Goal: Information Seeking & Learning: Find specific fact

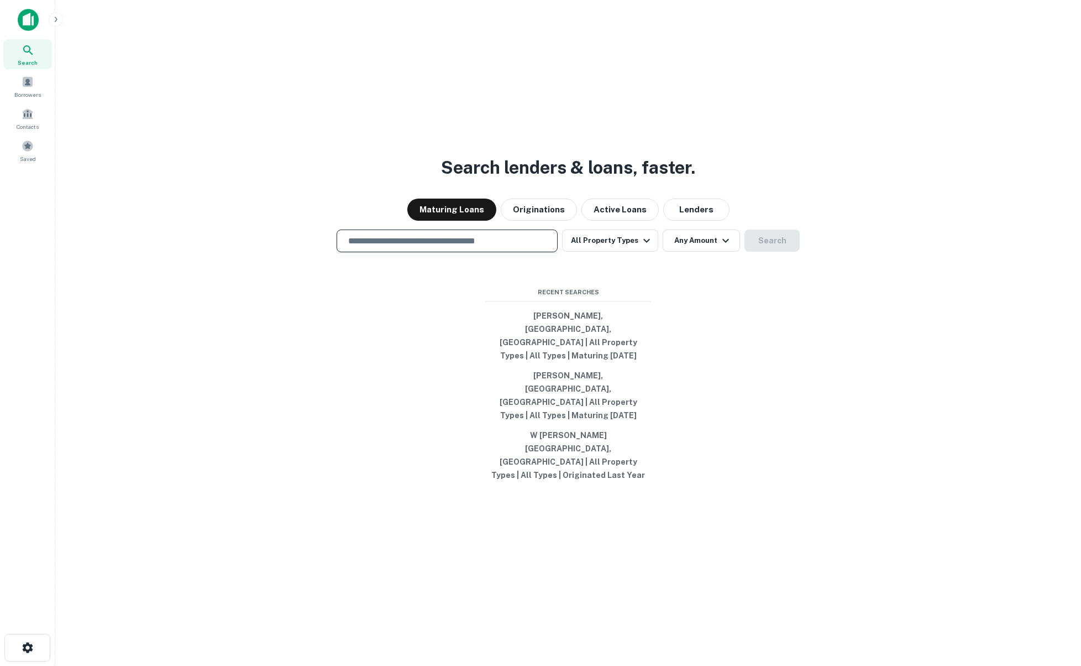
click at [463, 247] on input "text" at bounding box center [447, 240] width 211 height 13
click at [258, 290] on div "Search lenders & loans, faster. Maturing Loans Originations Active Loans Lender…" at bounding box center [568, 360] width 1008 height 666
click at [433, 247] on input "text" at bounding box center [447, 240] width 211 height 13
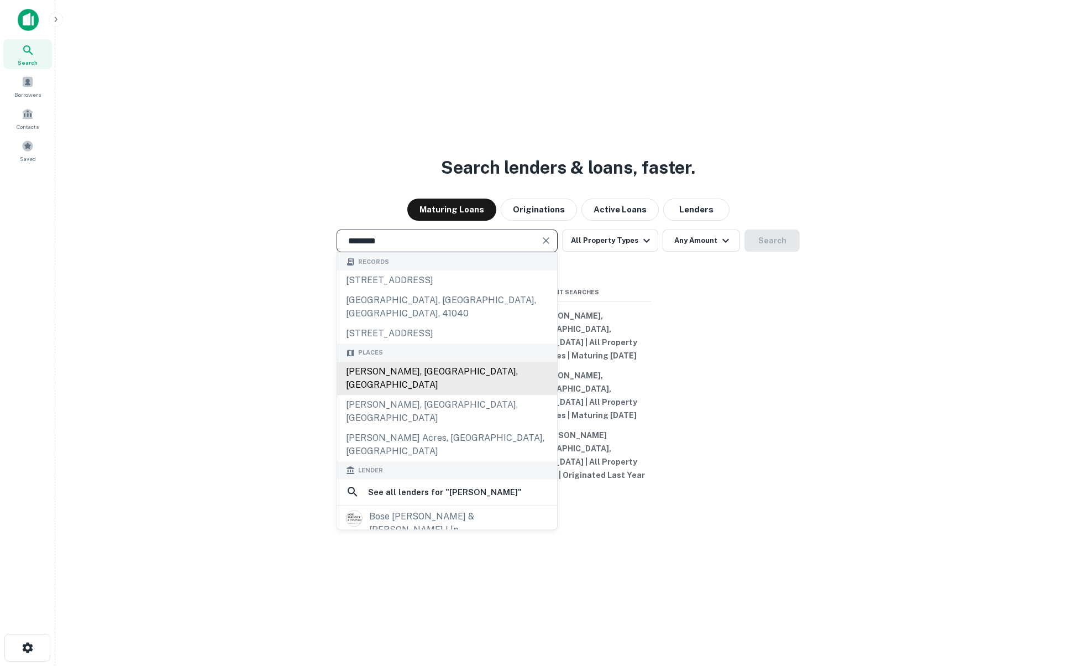
click at [455, 395] on div "[PERSON_NAME], [GEOGRAPHIC_DATA], [GEOGRAPHIC_DATA]" at bounding box center [447, 378] width 220 height 33
type input "**********"
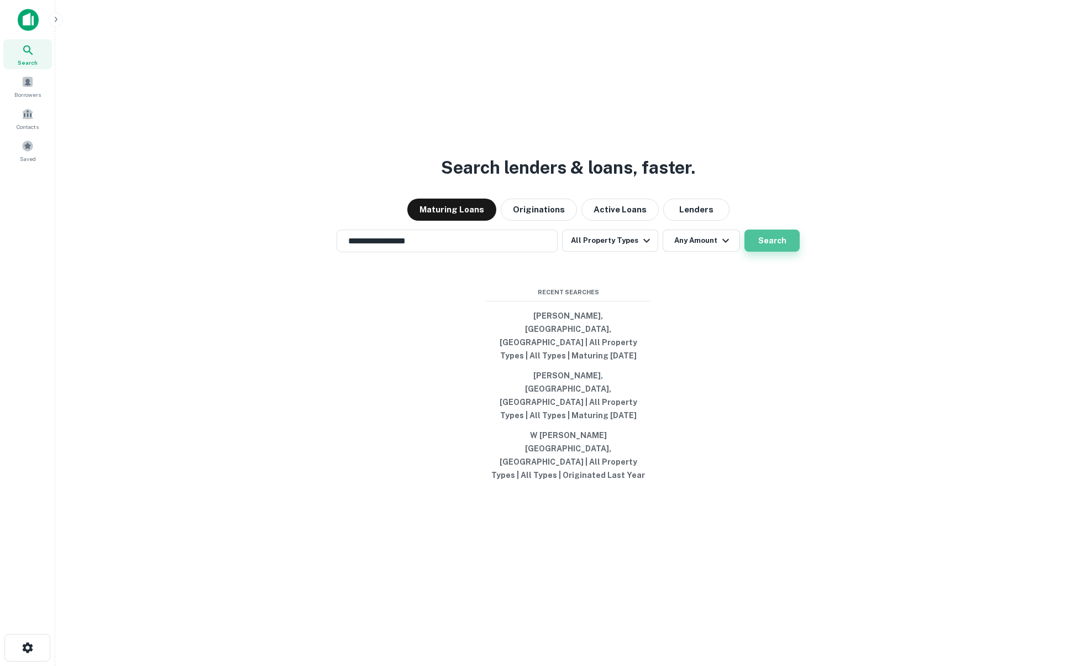
click at [780, 252] on button "Search" at bounding box center [772, 240] width 55 height 22
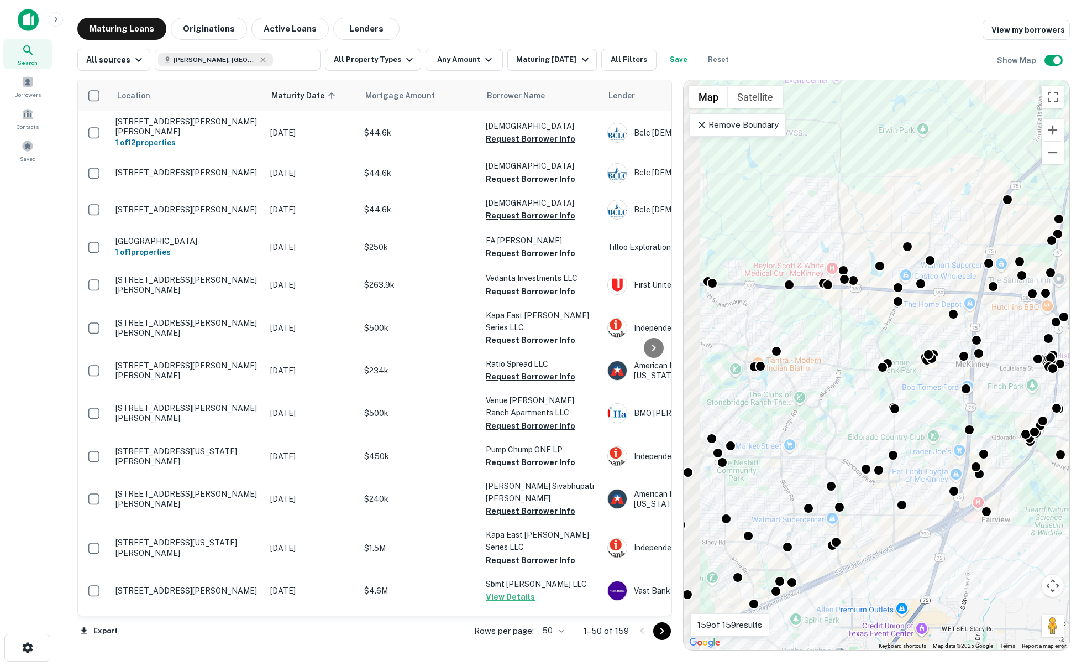
drag, startPoint x: 794, startPoint y: 366, endPoint x: 957, endPoint y: 293, distance: 179.2
click at [957, 293] on div "To activate drag with keyboard, press Alt + Enter. Once in keyboard drag state,…" at bounding box center [877, 364] width 386 height 569
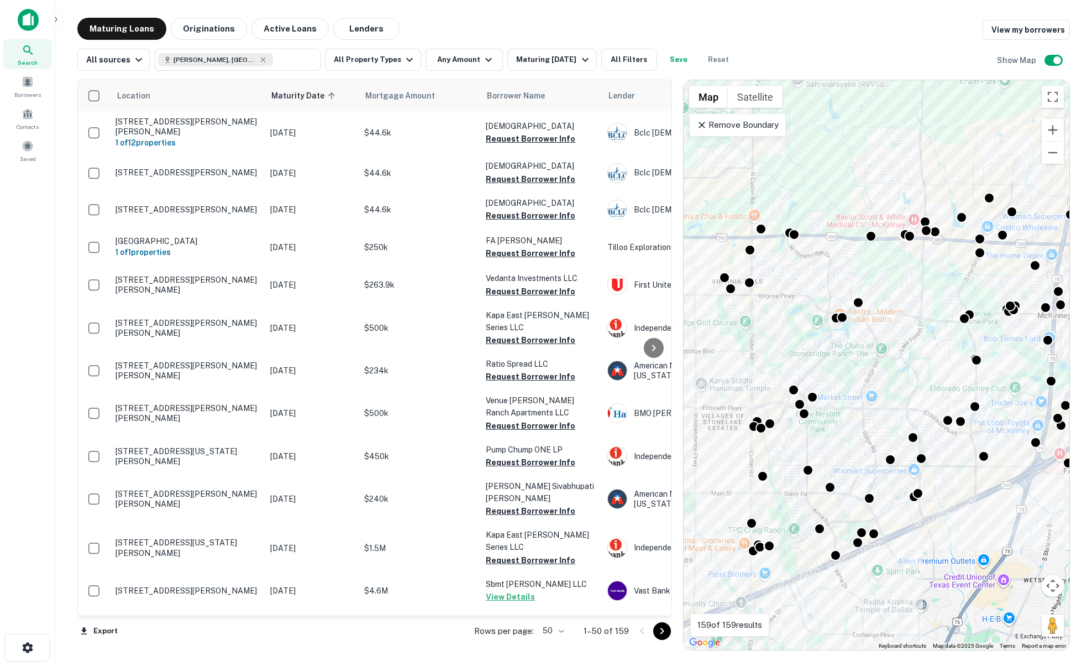
drag, startPoint x: 741, startPoint y: 218, endPoint x: 738, endPoint y: 211, distance: 8.4
click at [738, 211] on div "To activate drag with keyboard, press Alt + Enter. Once in keyboard drag state,…" at bounding box center [877, 364] width 386 height 569
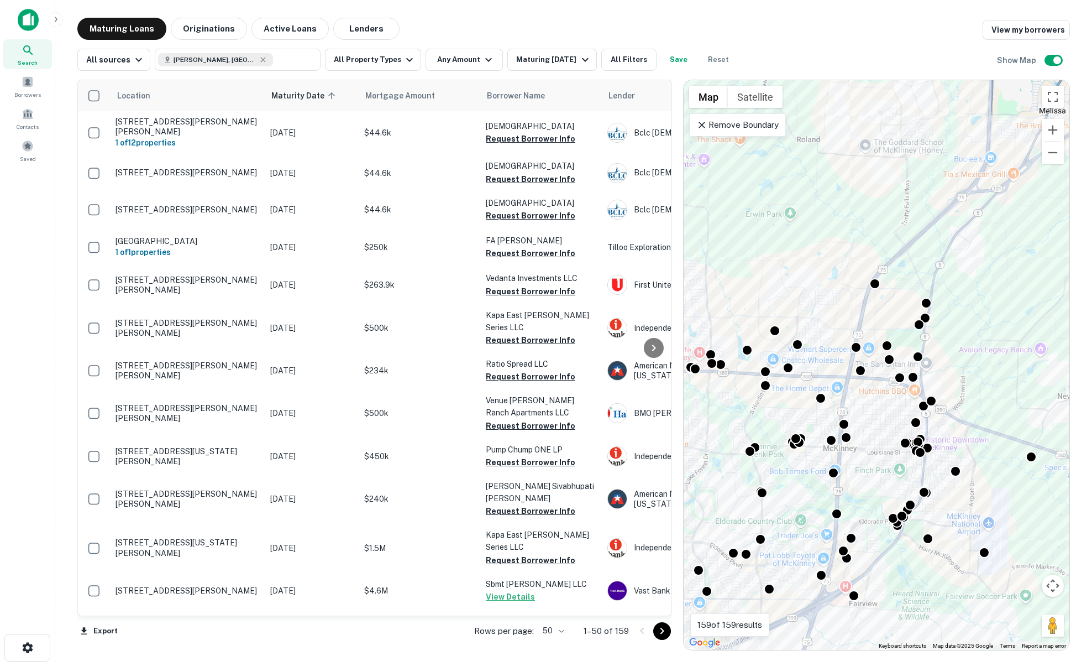
drag, startPoint x: 993, startPoint y: 355, endPoint x: 822, endPoint y: 380, distance: 172.5
click at [814, 411] on div "To activate drag with keyboard, press Alt + Enter. Once in keyboard drag state,…" at bounding box center [877, 364] width 386 height 569
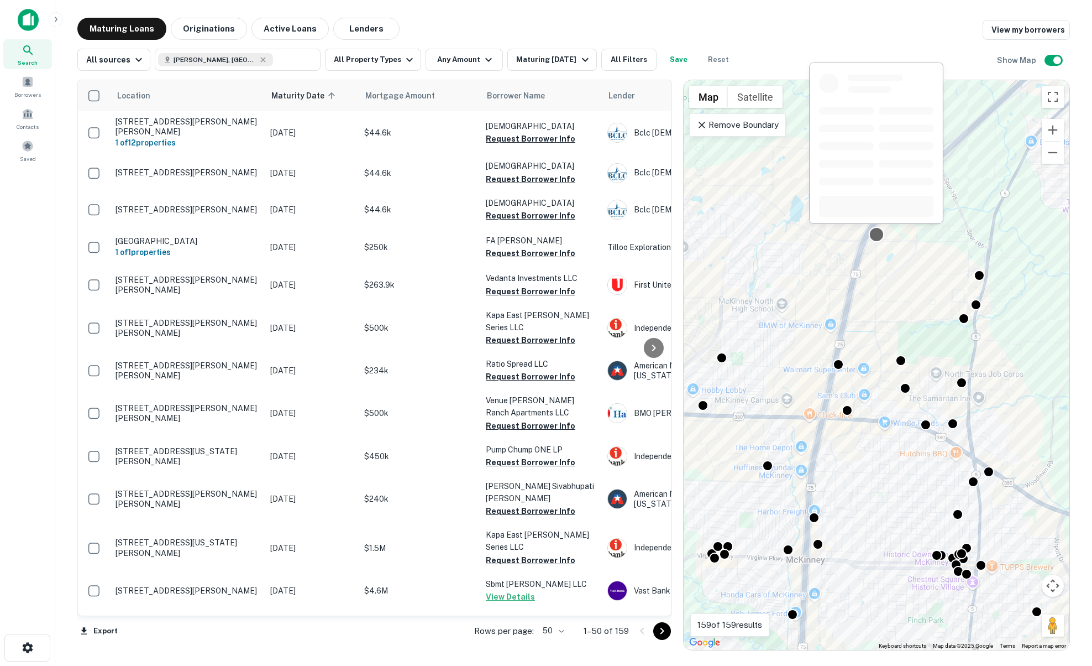
click at [874, 239] on div at bounding box center [877, 235] width 16 height 16
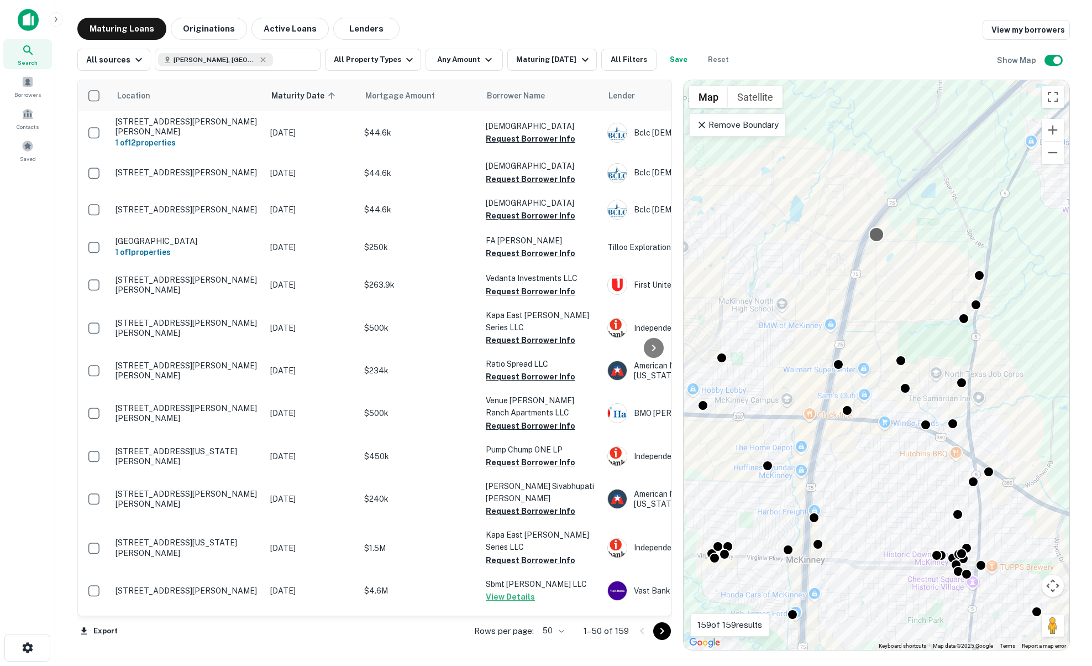
click at [882, 231] on div at bounding box center [877, 235] width 16 height 16
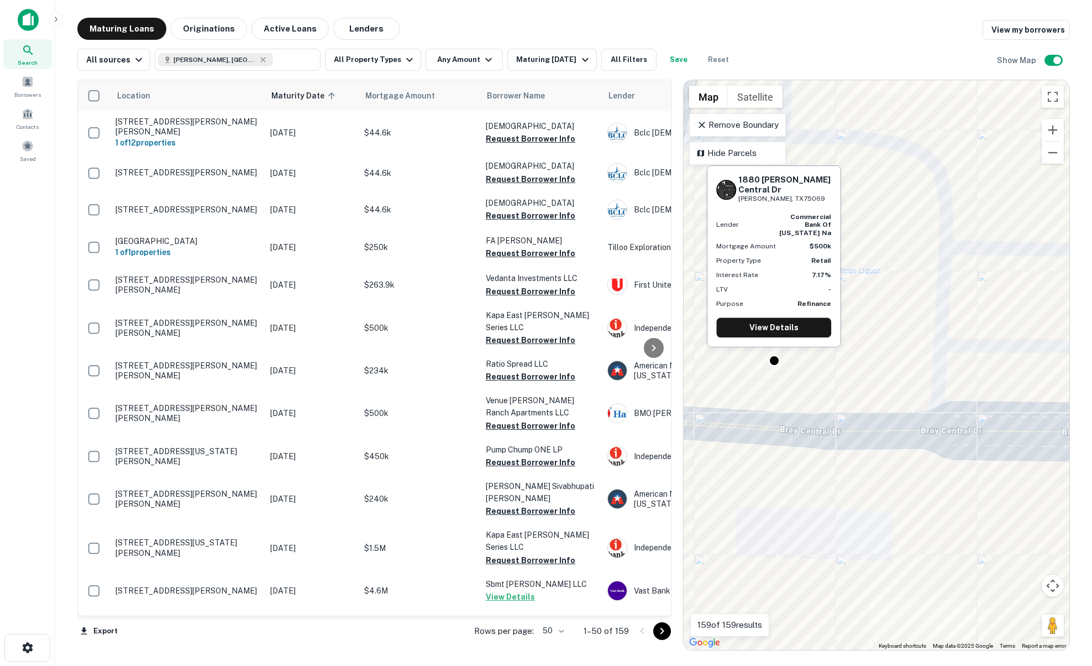
click at [779, 347] on div "1880 Bray Central Dr Mckinney, TX75069 Lender commercial bank of texas na Mortg…" at bounding box center [774, 260] width 136 height 190
click at [770, 362] on div at bounding box center [775, 359] width 16 height 16
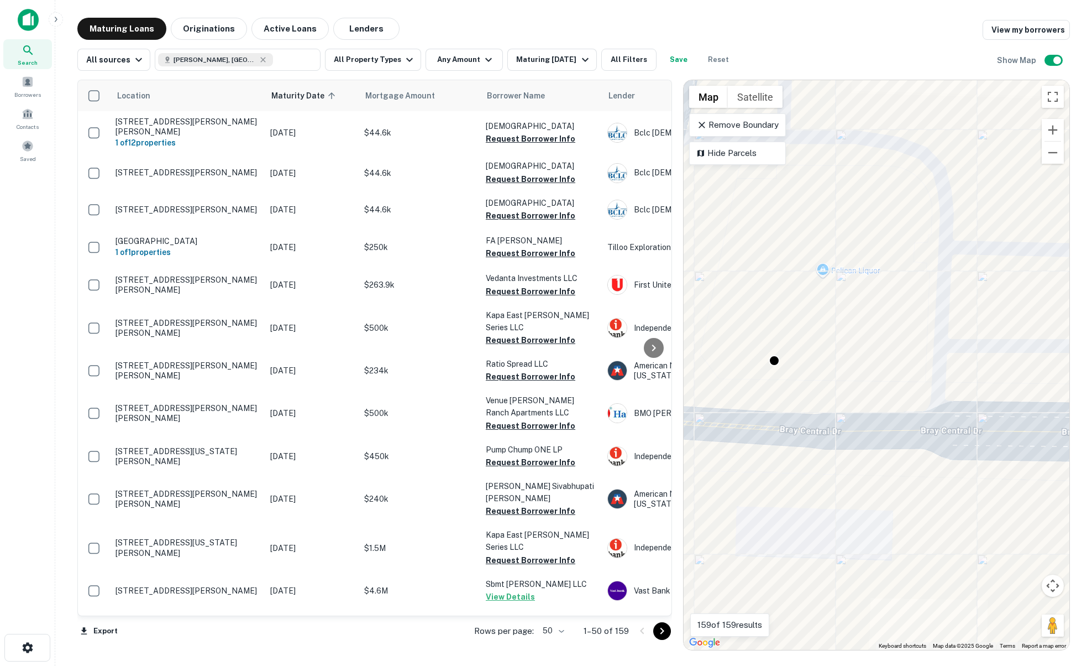
click at [767, 364] on div "To navigate, press the arrow keys. To activate drag with keyboard, press Alt + …" at bounding box center [877, 364] width 386 height 569
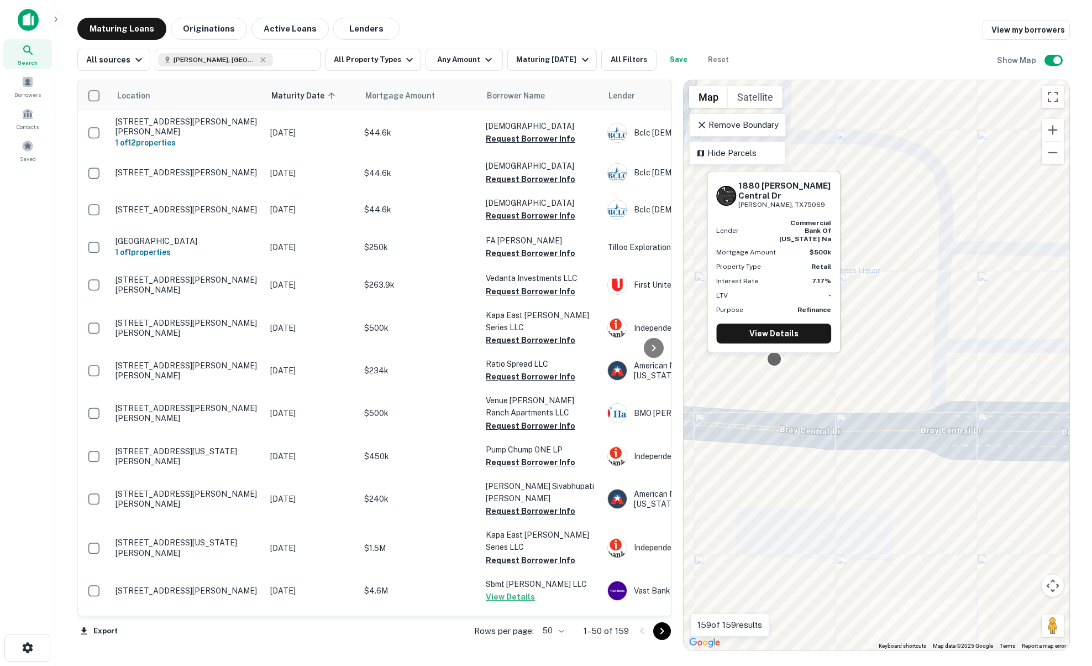
click at [779, 362] on div at bounding box center [775, 359] width 16 height 16
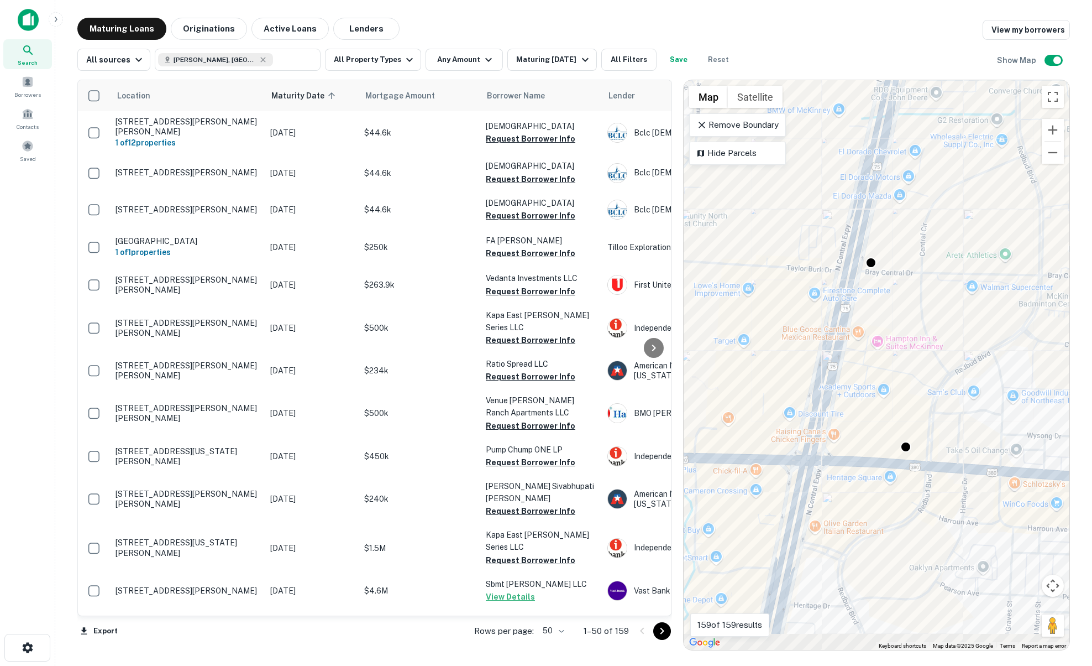
drag, startPoint x: 831, startPoint y: 490, endPoint x: 902, endPoint y: 311, distance: 192.8
click at [903, 310] on div "To activate drag with keyboard, press Alt + Enter. Once in keyboard drag state,…" at bounding box center [877, 364] width 386 height 569
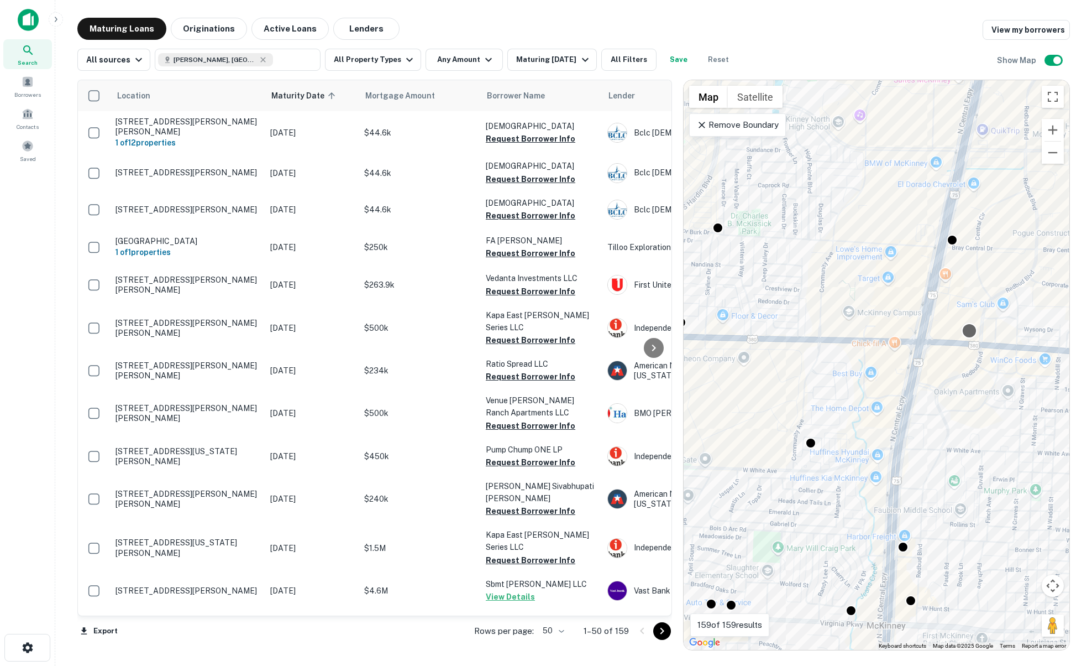
click at [971, 330] on div at bounding box center [970, 331] width 16 height 16
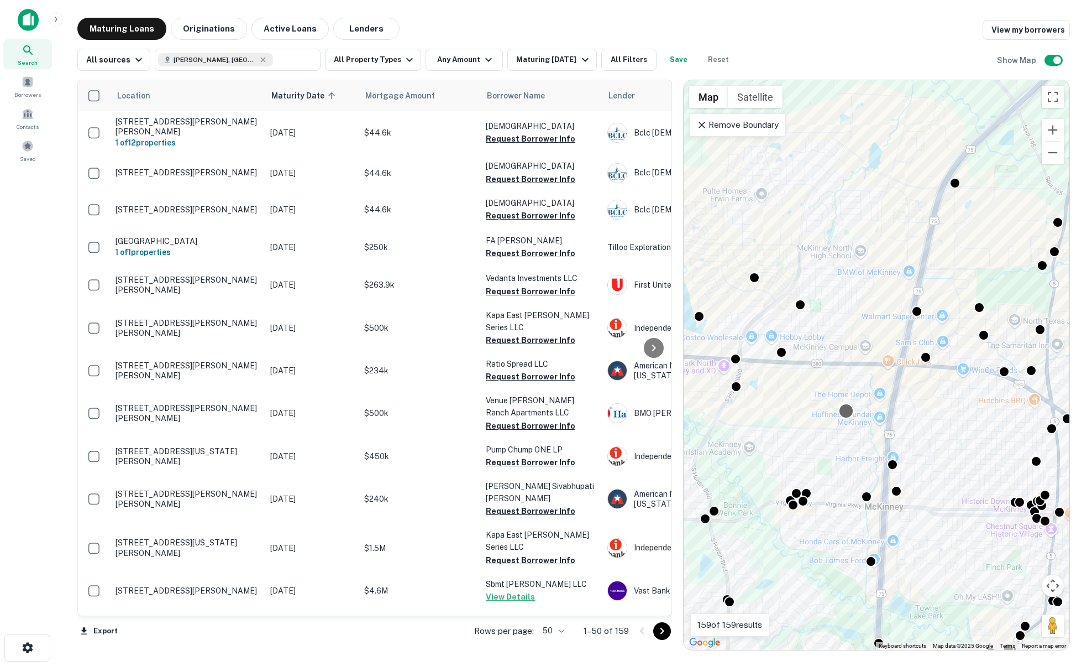
click at [846, 408] on div at bounding box center [847, 411] width 16 height 16
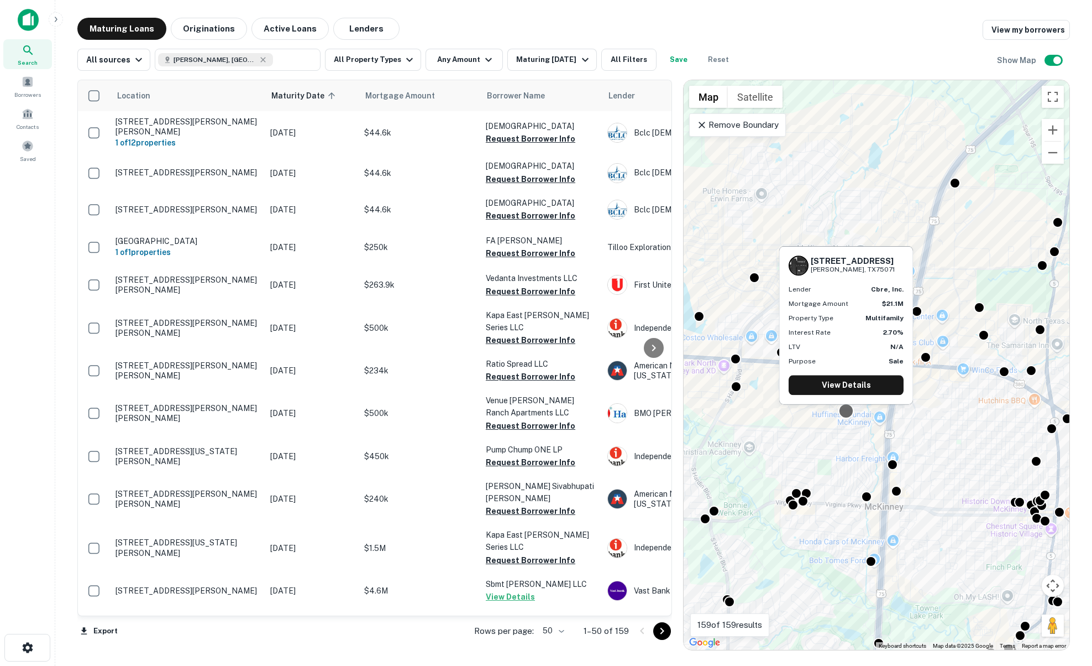
click at [846, 411] on div "1212 Community Ave Mckinney, TX75071 Lender cbre, inc. Mortgage Amount $21.1M P…" at bounding box center [846, 328] width 136 height 167
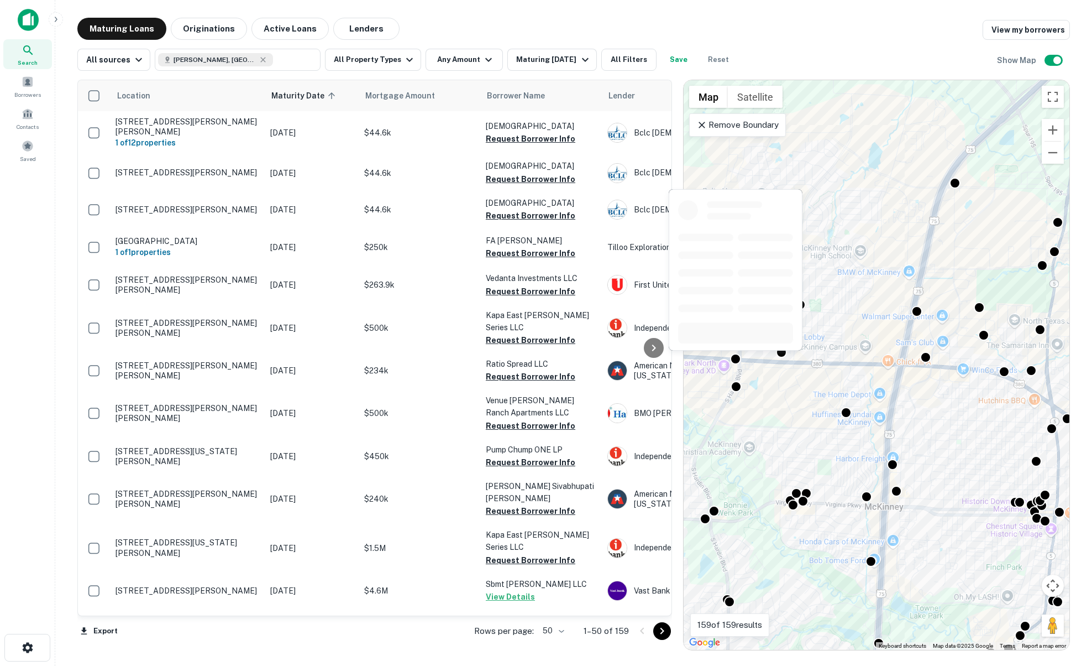
click at [733, 357] on div at bounding box center [736, 273] width 136 height 170
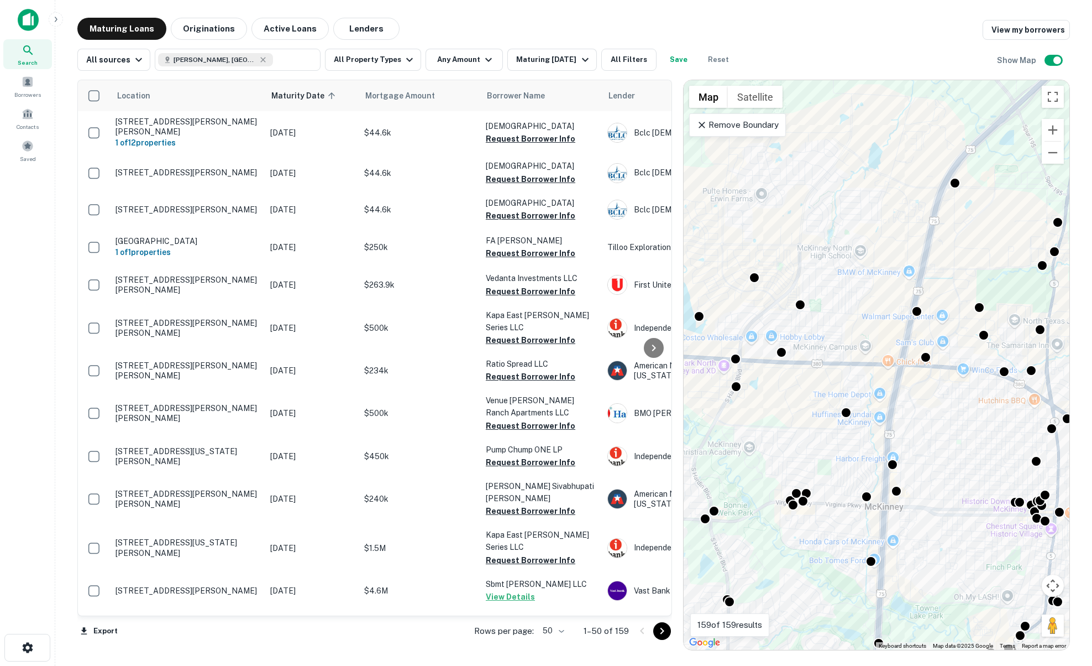
click at [732, 378] on div "To activate drag with keyboard, press Alt + Enter. Once in keyboard drag state,…" at bounding box center [877, 364] width 386 height 569
drag, startPoint x: 738, startPoint y: 376, endPoint x: 741, endPoint y: 394, distance: 17.8
click at [738, 376] on div "To activate drag with keyboard, press Alt + Enter. Once in keyboard drag state,…" at bounding box center [877, 364] width 386 height 569
click at [739, 393] on div "To activate drag with keyboard, press Alt + Enter. Once in keyboard drag state,…" at bounding box center [877, 364] width 386 height 569
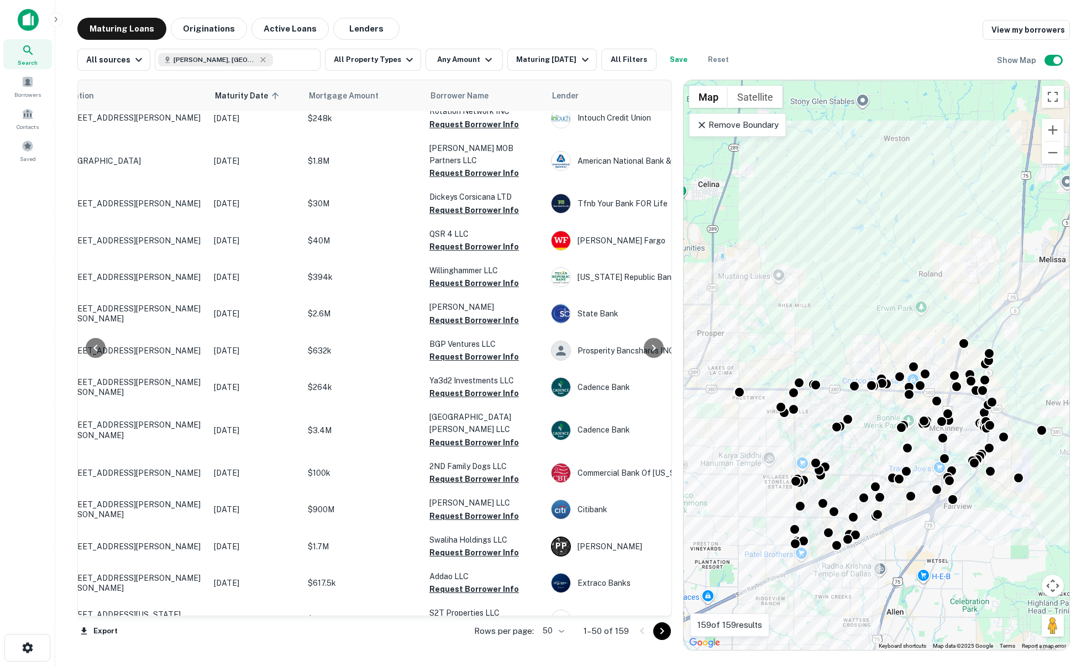
scroll to position [1385, 0]
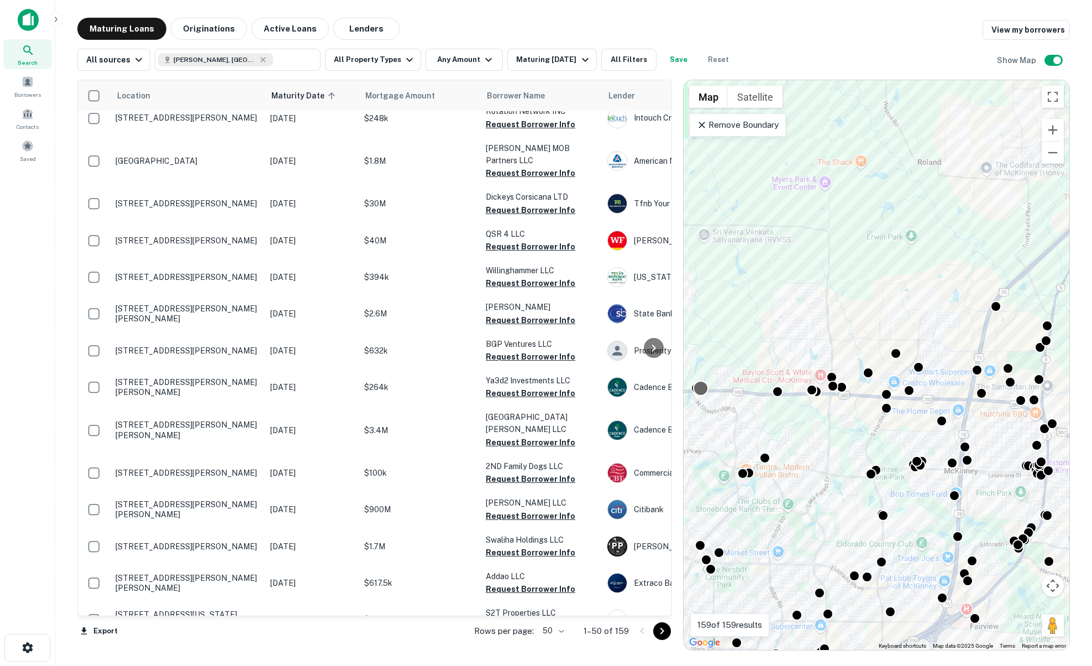
click at [705, 387] on div at bounding box center [701, 388] width 16 height 16
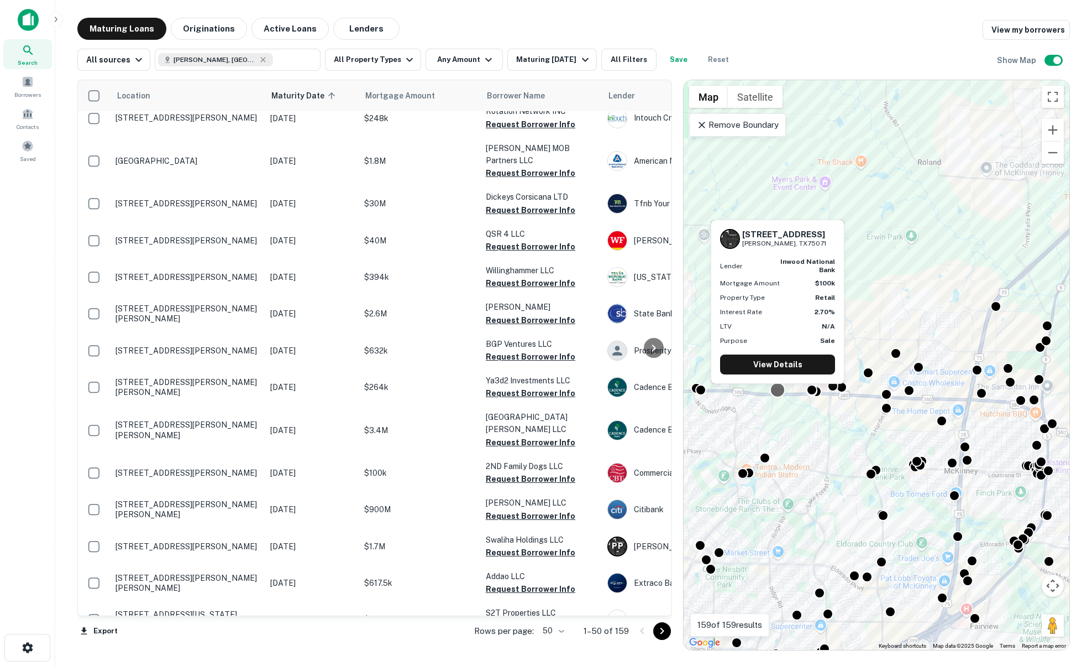
click at [776, 394] on div at bounding box center [778, 390] width 16 height 16
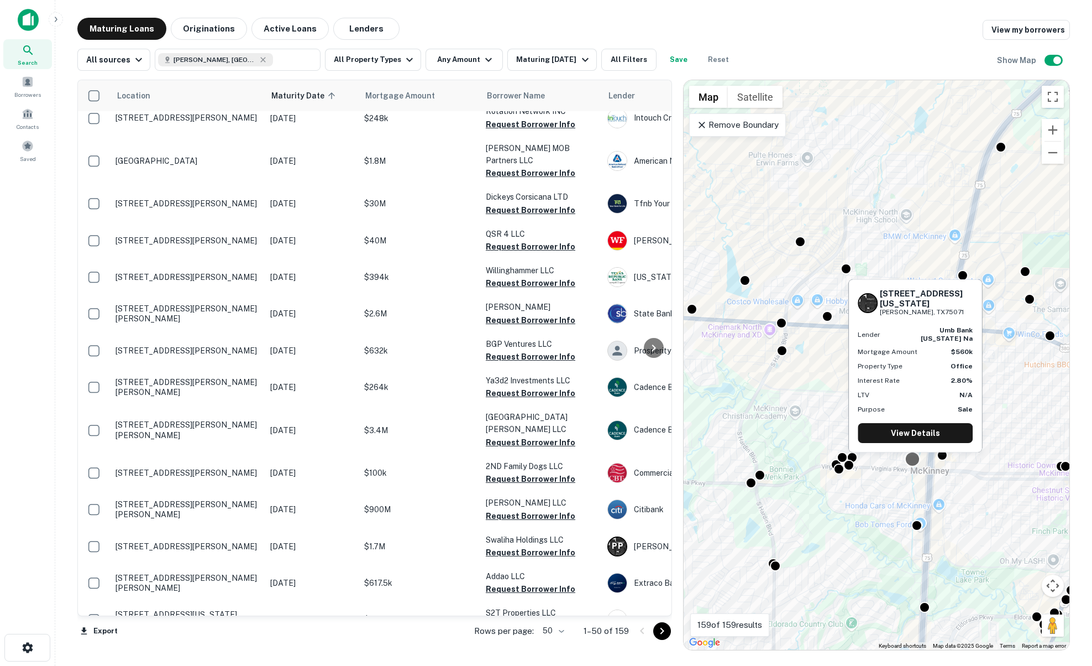
click at [913, 460] on div at bounding box center [913, 459] width 16 height 16
click at [921, 301] on h6 "2300 Virginia Pkwy" at bounding box center [926, 299] width 93 height 20
click at [930, 309] on p "[PERSON_NAME], TX75071" at bounding box center [926, 312] width 93 height 11
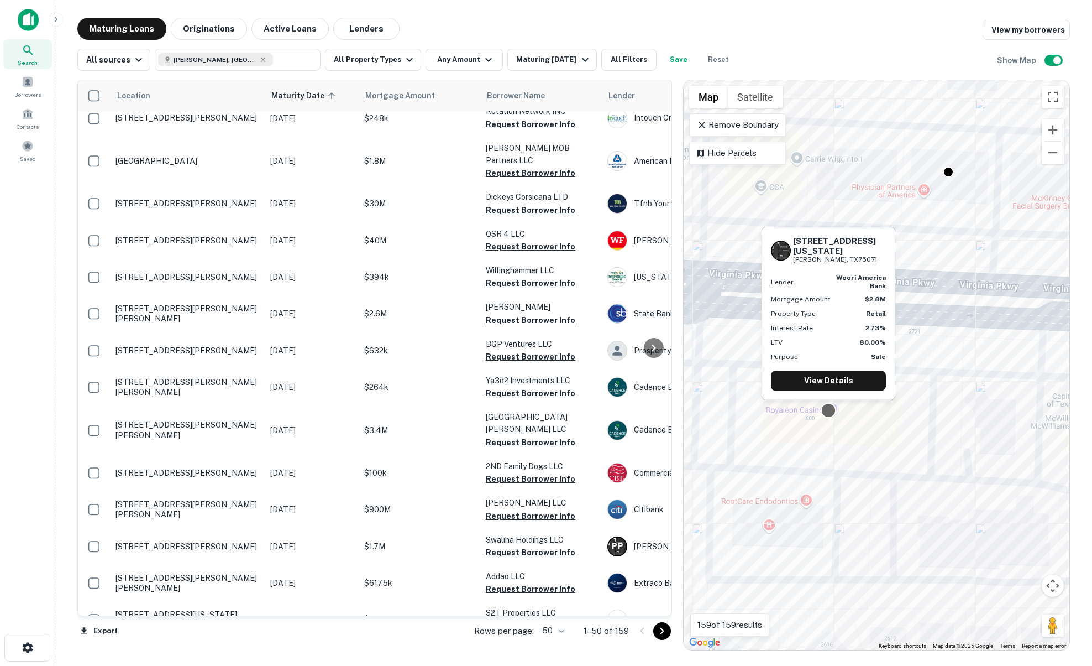
click at [834, 412] on div at bounding box center [829, 410] width 16 height 16
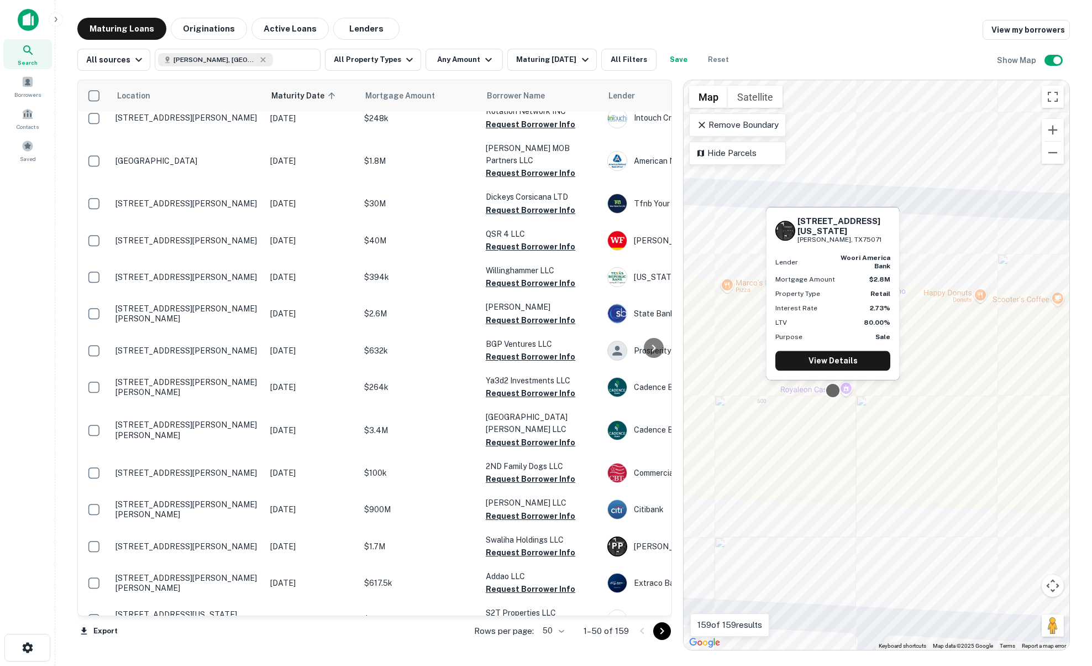
click at [834, 389] on div at bounding box center [833, 391] width 16 height 16
click at [845, 368] on link "View Details" at bounding box center [833, 360] width 115 height 20
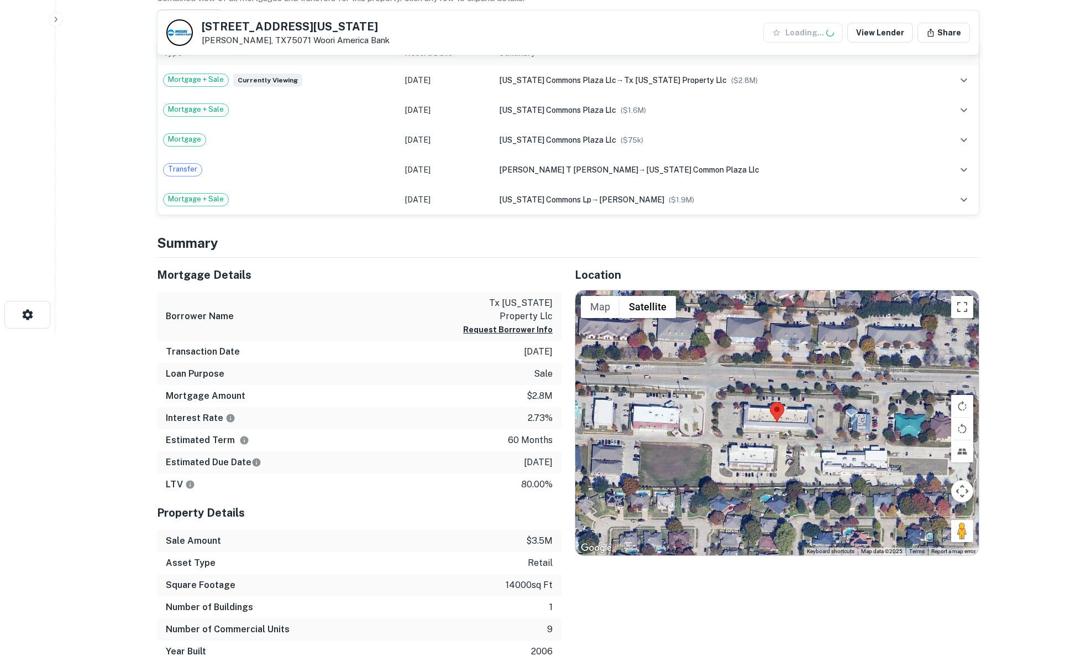
scroll to position [695, 0]
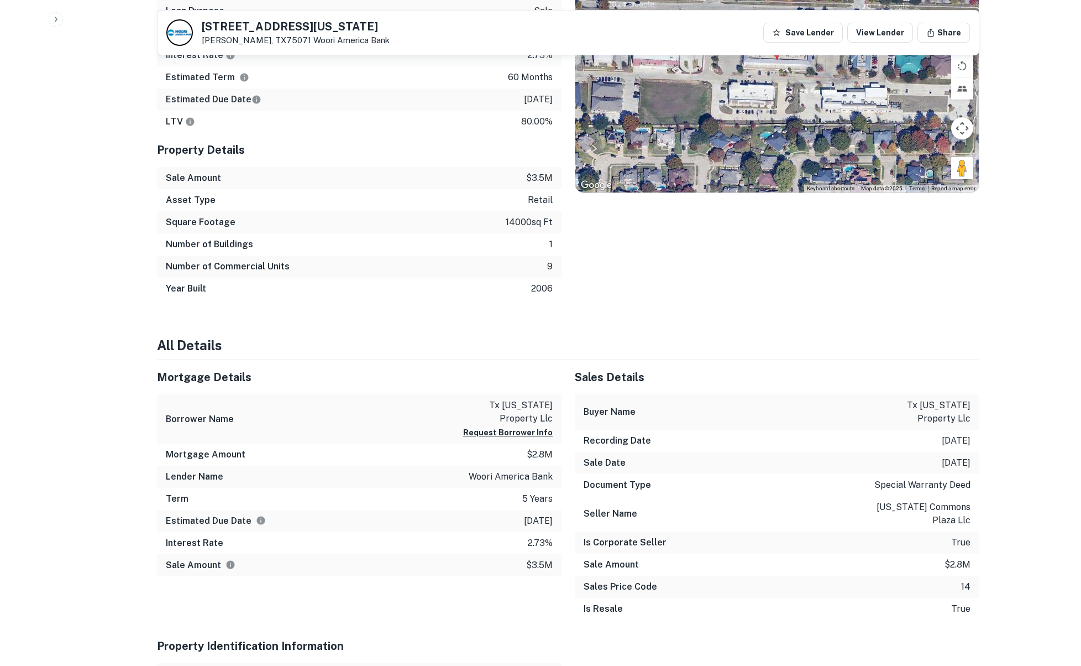
click at [544, 492] on p "5 years" at bounding box center [537, 498] width 30 height 13
click at [539, 514] on p "3/29/2026" at bounding box center [538, 520] width 29 height 13
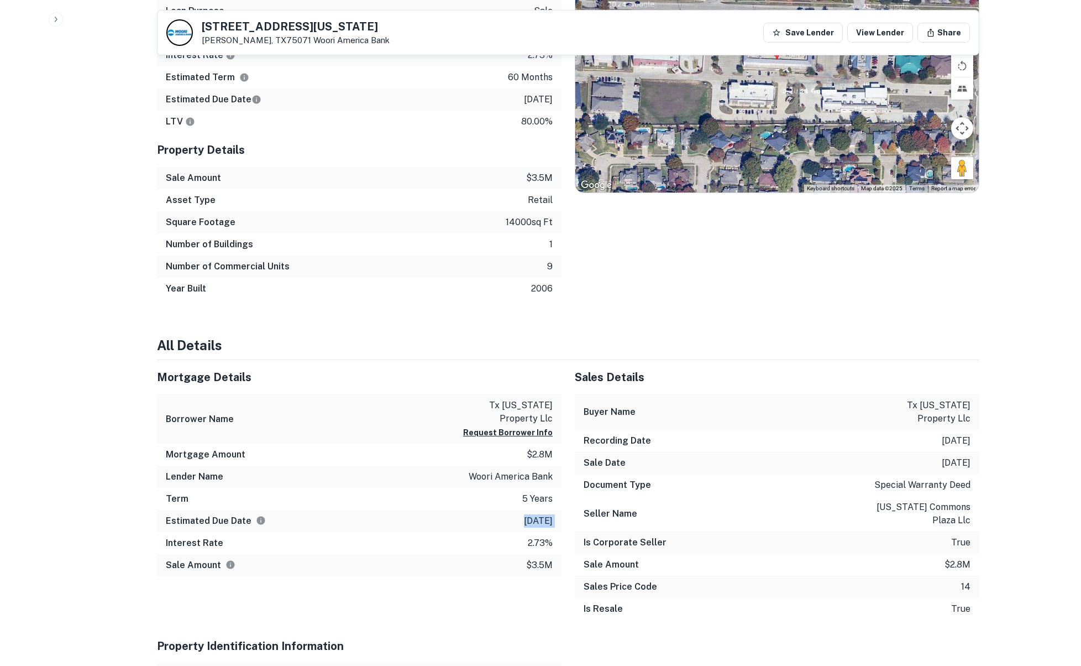
click at [539, 514] on p "3/29/2026" at bounding box center [538, 520] width 29 height 13
click at [530, 514] on p "3/29/2026" at bounding box center [538, 520] width 29 height 13
click at [528, 514] on p "3/29/2026" at bounding box center [538, 520] width 29 height 13
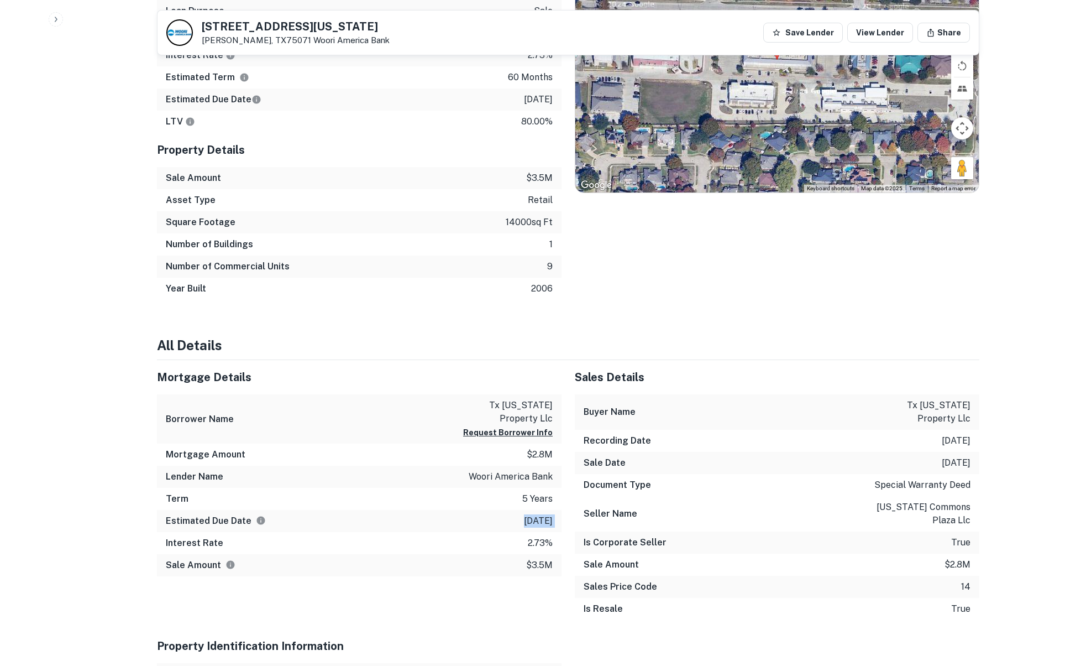
click at [528, 514] on p "3/29/2026" at bounding box center [538, 520] width 29 height 13
click at [538, 536] on p "2.73%" at bounding box center [540, 542] width 25 height 13
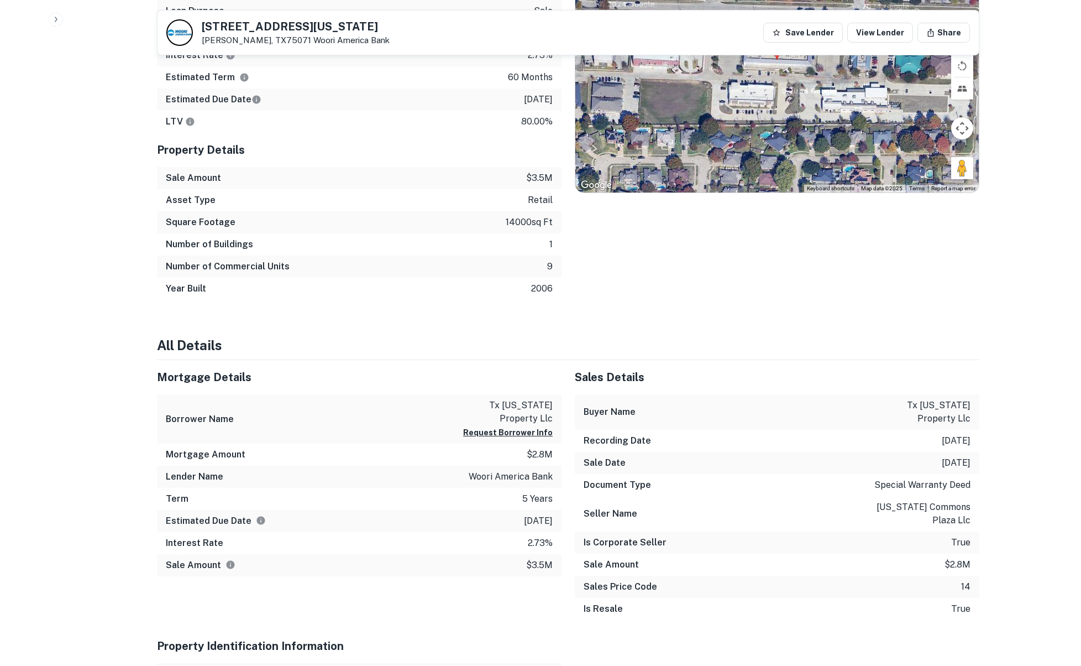
click at [540, 536] on p "2.73%" at bounding box center [540, 542] width 25 height 13
click at [507, 399] on p "tx virginia property llc" at bounding box center [502, 412] width 99 height 27
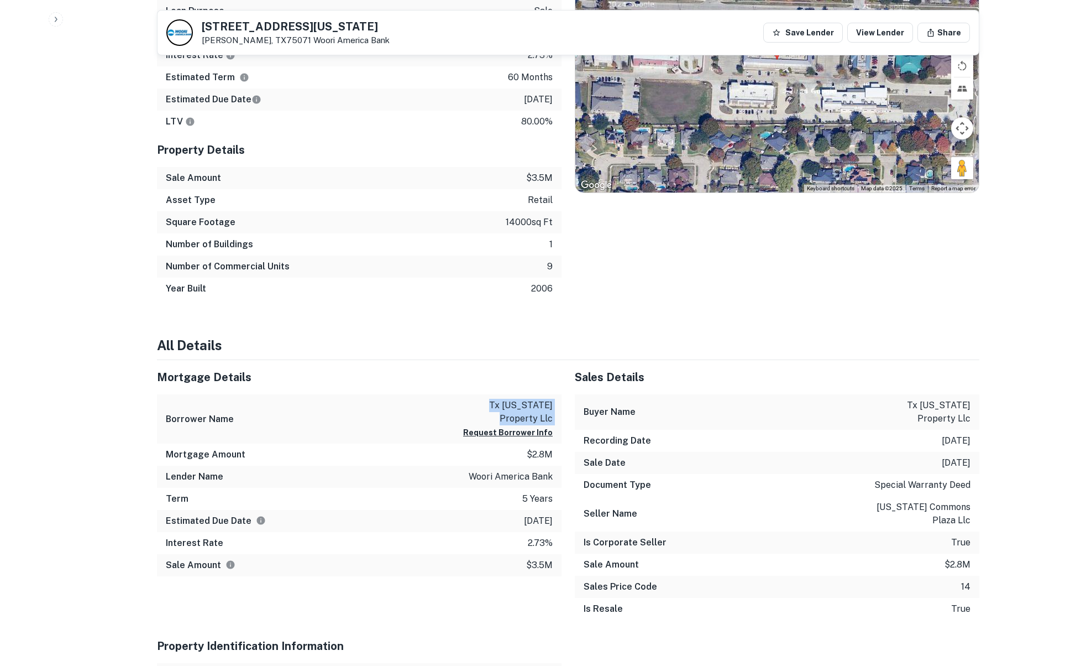
click at [507, 399] on p "tx virginia property llc" at bounding box center [502, 412] width 99 height 27
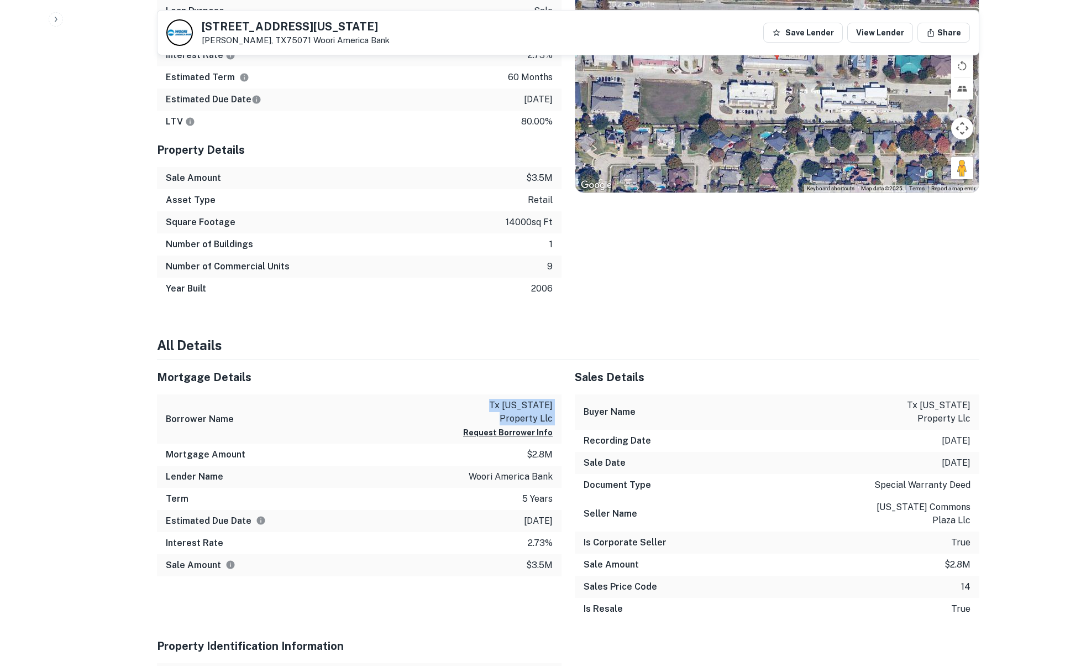
click at [507, 399] on p "tx virginia property llc" at bounding box center [502, 412] width 99 height 27
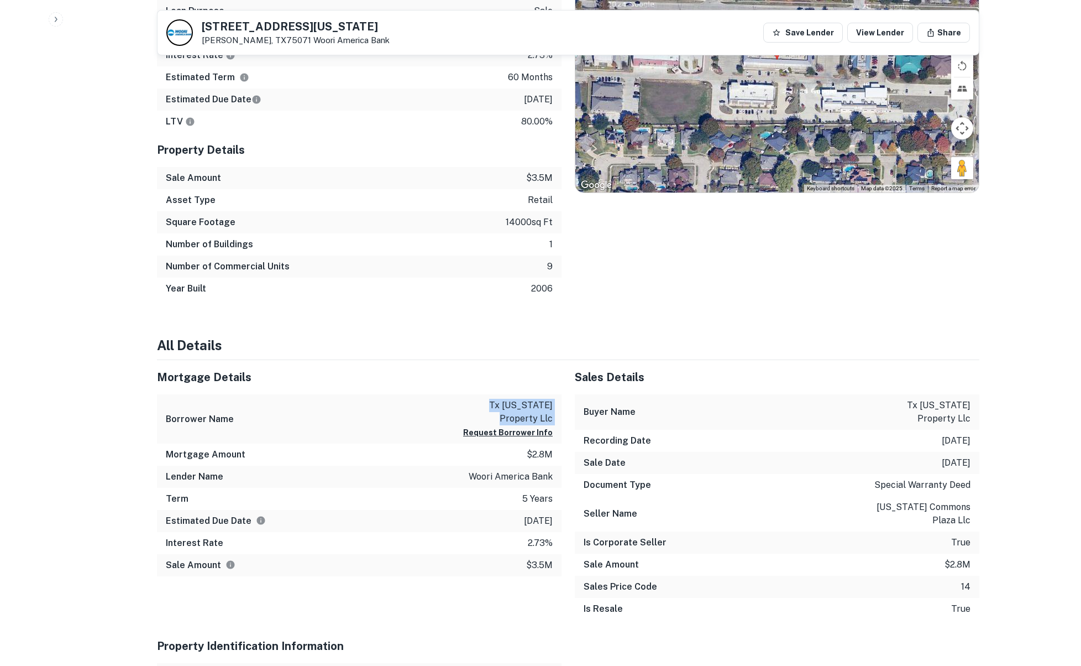
click at [507, 399] on p "tx virginia property llc" at bounding box center [502, 412] width 99 height 27
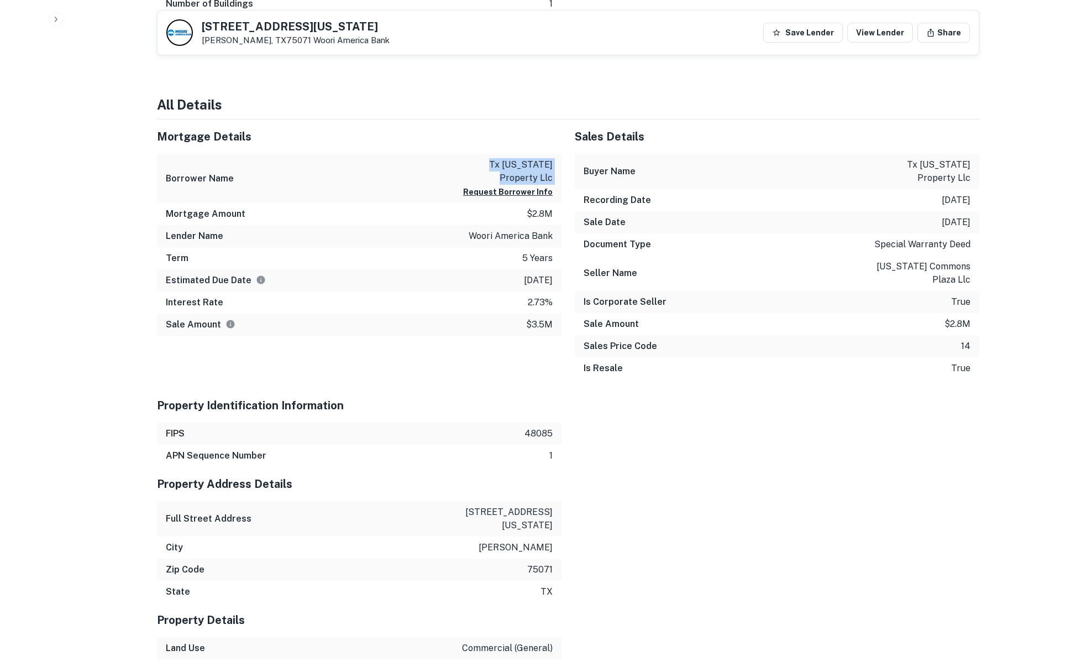
scroll to position [757, 0]
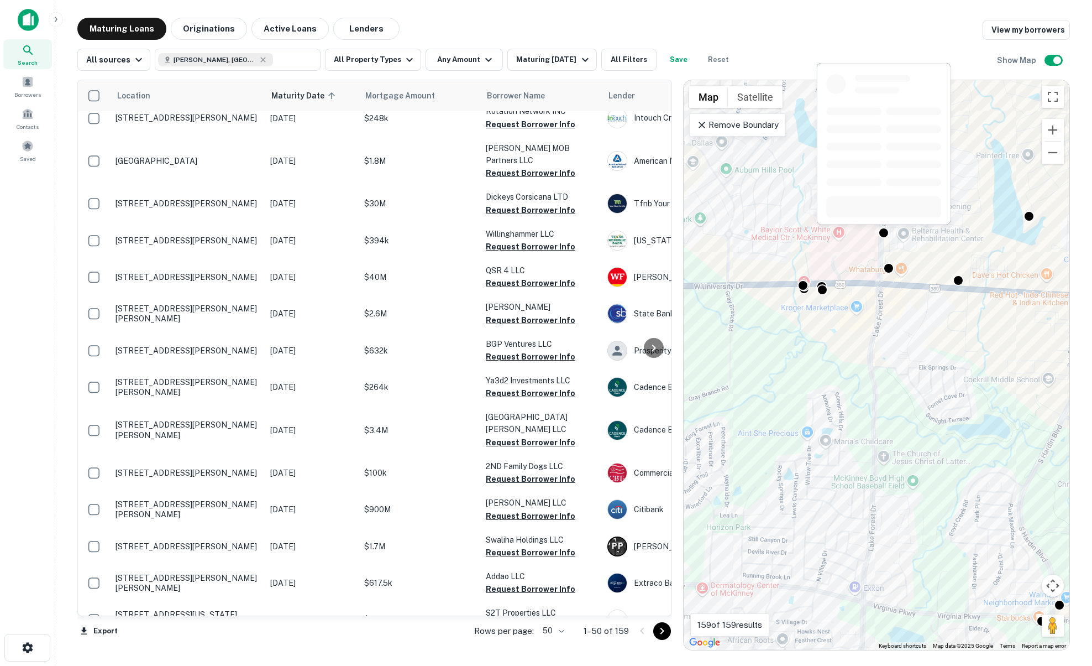
click at [880, 231] on div at bounding box center [884, 147] width 136 height 170
click at [881, 233] on div at bounding box center [884, 231] width 16 height 16
click at [893, 263] on div at bounding box center [889, 182] width 136 height 170
click at [891, 270] on div at bounding box center [889, 267] width 16 height 16
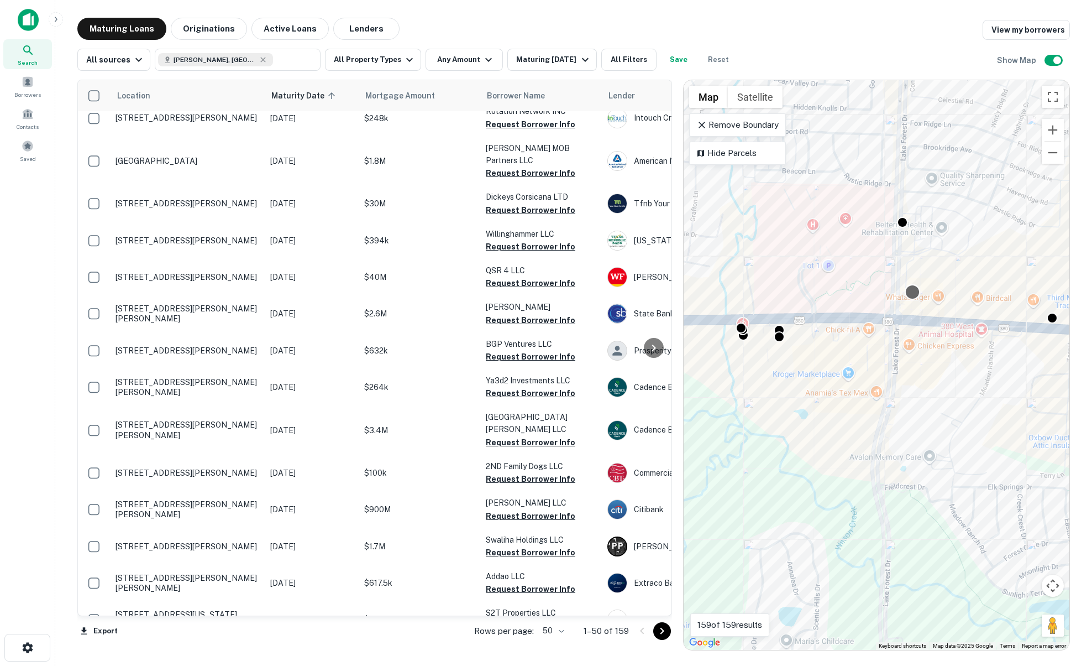
click at [913, 297] on div at bounding box center [913, 292] width 16 height 16
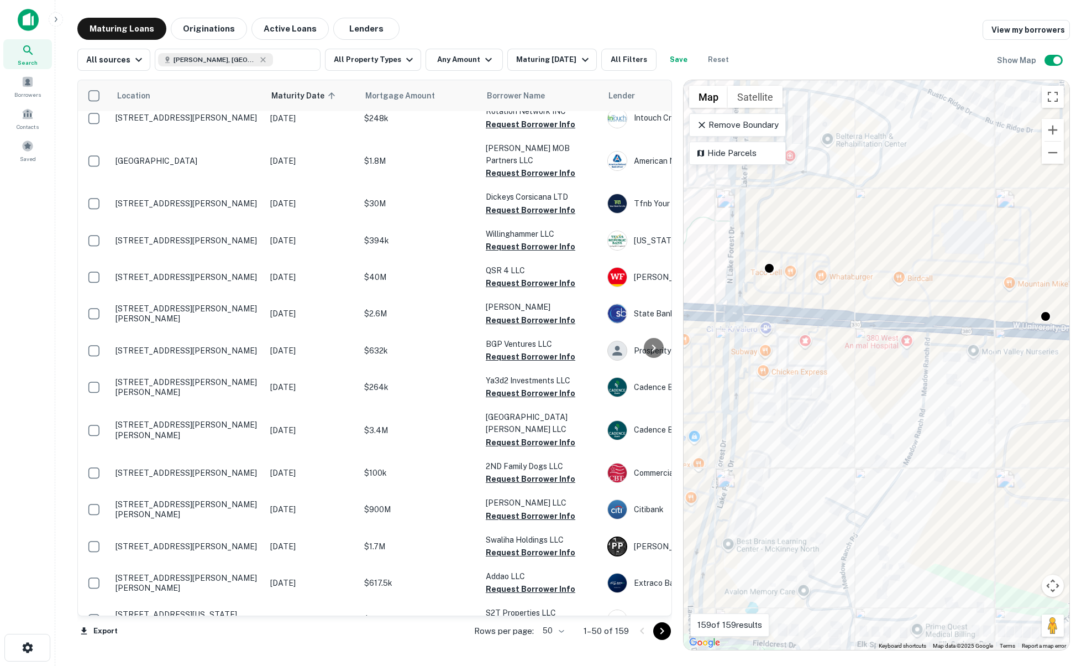
drag, startPoint x: 996, startPoint y: 321, endPoint x: 891, endPoint y: 311, distance: 105.5
click at [891, 311] on div "To navigate, press the arrow keys. To activate drag with keyboard, press Alt + …" at bounding box center [877, 364] width 386 height 569
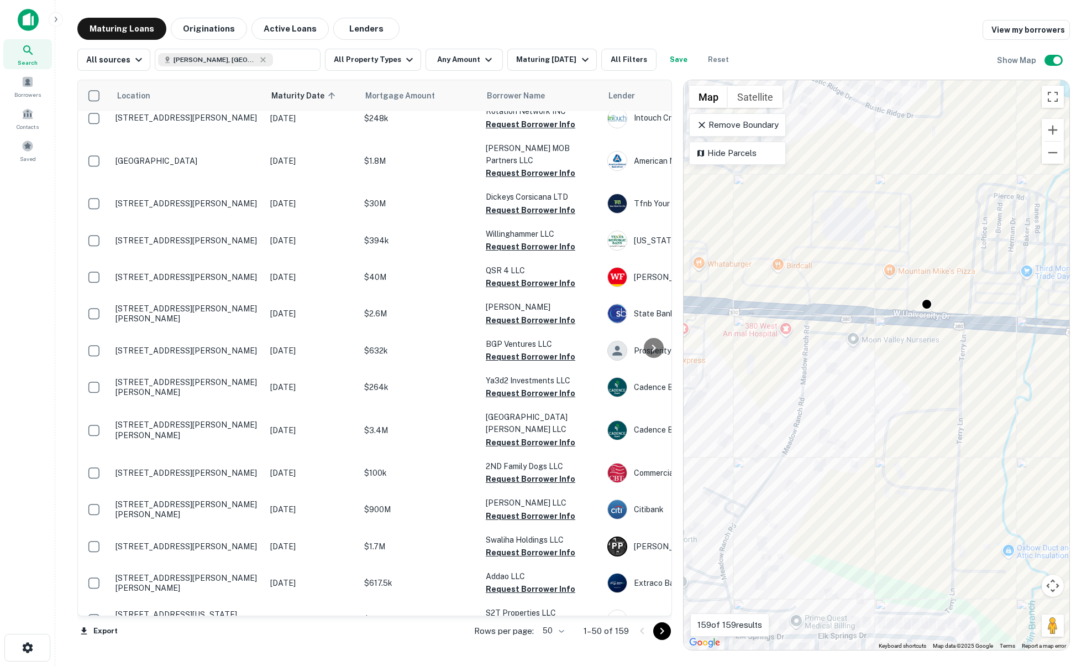
click at [934, 305] on div "To activate drag with keyboard, press Alt + Enter. Once in keyboard drag state,…" at bounding box center [877, 364] width 386 height 569
click at [929, 302] on div at bounding box center [927, 303] width 16 height 16
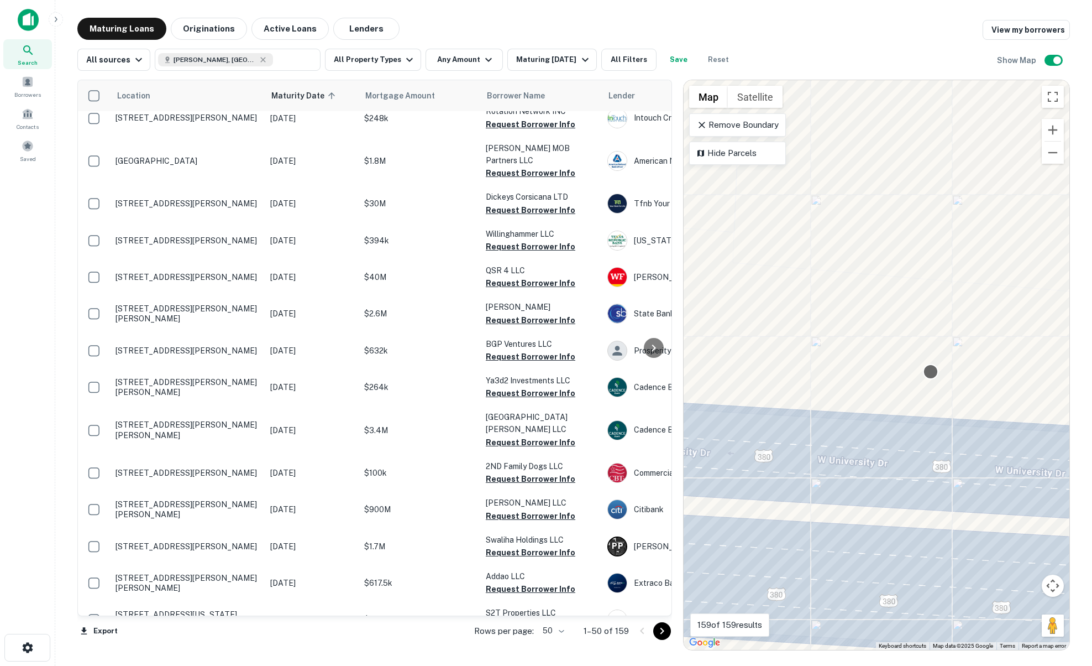
click at [926, 368] on div at bounding box center [931, 372] width 16 height 16
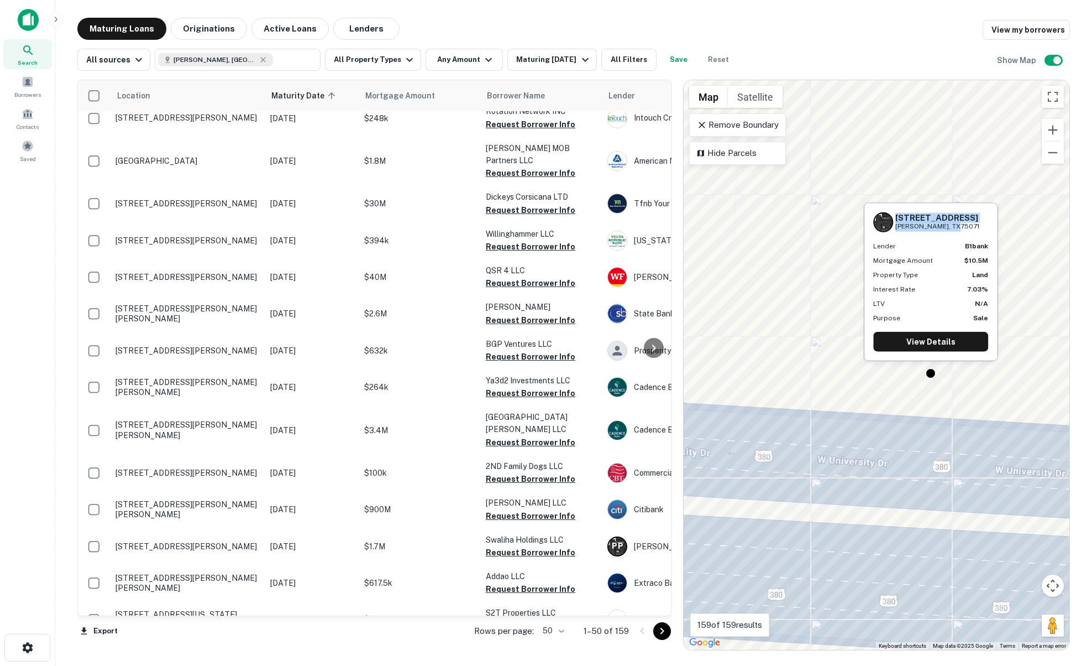
drag, startPoint x: 897, startPoint y: 218, endPoint x: 947, endPoint y: 233, distance: 51.9
click at [947, 233] on div "4590 W University Dr Mckinney, TX75071 Lender b1bank Mortgage Amount $10.5M Pro…" at bounding box center [931, 281] width 133 height 157
copy div "4590 W University Dr Mckinney, TX75071"
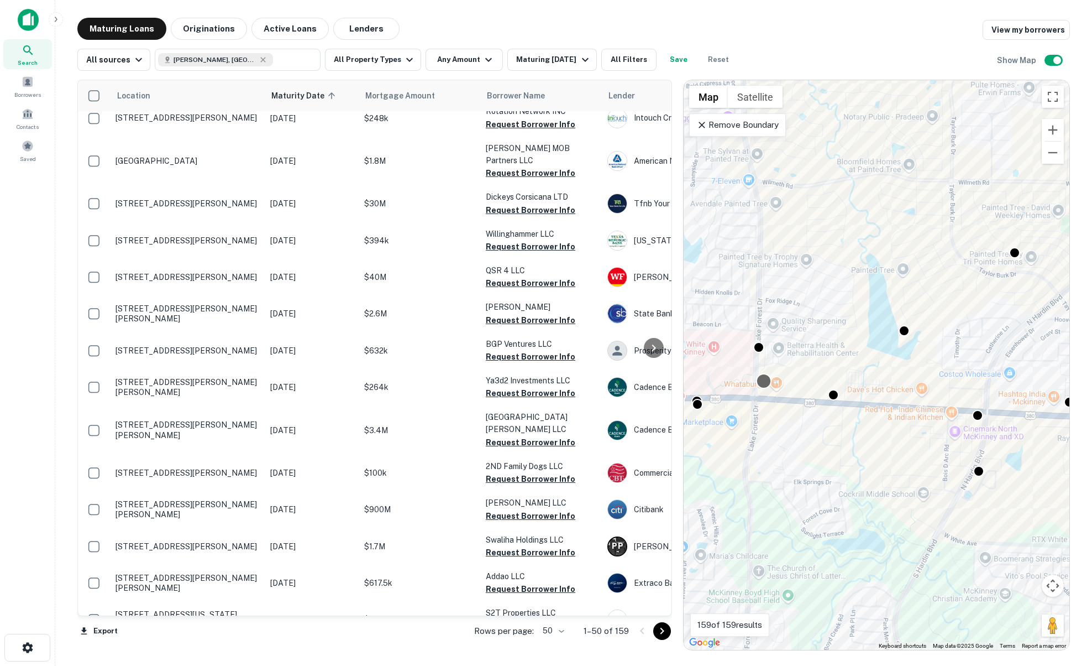
click at [763, 381] on div at bounding box center [764, 381] width 16 height 16
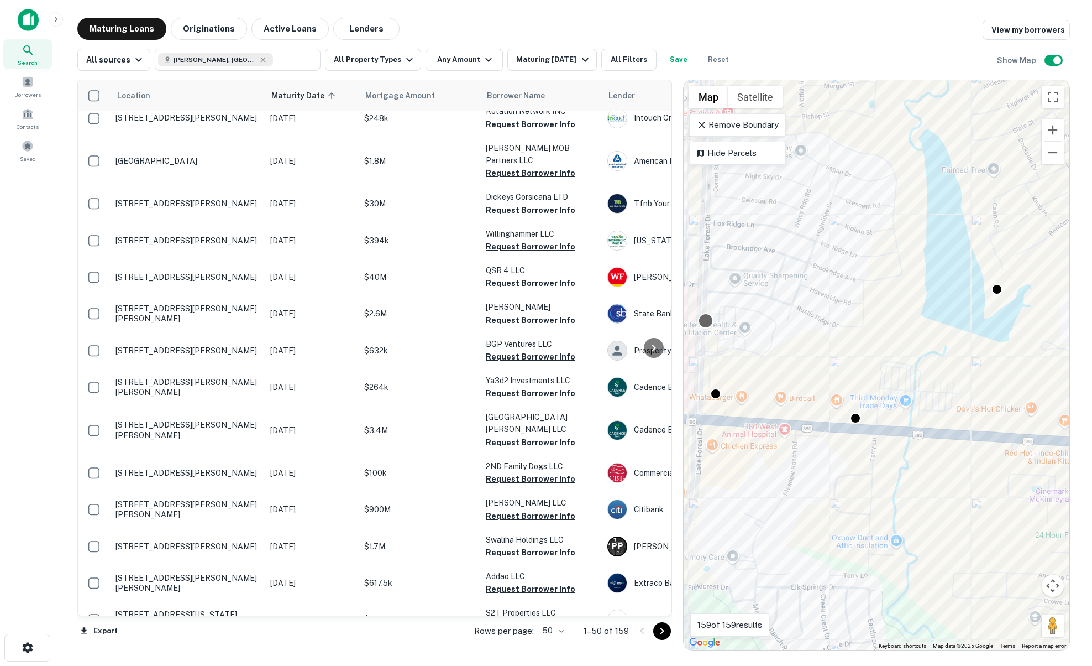
click at [711, 321] on div at bounding box center [706, 321] width 16 height 16
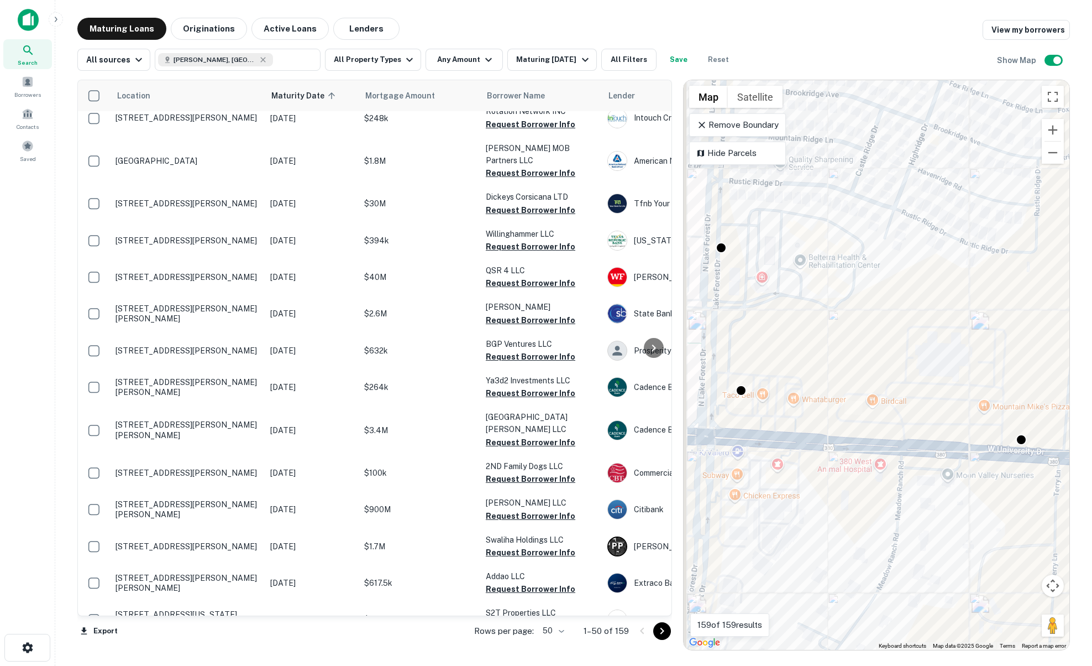
drag, startPoint x: 853, startPoint y: 360, endPoint x: 865, endPoint y: 361, distance: 11.1
click at [865, 361] on div "To navigate, press the arrow keys. To activate drag with keyboard, press Alt + …" at bounding box center [877, 364] width 386 height 569
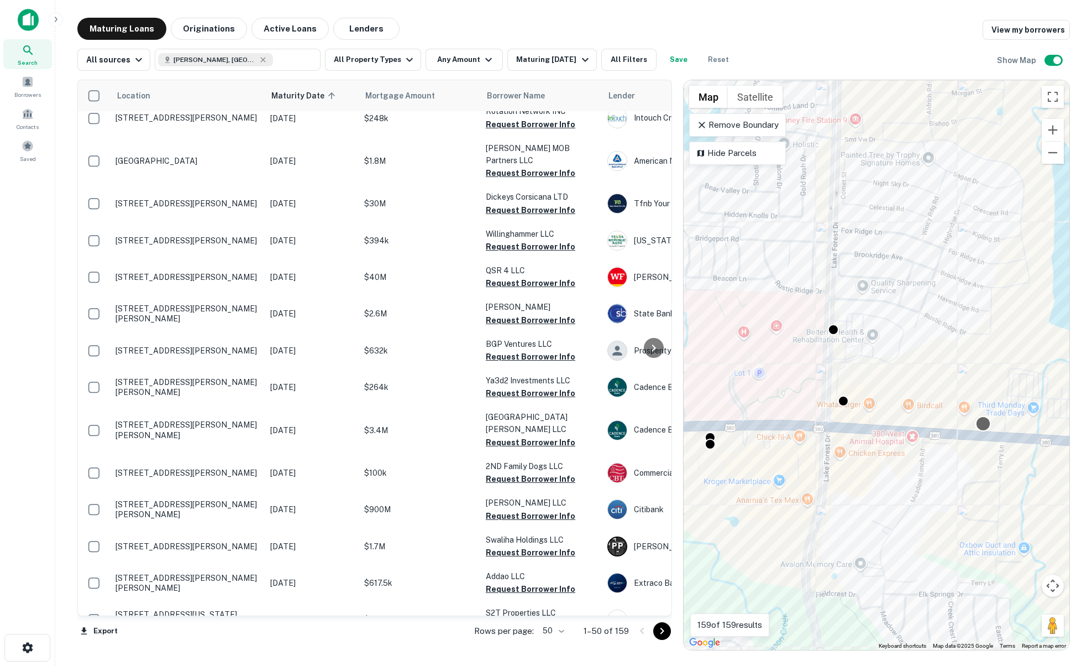
click at [984, 423] on div at bounding box center [984, 424] width 16 height 16
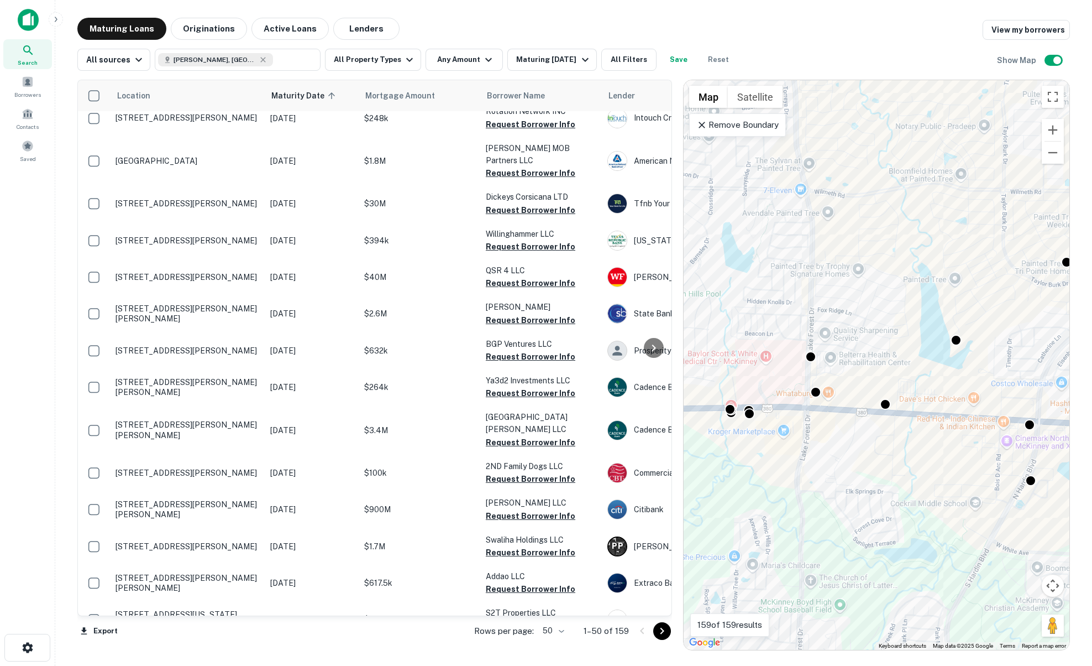
drag, startPoint x: 891, startPoint y: 433, endPoint x: 841, endPoint y: 425, distance: 50.4
click at [841, 425] on div "To navigate, press the arrow keys. To activate drag with keyboard, press Alt + …" at bounding box center [877, 364] width 386 height 569
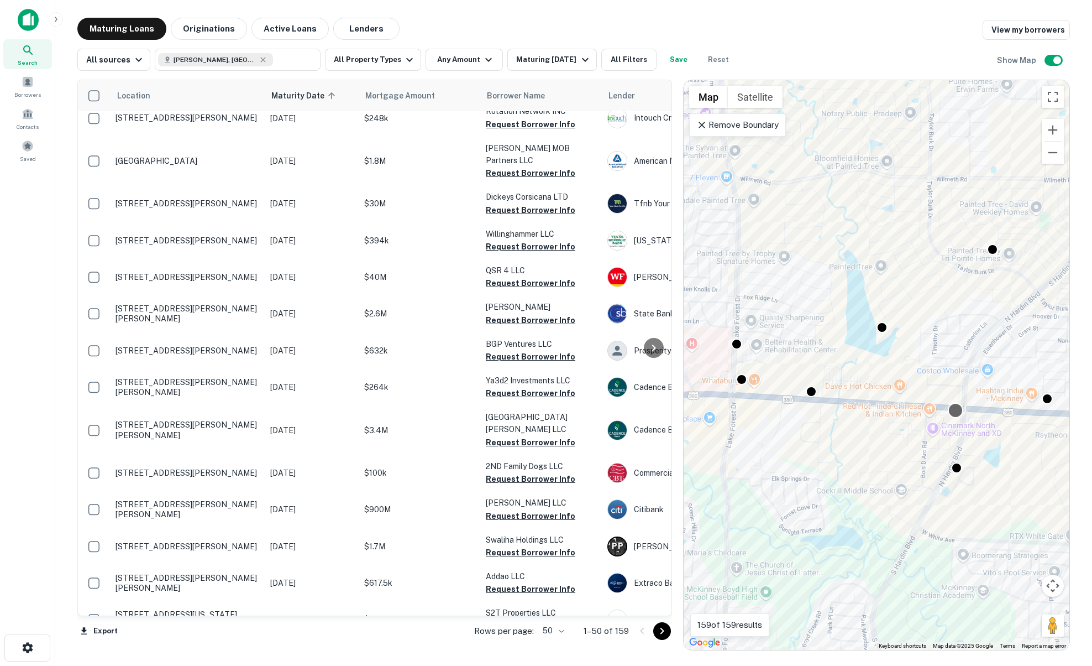
click at [949, 411] on div at bounding box center [956, 410] width 16 height 16
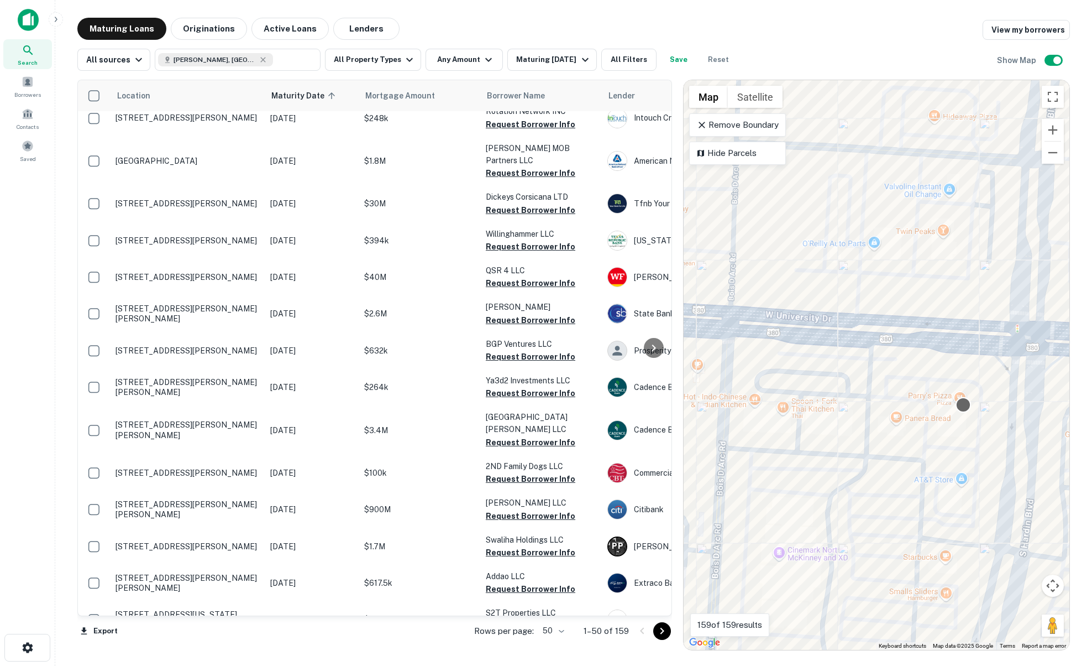
drag, startPoint x: 1025, startPoint y: 407, endPoint x: 965, endPoint y: 410, distance: 60.3
click at [965, 410] on div at bounding box center [964, 405] width 16 height 16
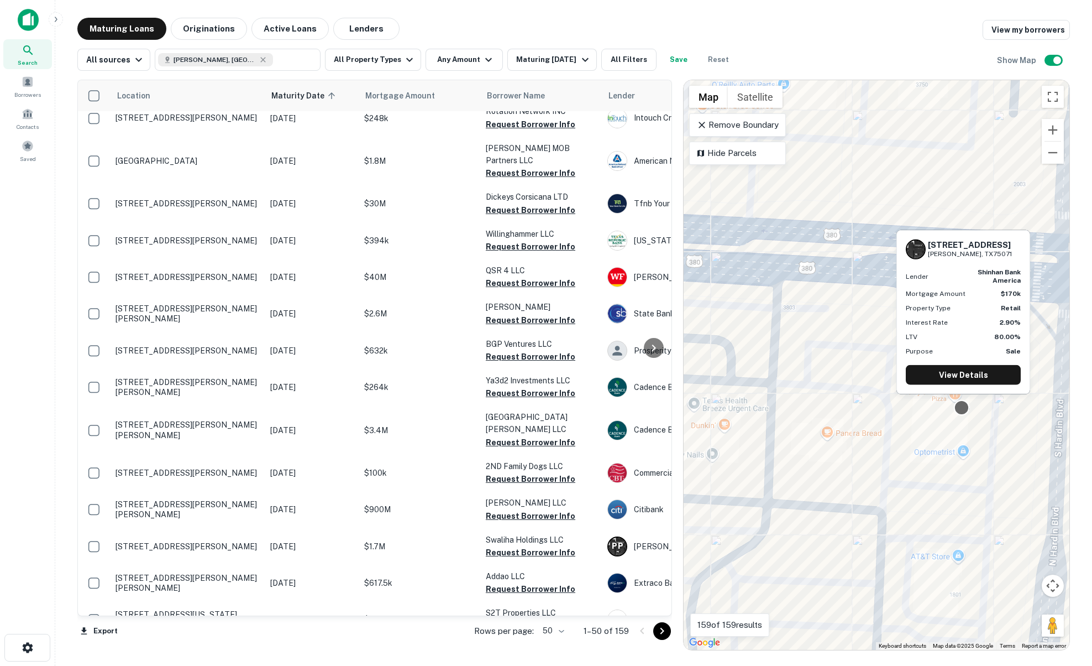
click at [965, 410] on div at bounding box center [962, 408] width 16 height 16
click at [949, 380] on link "View Details" at bounding box center [963, 375] width 115 height 20
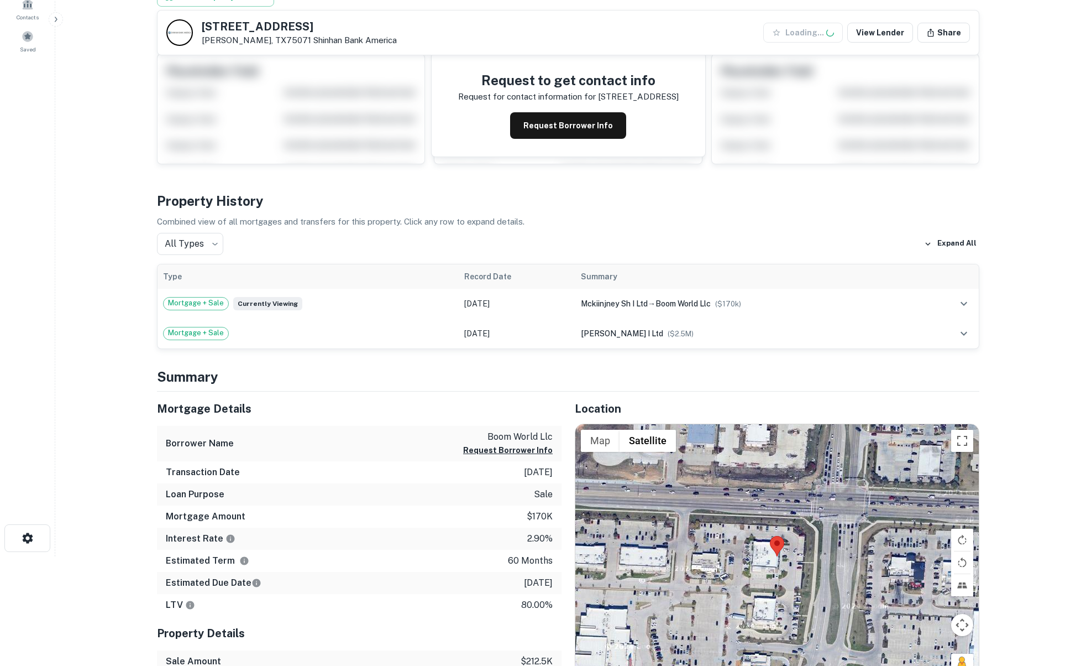
scroll to position [3, 0]
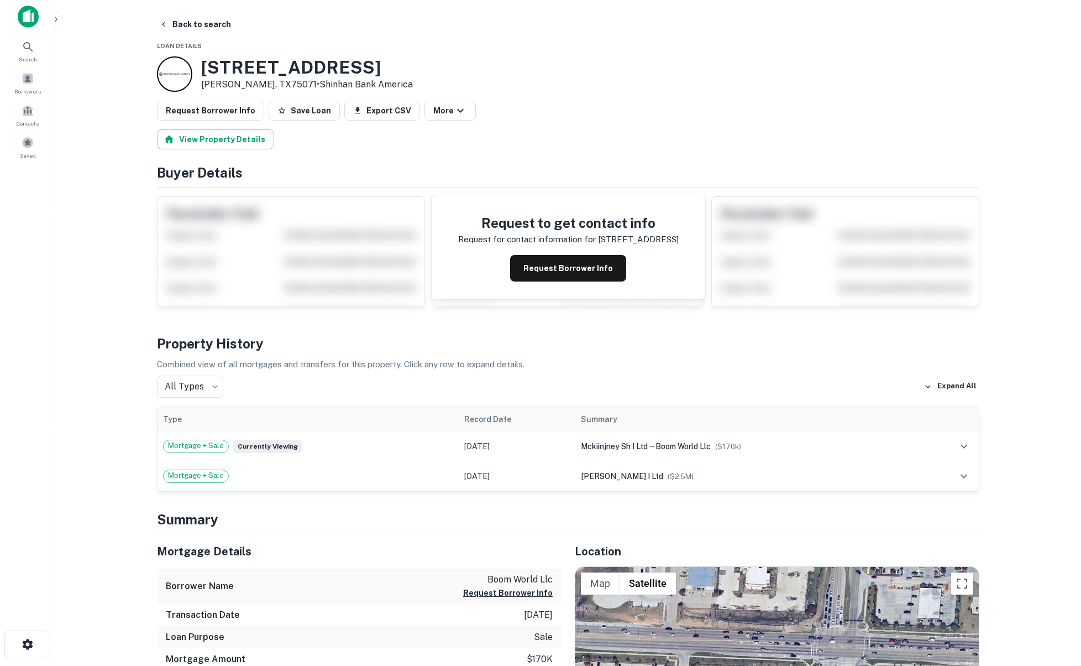
click at [268, 65] on h3 "[STREET_ADDRESS]" at bounding box center [307, 67] width 212 height 21
click at [268, 65] on h3 "3705 W UNIVERSITY DR" at bounding box center [307, 67] width 212 height 21
copy h3 "3705 W UNIVERSITY DR"
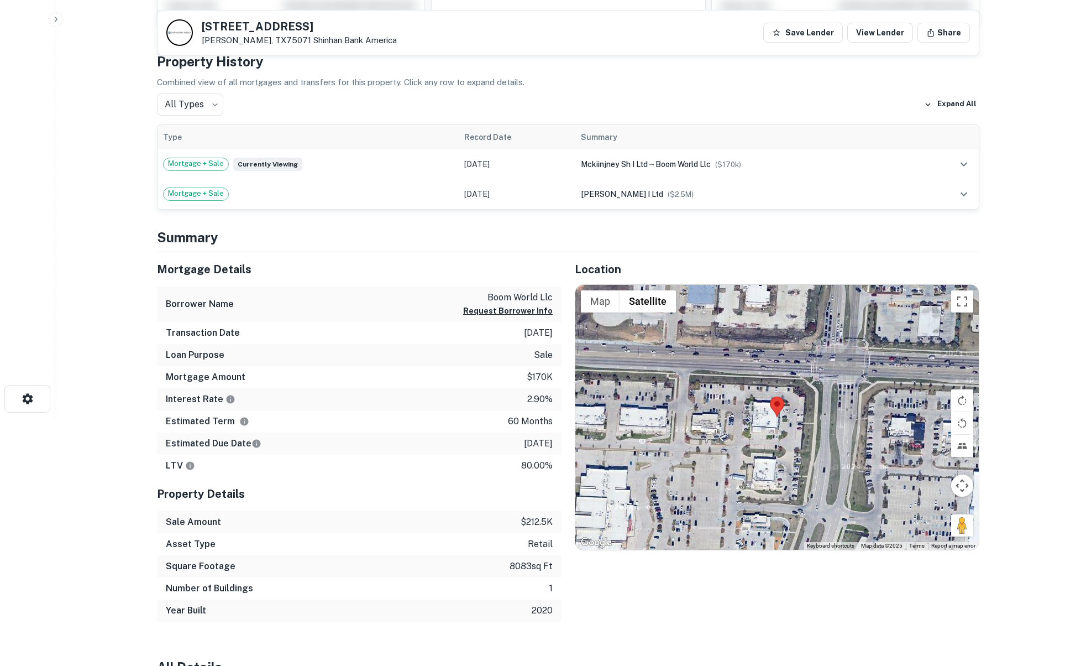
scroll to position [964, 0]
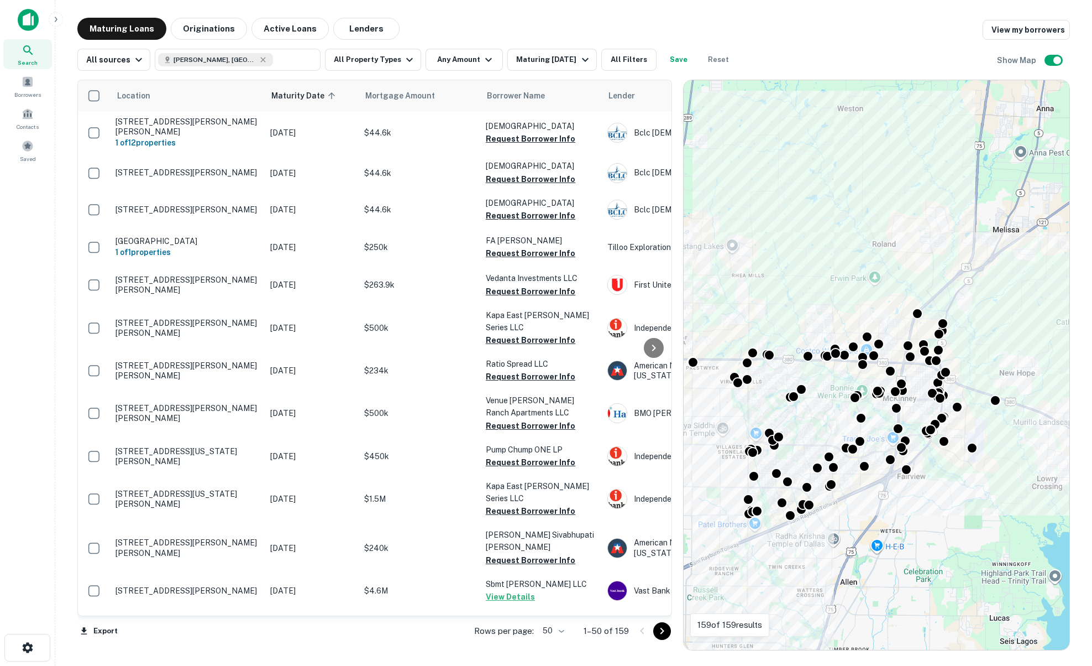
scroll to position [1385, 0]
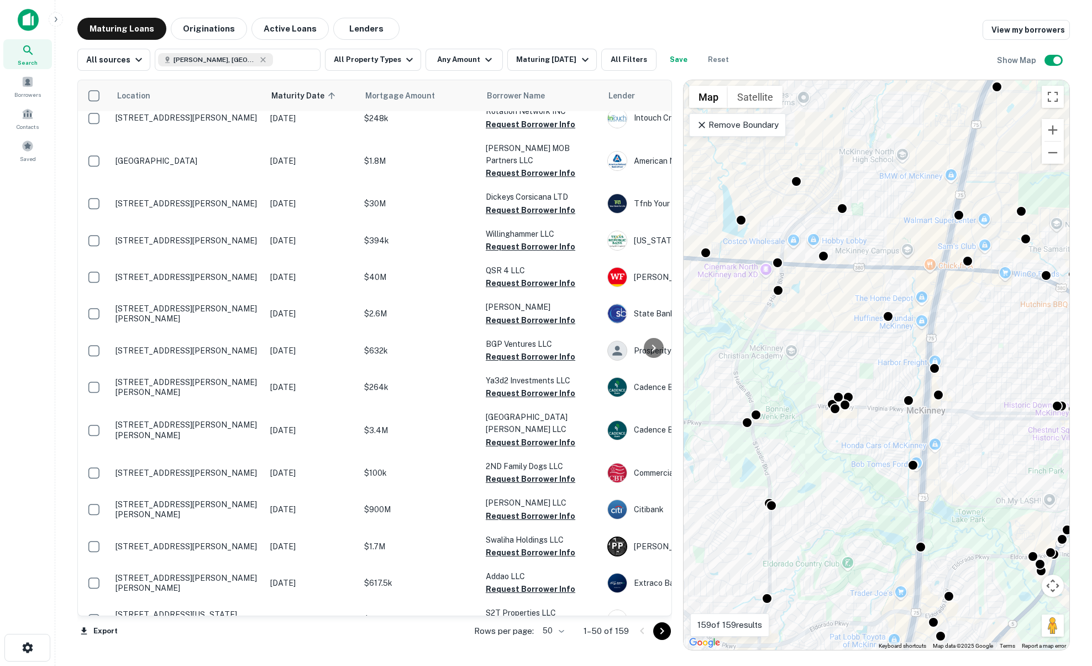
drag, startPoint x: 773, startPoint y: 338, endPoint x: 887, endPoint y: 363, distance: 116.0
click at [887, 363] on div "To activate drag with keyboard, press Alt + Enter. Once in keyboard drag state,…" at bounding box center [877, 364] width 386 height 569
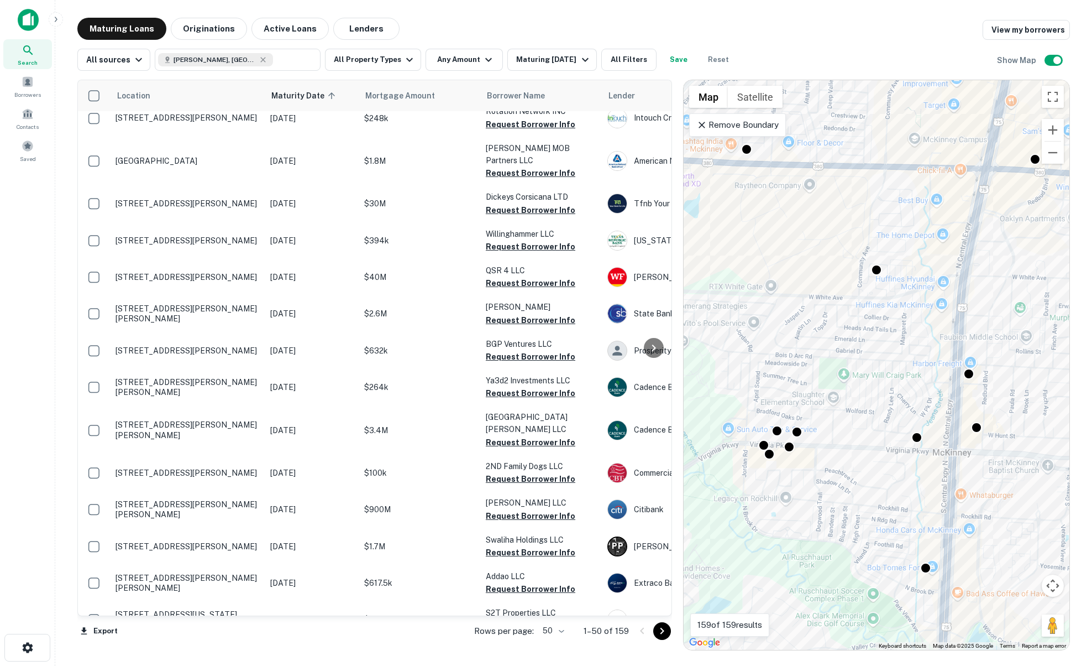
drag, startPoint x: 987, startPoint y: 363, endPoint x: 883, endPoint y: 383, distance: 105.9
click at [883, 383] on div "To activate drag with keyboard, press Alt + Enter. Once in keyboard drag state,…" at bounding box center [877, 364] width 386 height 569
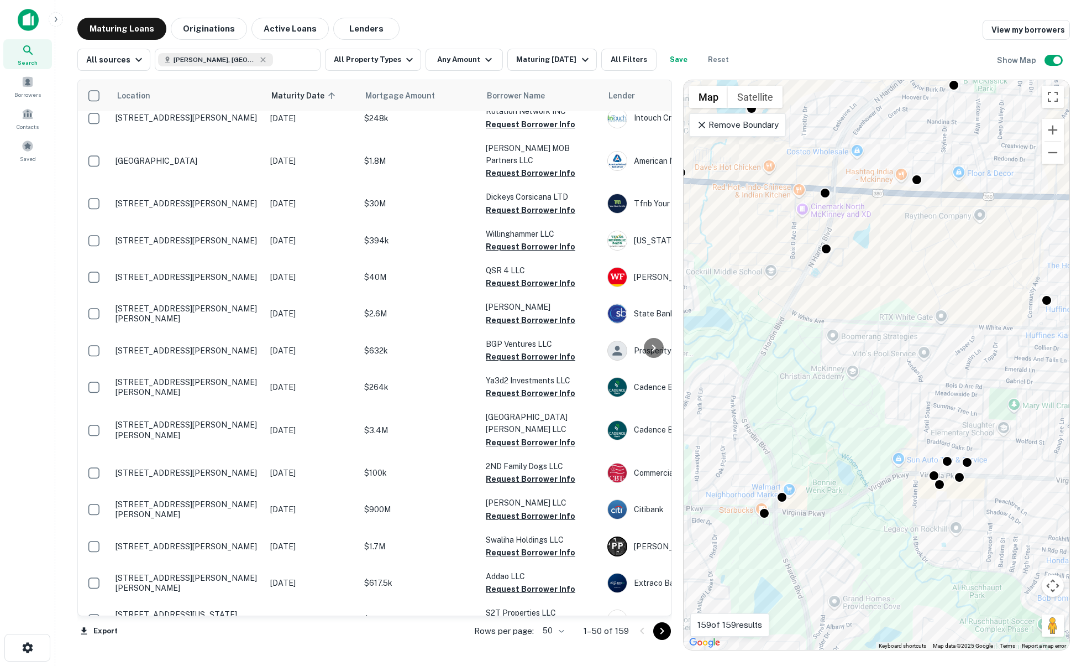
drag, startPoint x: 709, startPoint y: 347, endPoint x: 929, endPoint y: 442, distance: 239.2
click at [929, 442] on div "To activate drag with keyboard, press Alt + Enter. Once in keyboard drag state,…" at bounding box center [877, 364] width 386 height 569
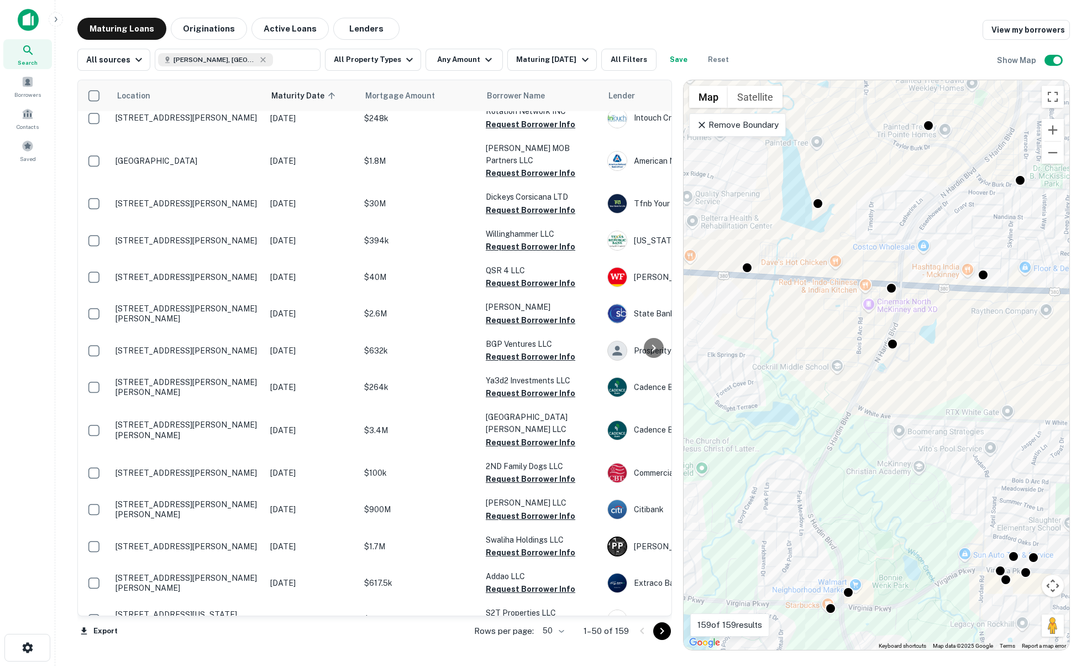
drag, startPoint x: 853, startPoint y: 394, endPoint x: 968, endPoint y: 355, distance: 121.7
click at [968, 355] on div "To activate drag with keyboard, press Alt + Enter. Once in keyboard drag state,…" at bounding box center [877, 364] width 386 height 569
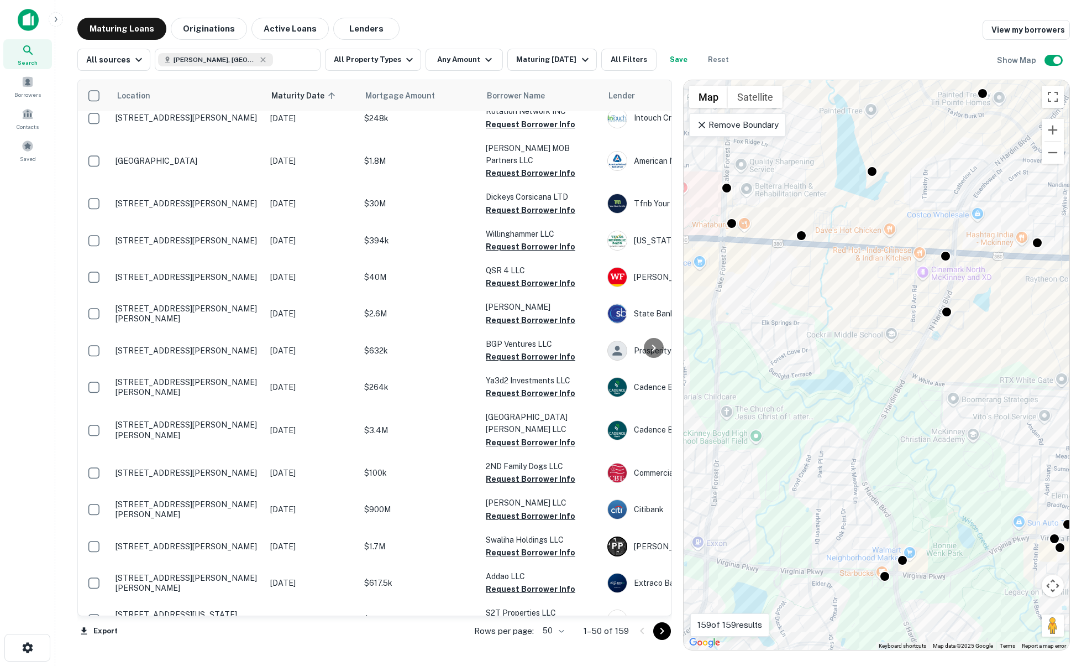
drag, startPoint x: 968, startPoint y: 355, endPoint x: 894, endPoint y: 363, distance: 74.4
click at [894, 363] on div "To activate drag with keyboard, press Alt + Enter. Once in keyboard drag state,…" at bounding box center [877, 364] width 386 height 569
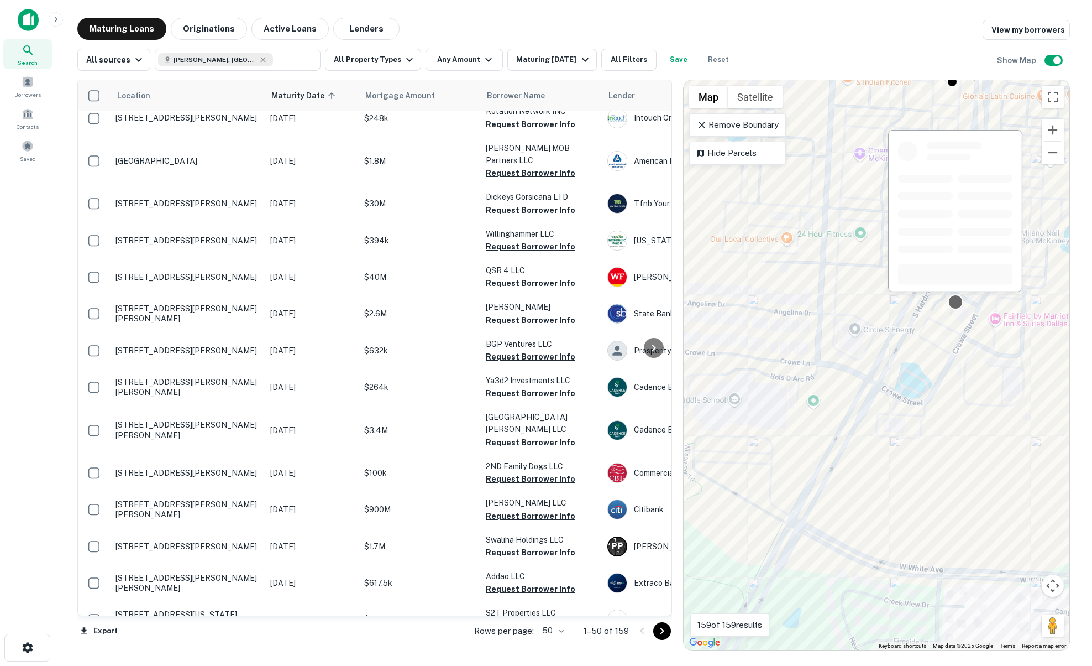
click at [952, 301] on div at bounding box center [956, 302] width 16 height 16
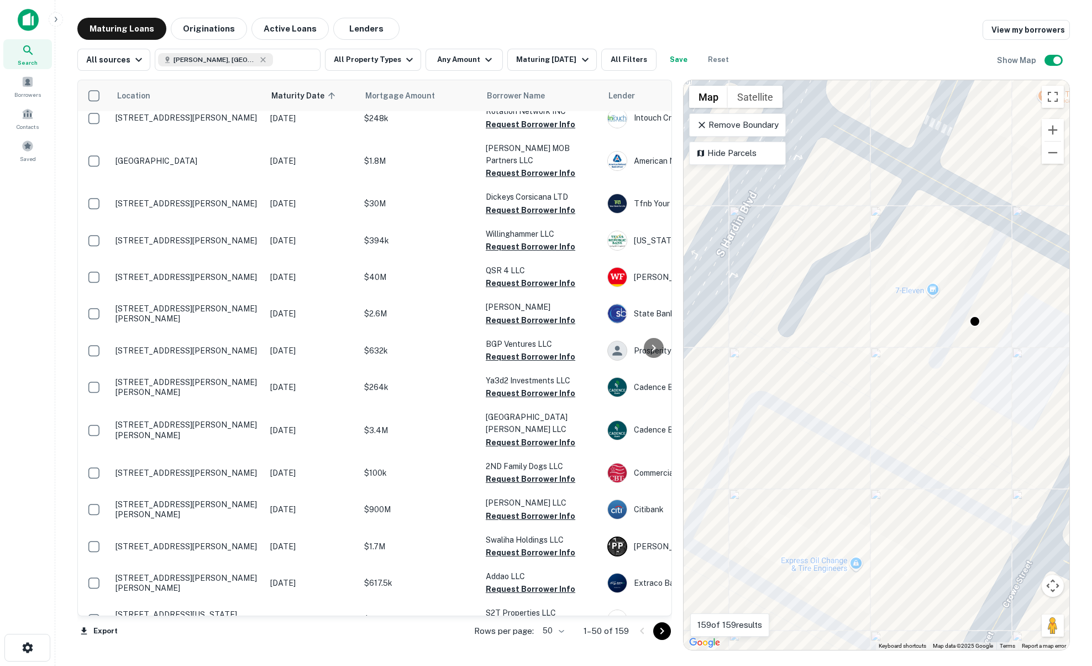
drag, startPoint x: 992, startPoint y: 323, endPoint x: 920, endPoint y: 331, distance: 71.7
click at [920, 331] on div "To activate drag with keyboard, press Alt + Enter. Once in keyboard drag state,…" at bounding box center [877, 364] width 386 height 569
click at [969, 321] on div at bounding box center [974, 320] width 16 height 16
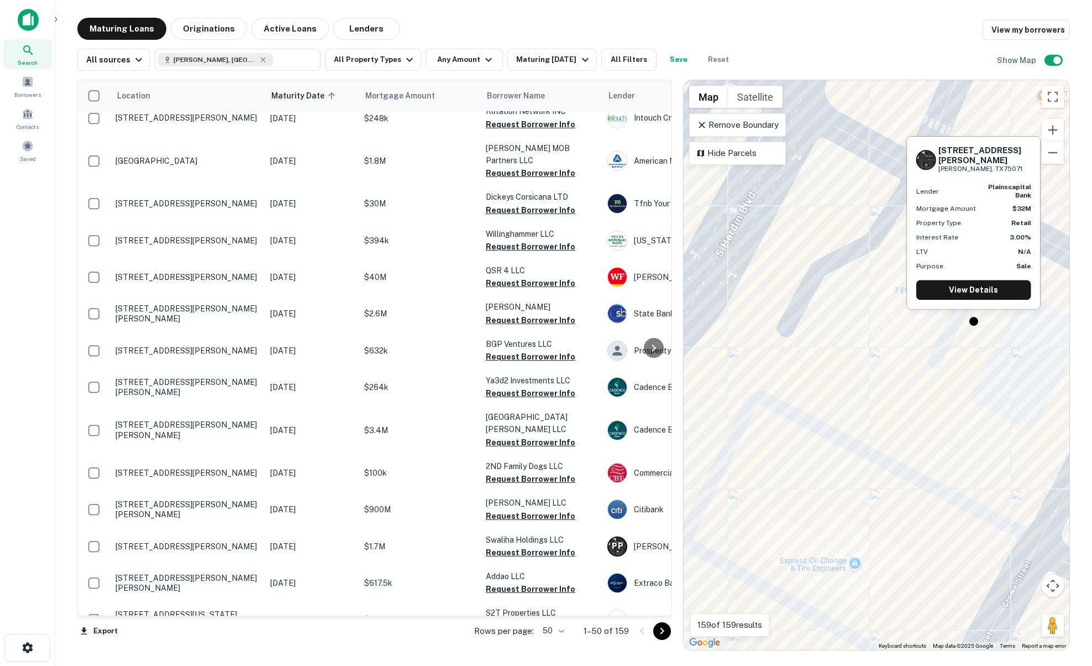
click at [981, 160] on h6 "1550 N Hardin Blvd" at bounding box center [985, 155] width 93 height 20
click at [1002, 178] on div "1550 N Hardin Blvd Mckinney, TX75071 Lender plainscapital bank Mortgage Amount …" at bounding box center [974, 223] width 133 height 172
drag, startPoint x: 999, startPoint y: 171, endPoint x: 929, endPoint y: 158, distance: 71.5
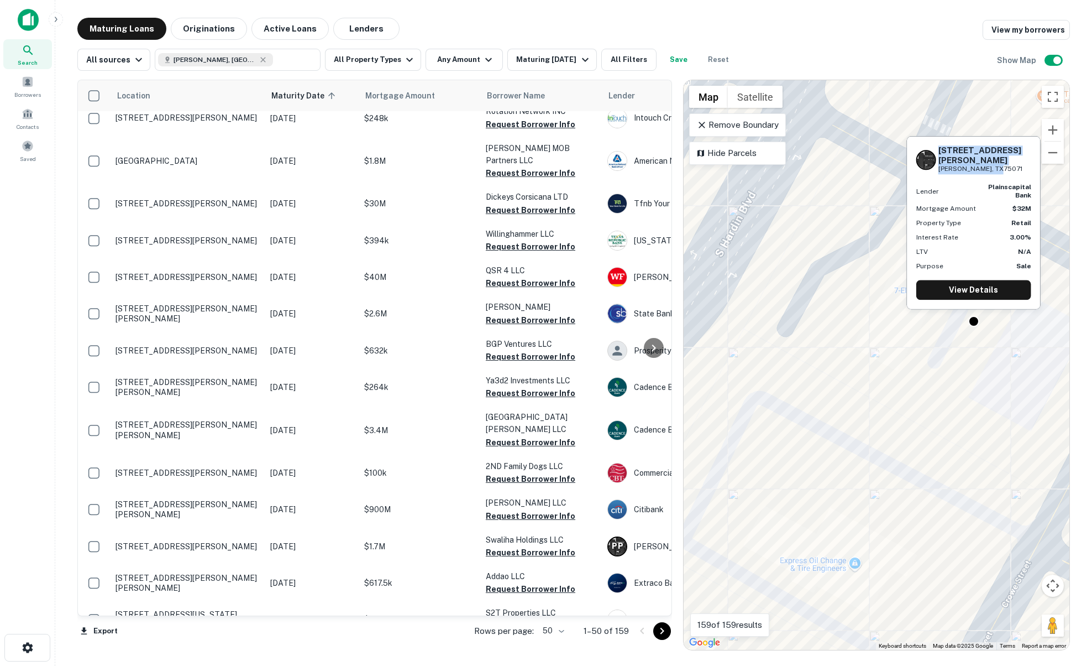
click at [929, 158] on div "1550 N Hardin Blvd Mckinney, TX75071" at bounding box center [973, 159] width 115 height 29
copy div "1550 N Hardin Blvd Mckinney, TX75071"
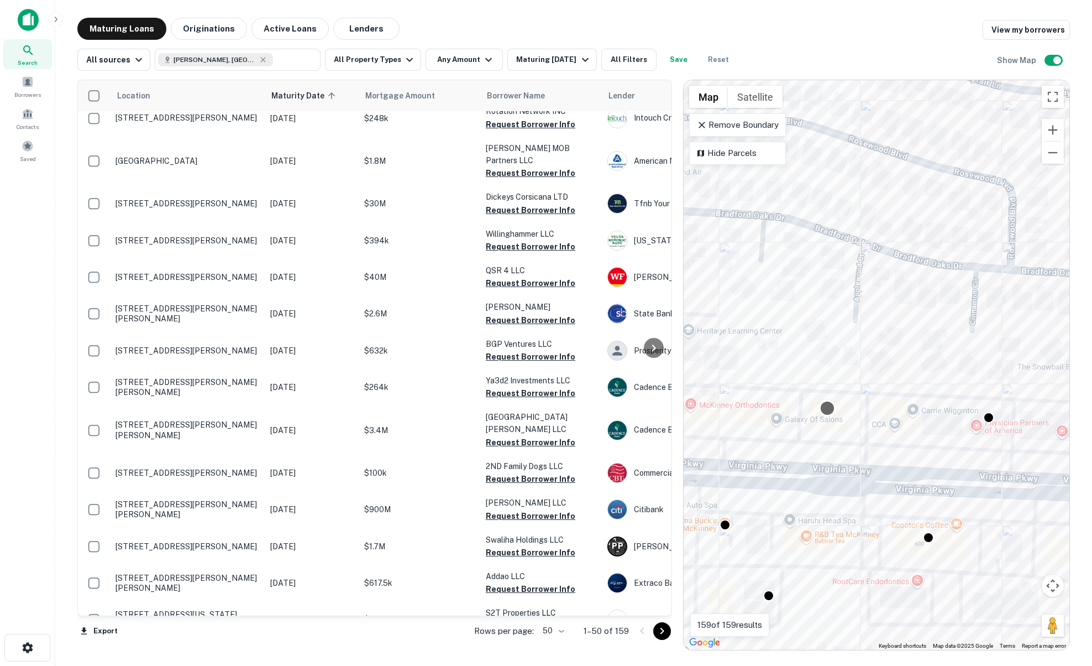
click at [831, 408] on div at bounding box center [828, 408] width 16 height 16
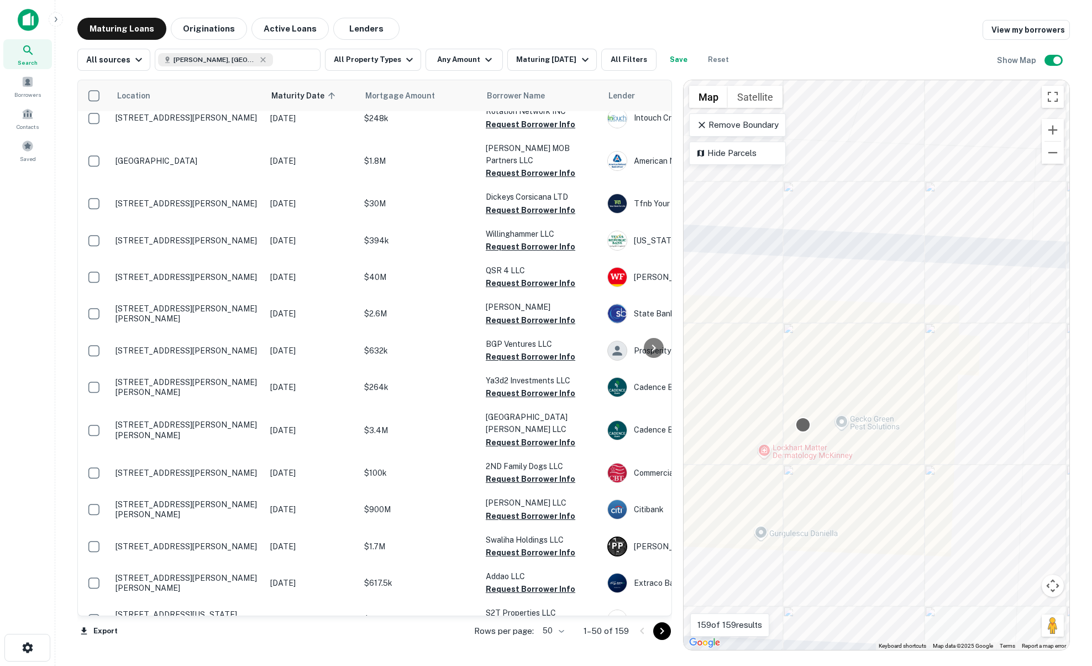
click at [798, 421] on body "Search Borrowers Contacts Saved Maturing Loans Originations Active Loans Lender…" at bounding box center [546, 333] width 1092 height 666
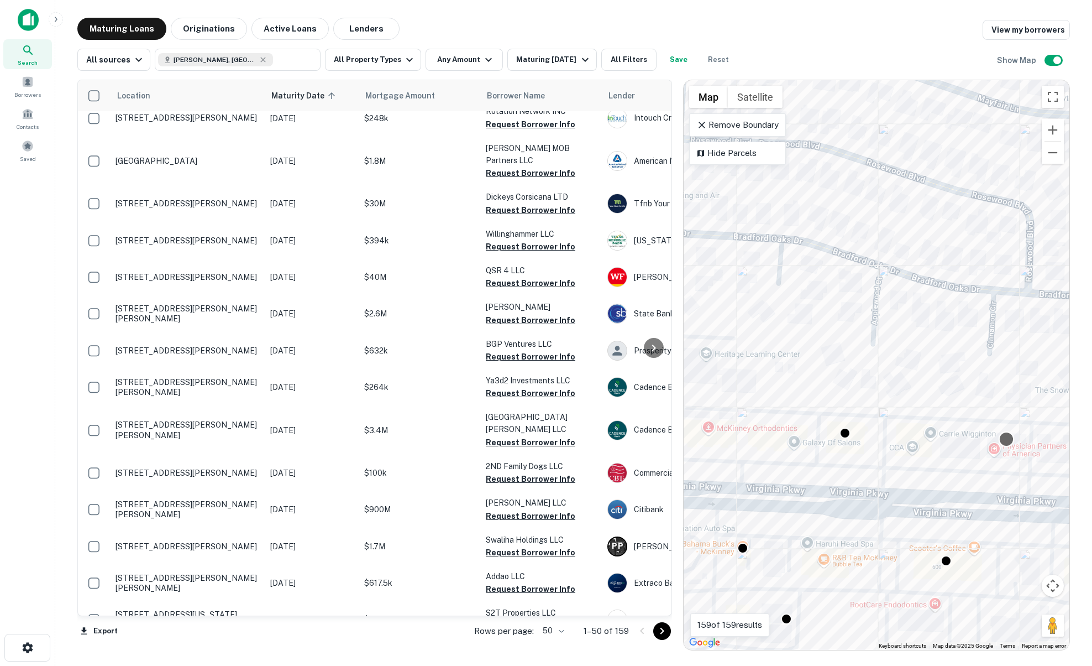
click at [1004, 439] on div at bounding box center [1007, 439] width 16 height 16
click at [951, 563] on div at bounding box center [946, 560] width 11 height 11
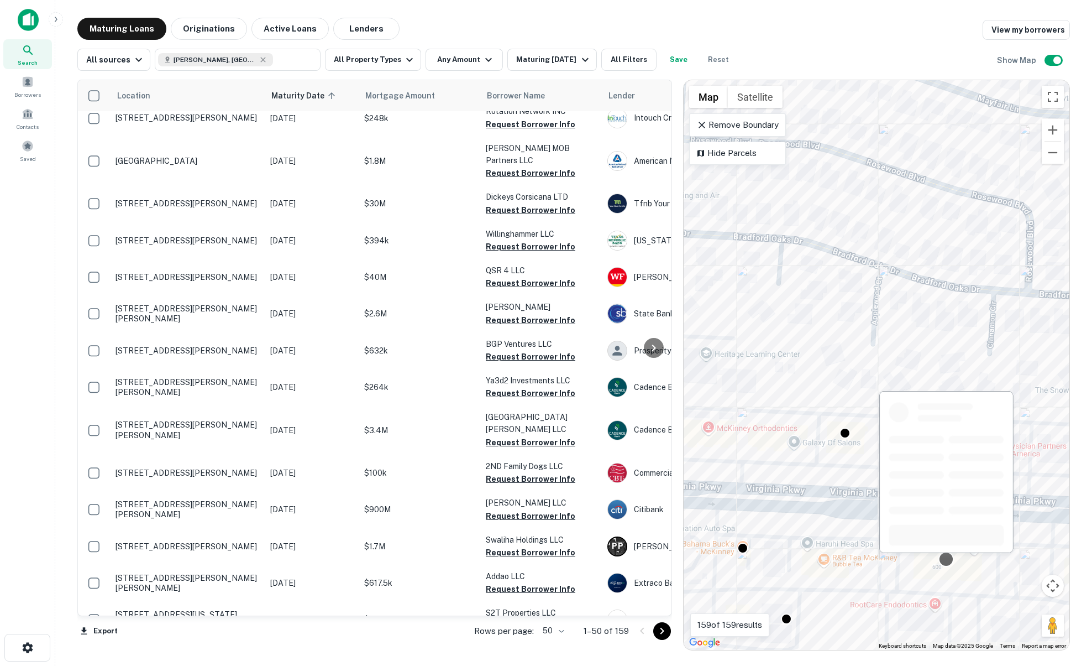
click at [951, 556] on div at bounding box center [946, 475] width 136 height 170
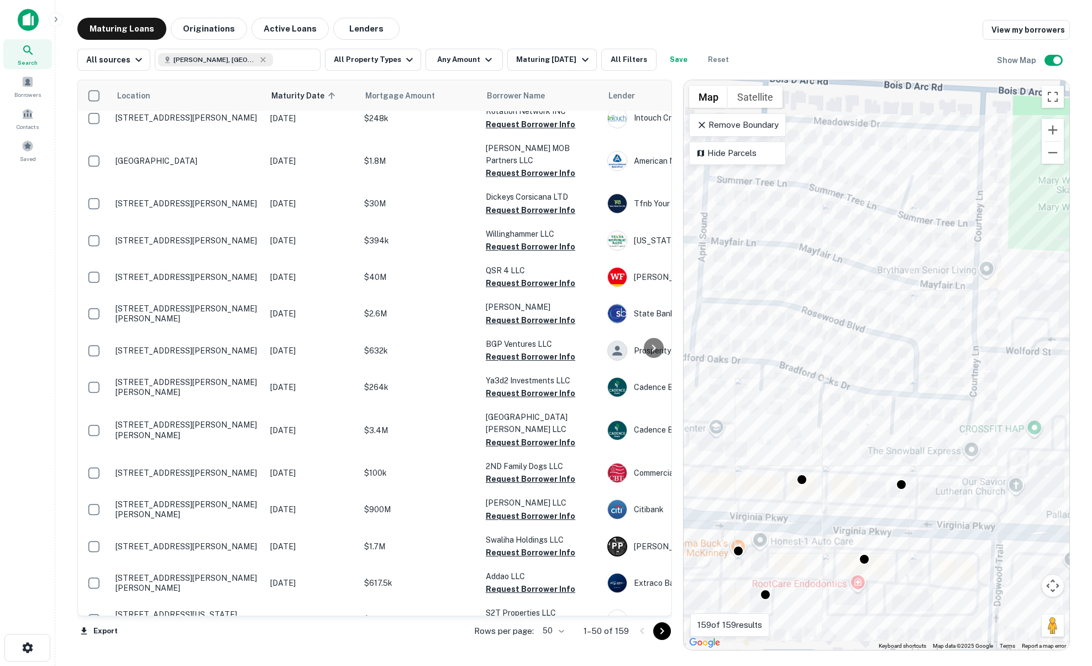
drag, startPoint x: 775, startPoint y: 551, endPoint x: 892, endPoint y: 497, distance: 128.4
click at [892, 497] on div "To activate drag with keyboard, press Alt + Enter. Once in keyboard drag state,…" at bounding box center [877, 364] width 386 height 569
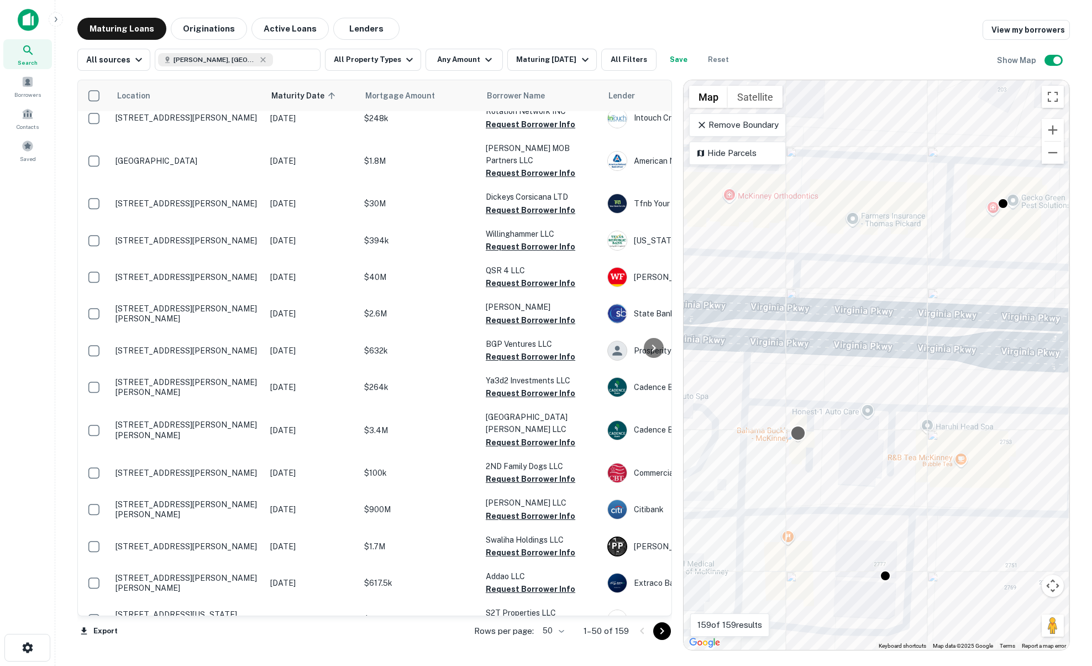
click at [798, 436] on div at bounding box center [798, 433] width 16 height 16
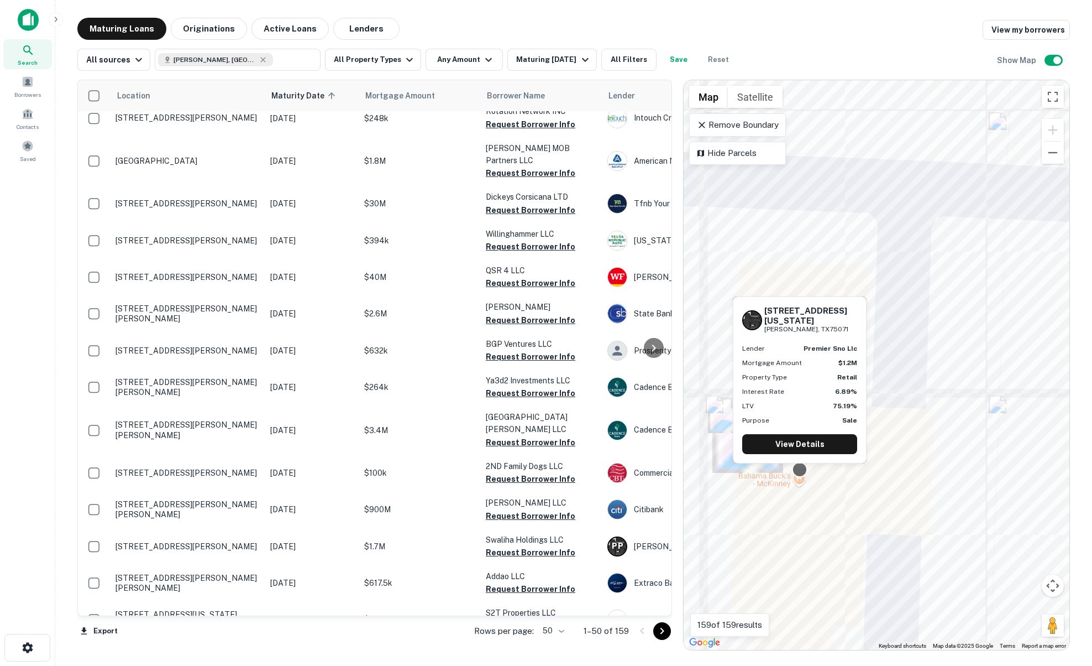
click at [797, 472] on div at bounding box center [800, 470] width 16 height 16
drag, startPoint x: 766, startPoint y: 320, endPoint x: 824, endPoint y: 334, distance: 60.5
click at [824, 334] on div "2783 Virginia Pkwy Mckinney, TX75071 Lender premier sno llc Mortgage Amount $1.…" at bounding box center [800, 380] width 133 height 166
copy div "2783 Virginia Pkwy Mckinney, TX75071"
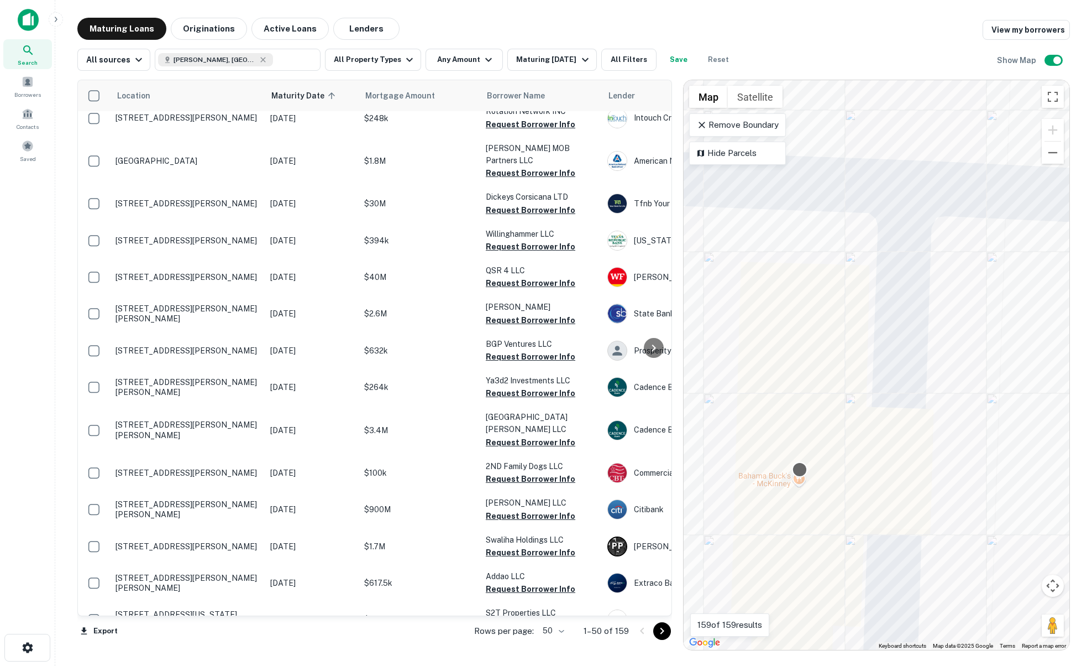
click at [800, 467] on div at bounding box center [800, 470] width 16 height 16
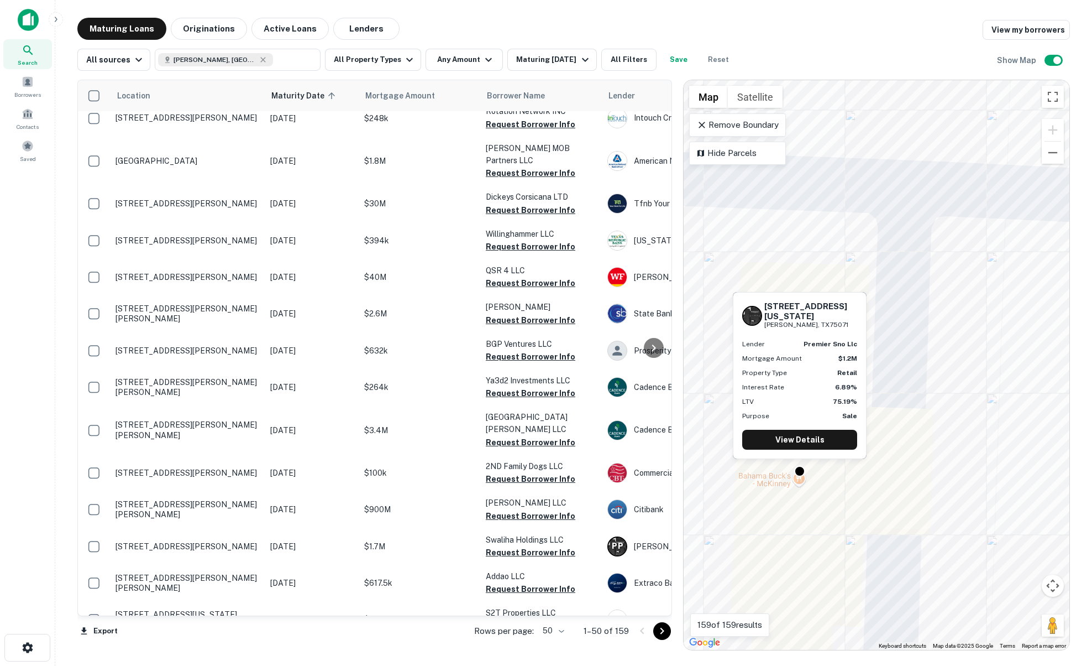
click at [848, 362] on p "$1.2M" at bounding box center [848, 358] width 19 height 10
click at [846, 369] on strong "Retail" at bounding box center [847, 373] width 20 height 8
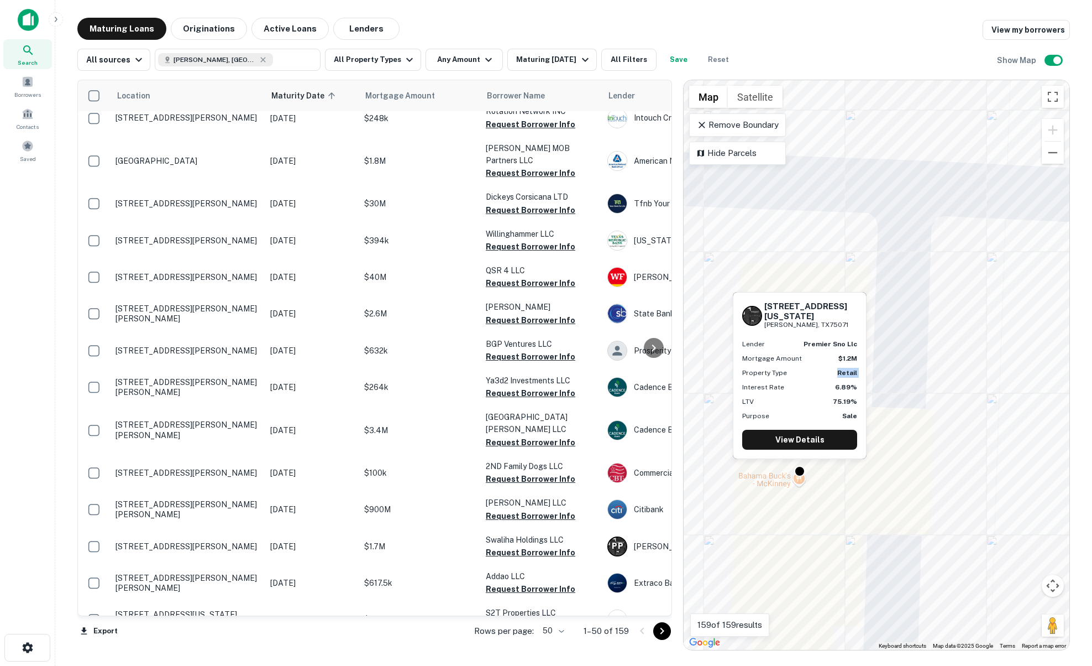
click at [846, 369] on strong "Retail" at bounding box center [847, 373] width 20 height 8
click at [832, 399] on div "LTV 75.19%" at bounding box center [799, 401] width 115 height 10
click at [818, 440] on link "View Details" at bounding box center [799, 440] width 115 height 20
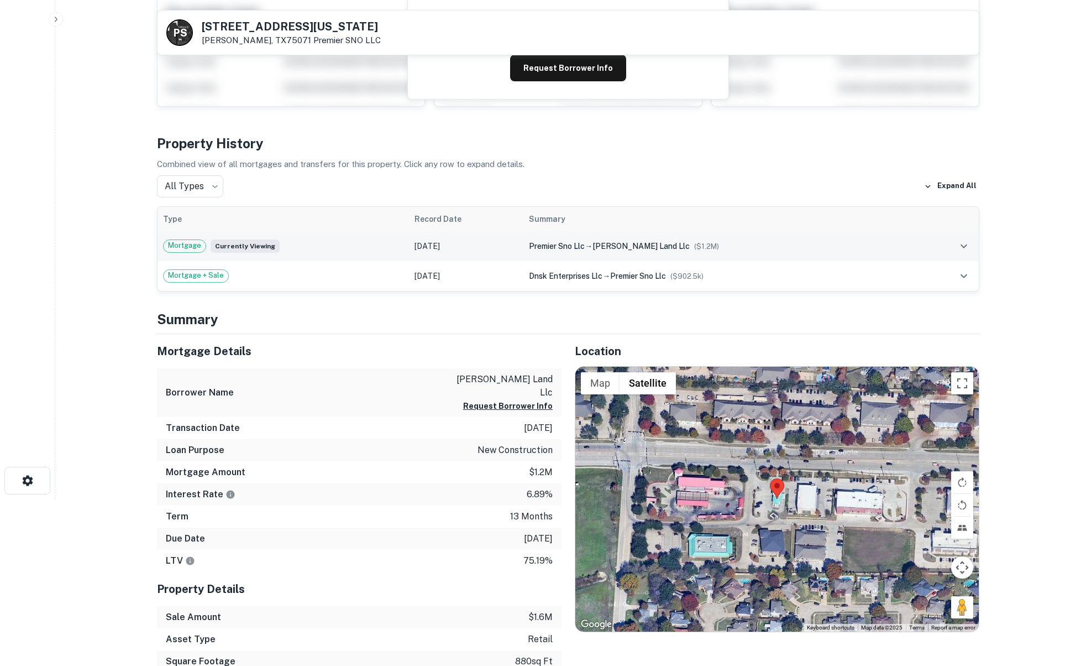
scroll to position [169, 0]
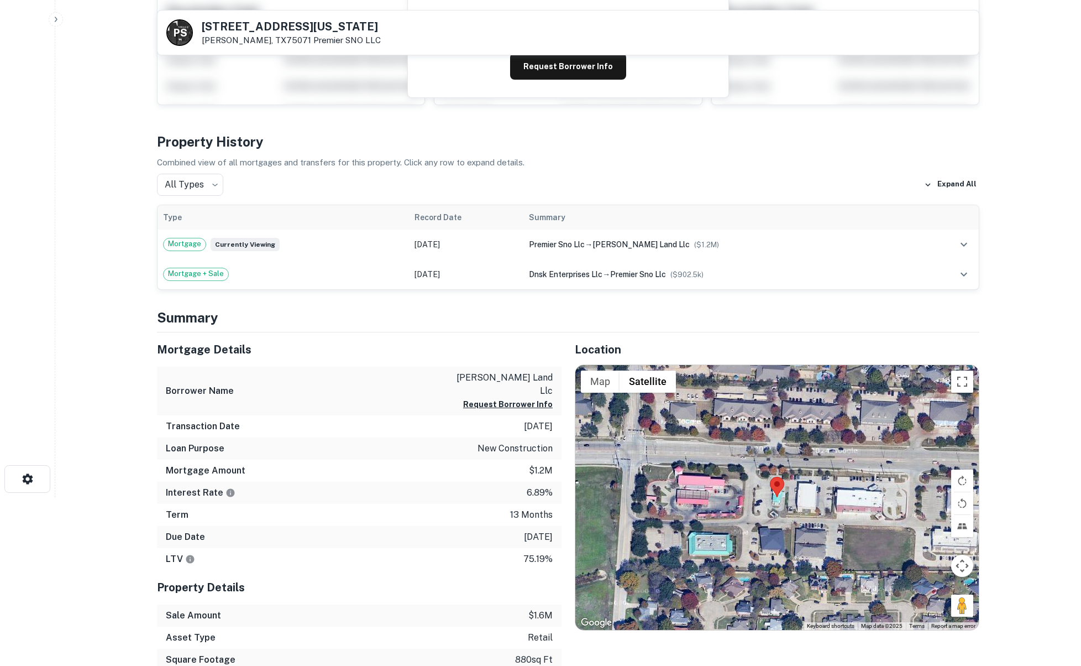
click at [539, 420] on p "[DATE]" at bounding box center [538, 426] width 29 height 13
click at [531, 486] on p "6.89%" at bounding box center [540, 492] width 26 height 13
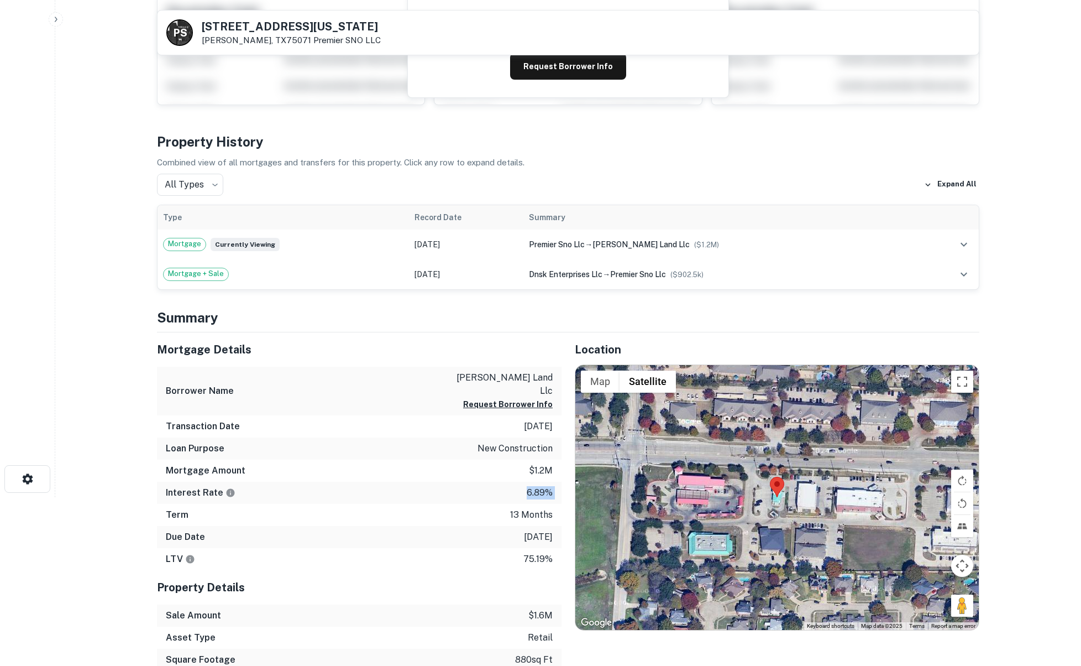
click at [531, 486] on p "6.89%" at bounding box center [540, 492] width 26 height 13
click at [531, 508] on p "13 months" at bounding box center [531, 514] width 43 height 13
click at [530, 508] on p "13 months" at bounding box center [531, 514] width 43 height 13
click at [524, 531] on p "[DATE]" at bounding box center [538, 536] width 29 height 13
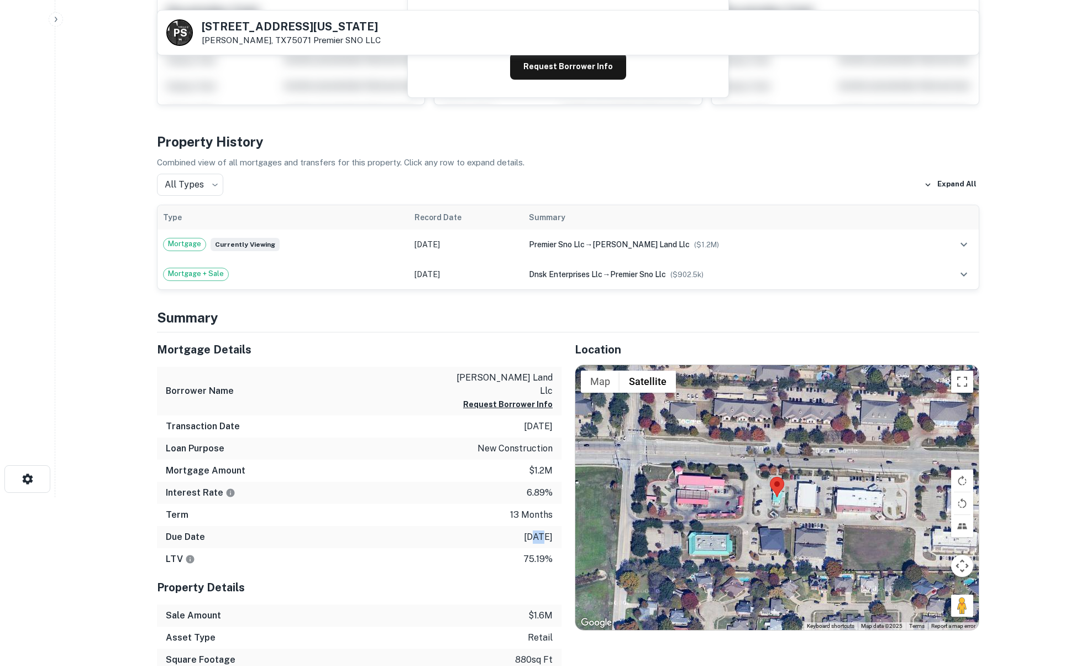
click at [524, 531] on p "[DATE]" at bounding box center [538, 536] width 29 height 13
click at [524, 530] on p "[DATE]" at bounding box center [538, 536] width 29 height 13
click at [520, 548] on div "LTV 75.19%" at bounding box center [359, 559] width 405 height 22
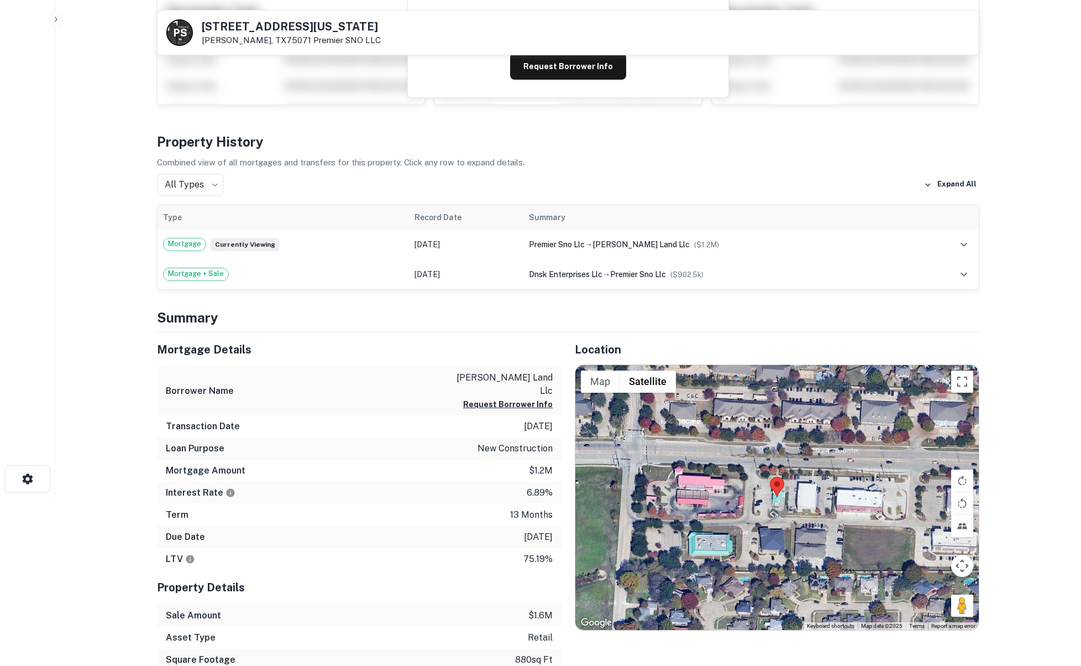
click at [518, 508] on p "13 months" at bounding box center [531, 514] width 43 height 13
click at [520, 526] on div "Due Date [DATE]" at bounding box center [359, 537] width 405 height 22
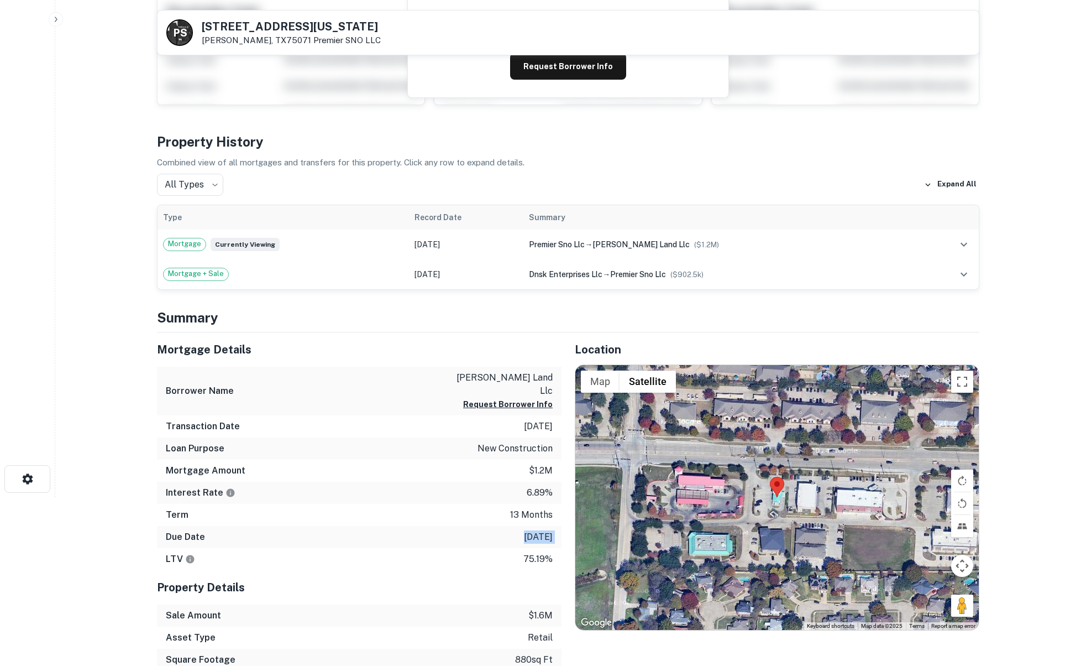
click at [520, 526] on div "Due Date [DATE]" at bounding box center [359, 537] width 405 height 22
click at [542, 508] on p "13 months" at bounding box center [531, 514] width 43 height 13
click at [543, 508] on p "13 months" at bounding box center [531, 514] width 43 height 13
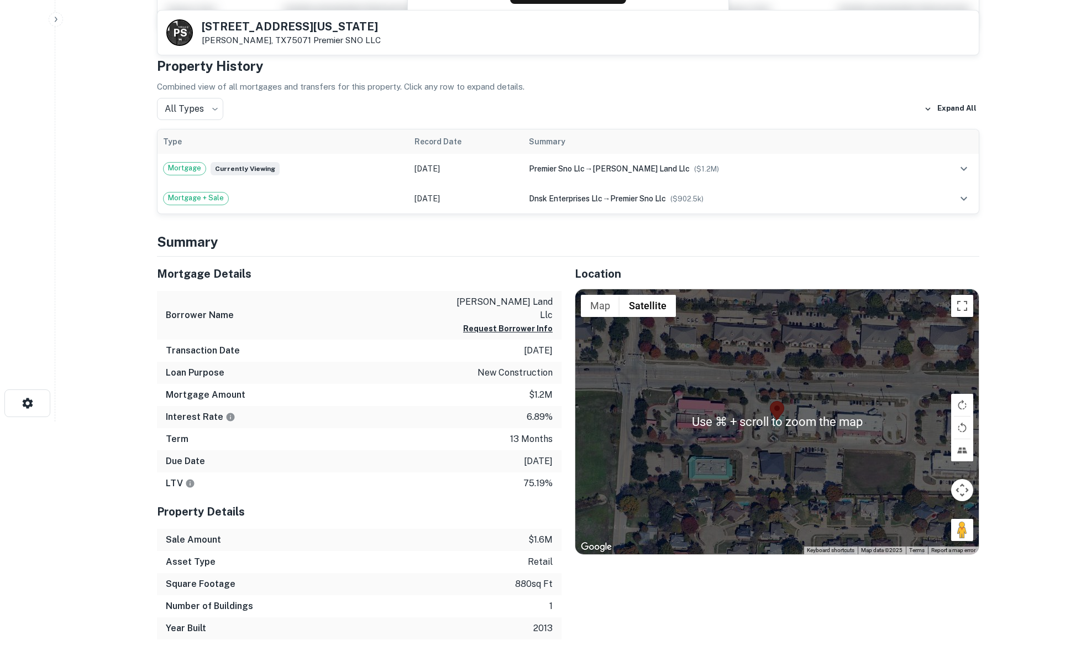
scroll to position [256, 0]
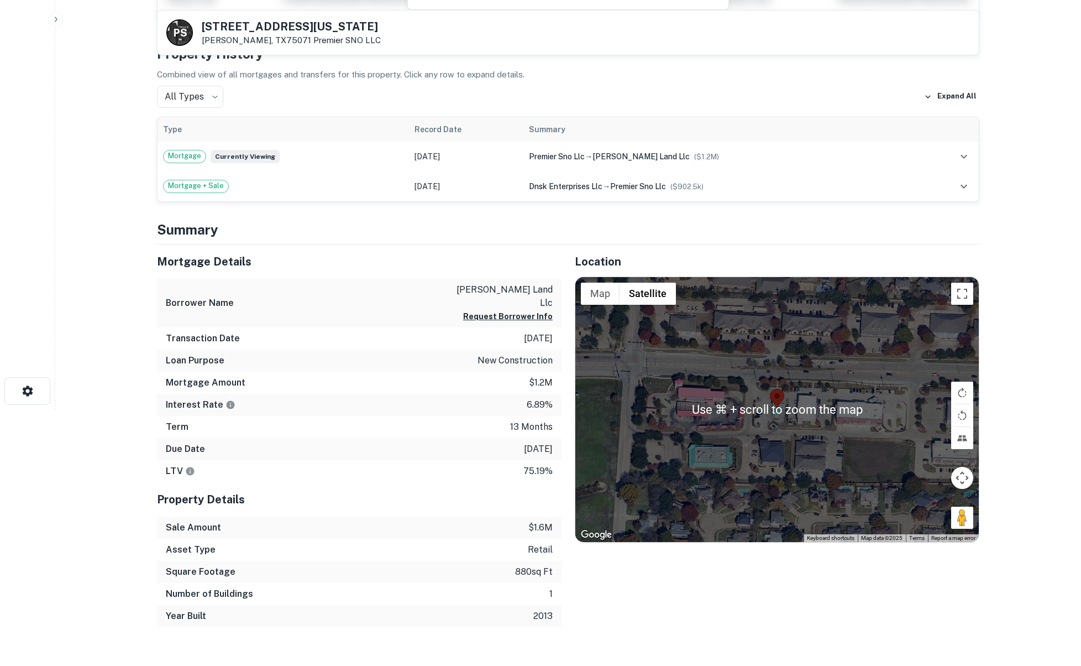
click at [749, 431] on div at bounding box center [777, 409] width 404 height 265
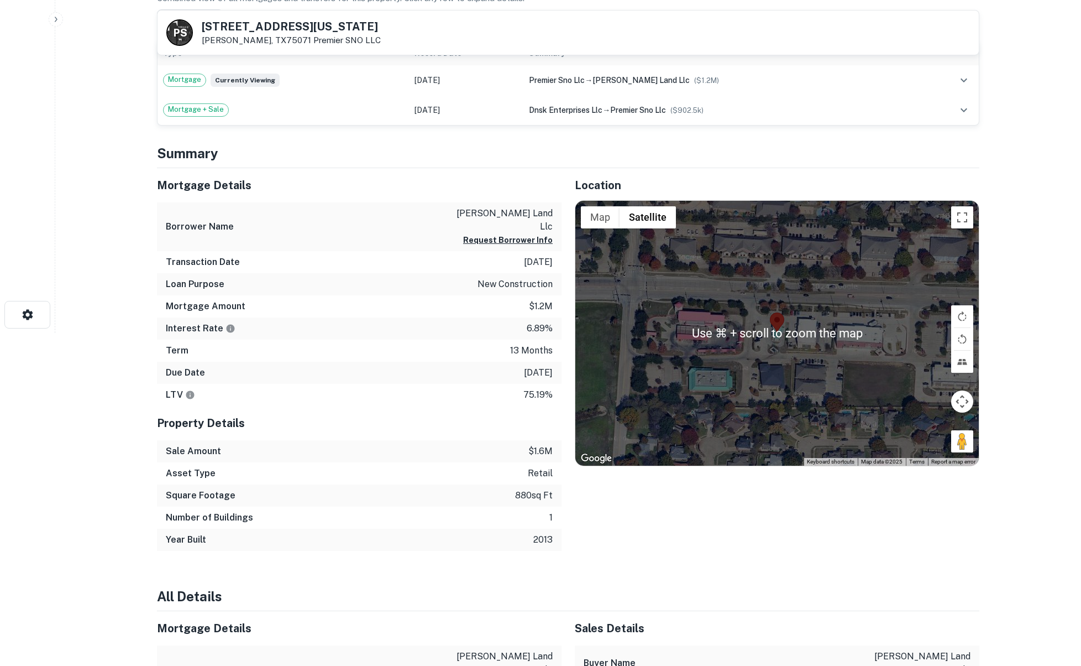
scroll to position [336, 0]
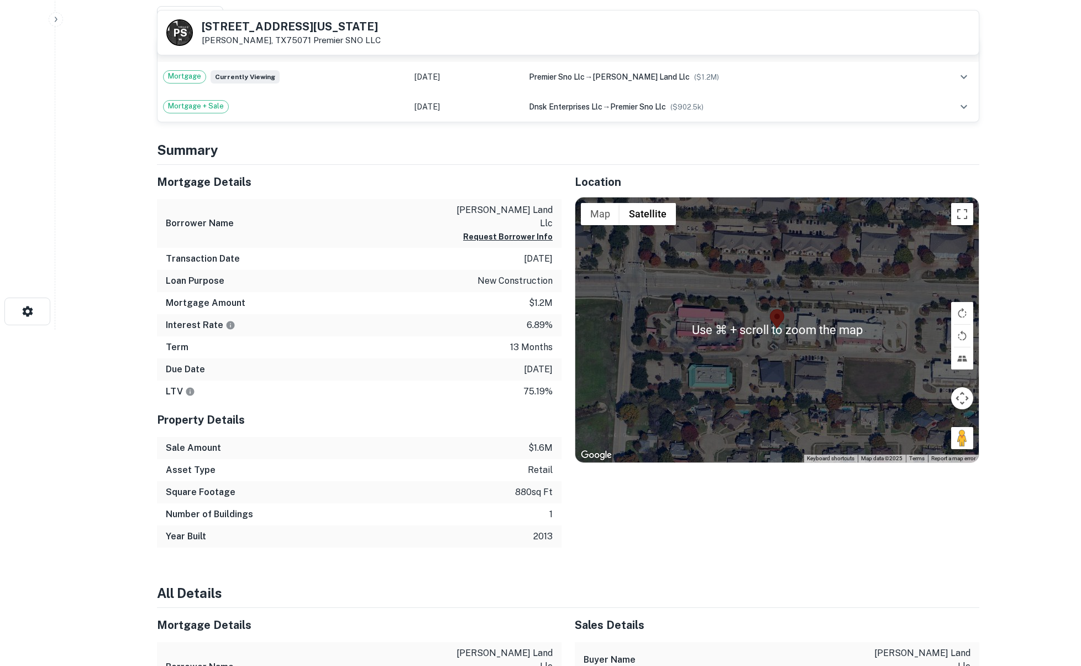
click at [797, 399] on div at bounding box center [777, 329] width 404 height 265
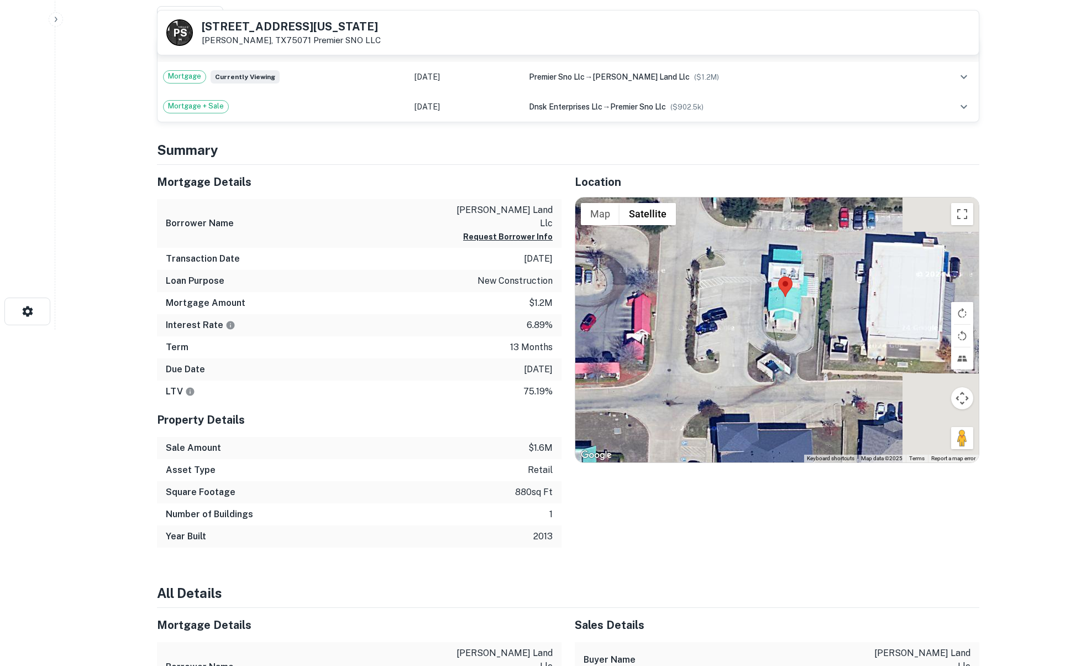
drag, startPoint x: 856, startPoint y: 370, endPoint x: 717, endPoint y: 325, distance: 145.4
click at [717, 325] on div at bounding box center [777, 329] width 404 height 265
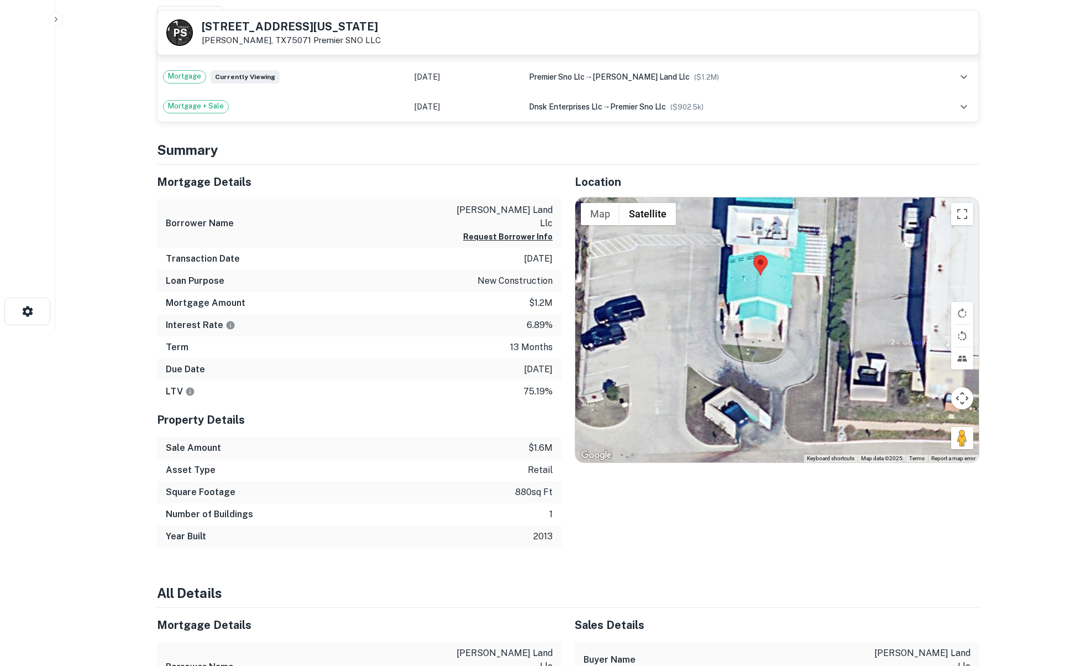
drag, startPoint x: 818, startPoint y: 318, endPoint x: 818, endPoint y: 417, distance: 98.9
click at [818, 417] on div at bounding box center [777, 329] width 404 height 265
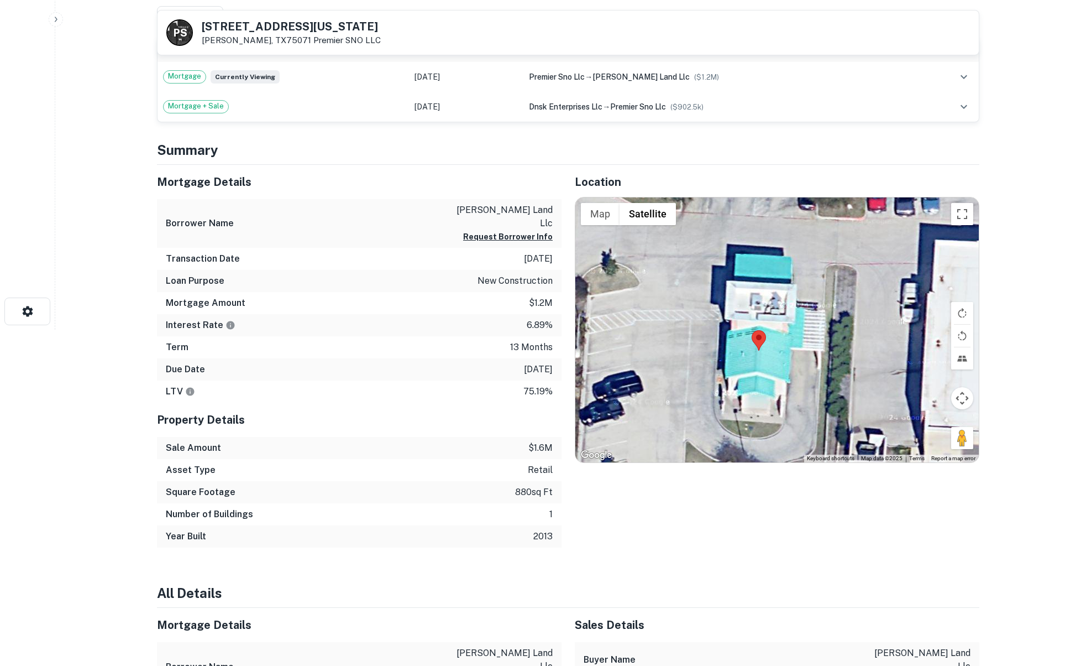
drag, startPoint x: 764, startPoint y: 339, endPoint x: 732, endPoint y: 308, distance: 43.8
click at [752, 330] on area at bounding box center [752, 330] width 0 height 0
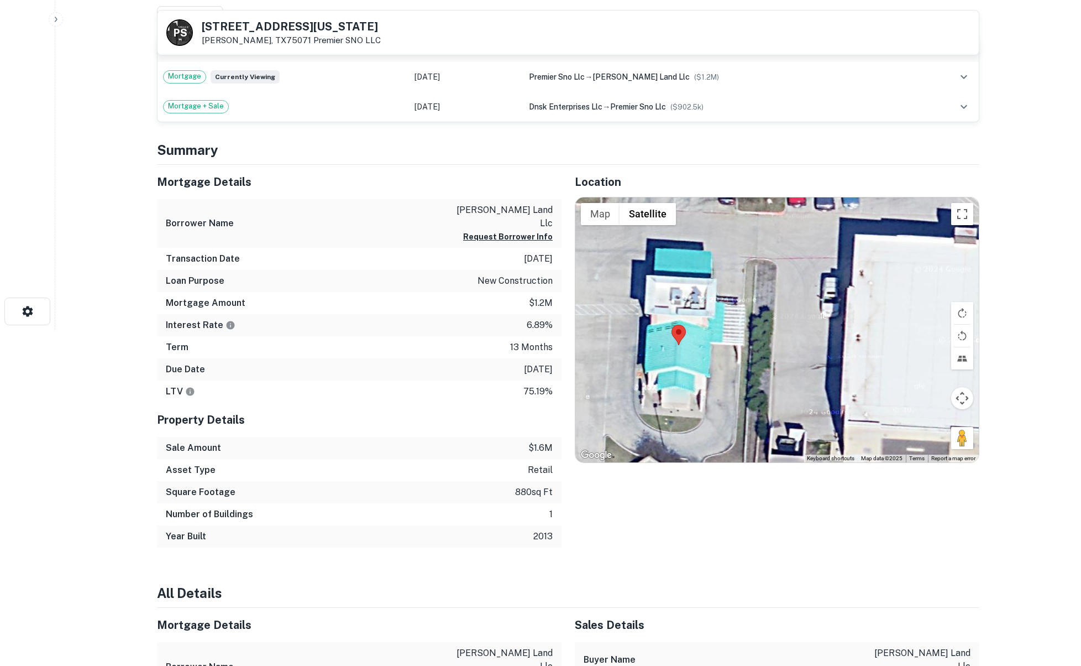
drag, startPoint x: 731, startPoint y: 312, endPoint x: 731, endPoint y: 389, distance: 76.8
click at [731, 389] on div at bounding box center [777, 329] width 404 height 265
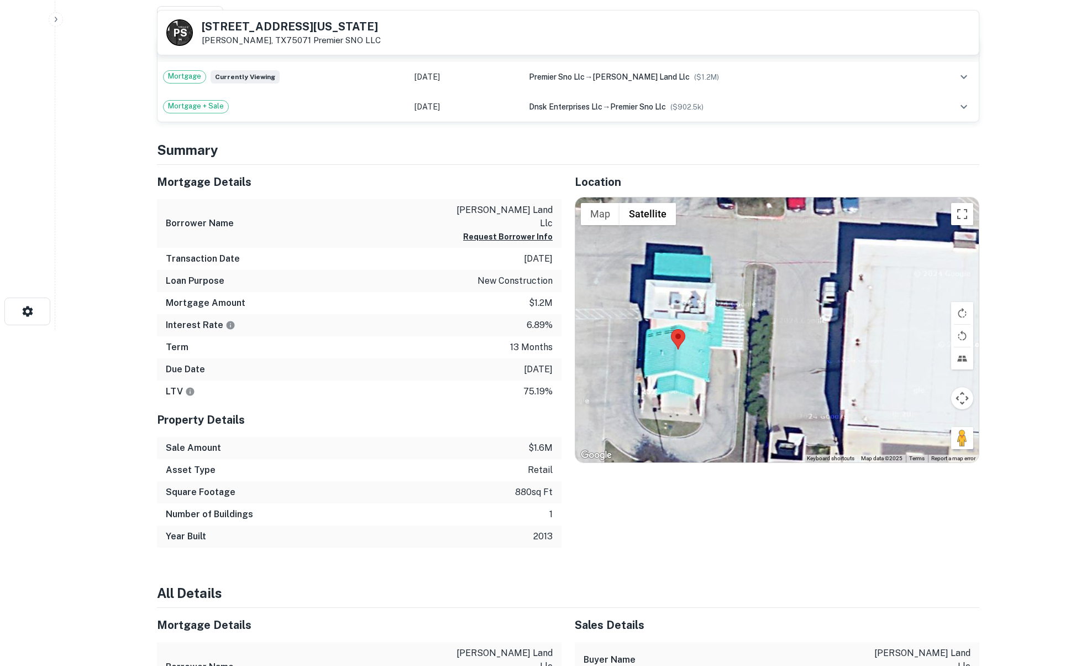
click at [671, 329] on area at bounding box center [671, 329] width 0 height 0
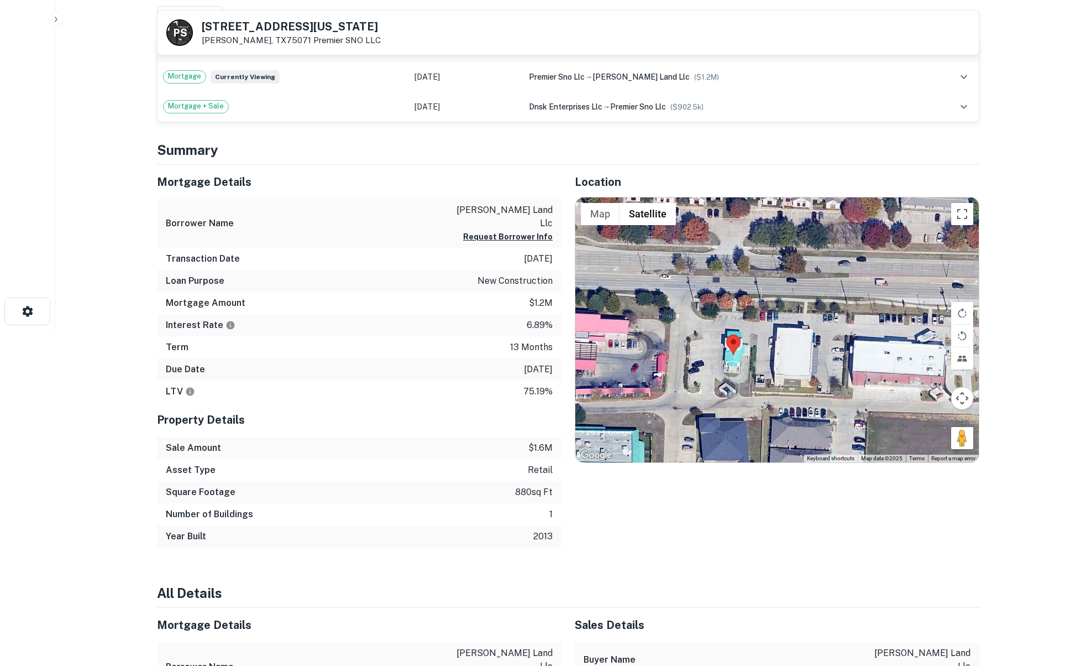
drag, startPoint x: 682, startPoint y: 345, endPoint x: 738, endPoint y: 357, distance: 58.1
click at [738, 357] on div at bounding box center [777, 329] width 404 height 265
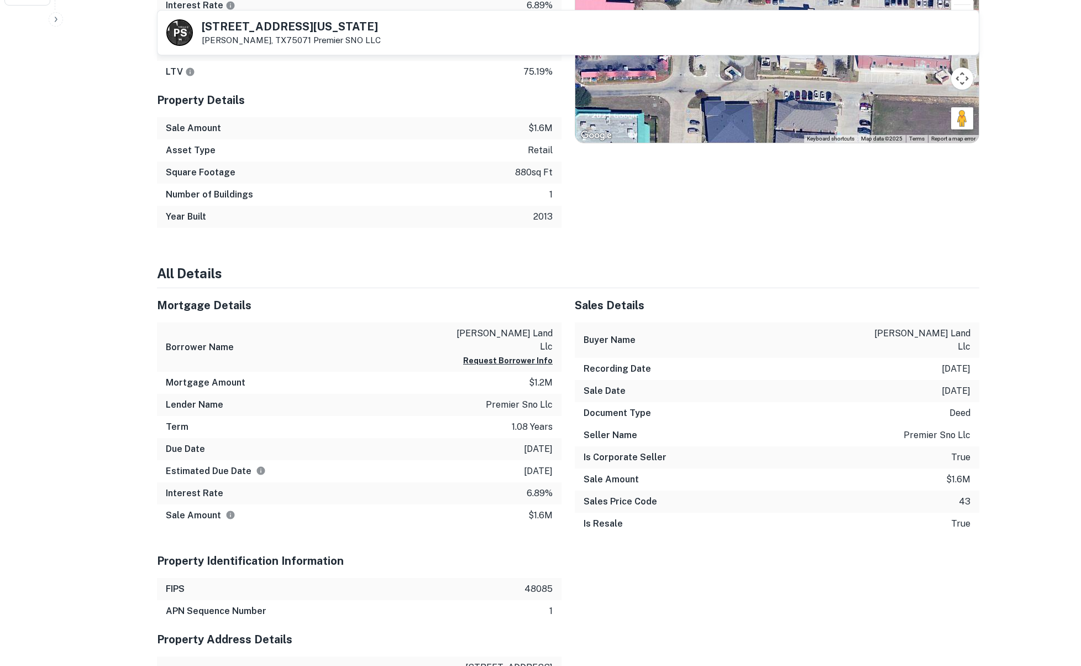
scroll to position [620, 0]
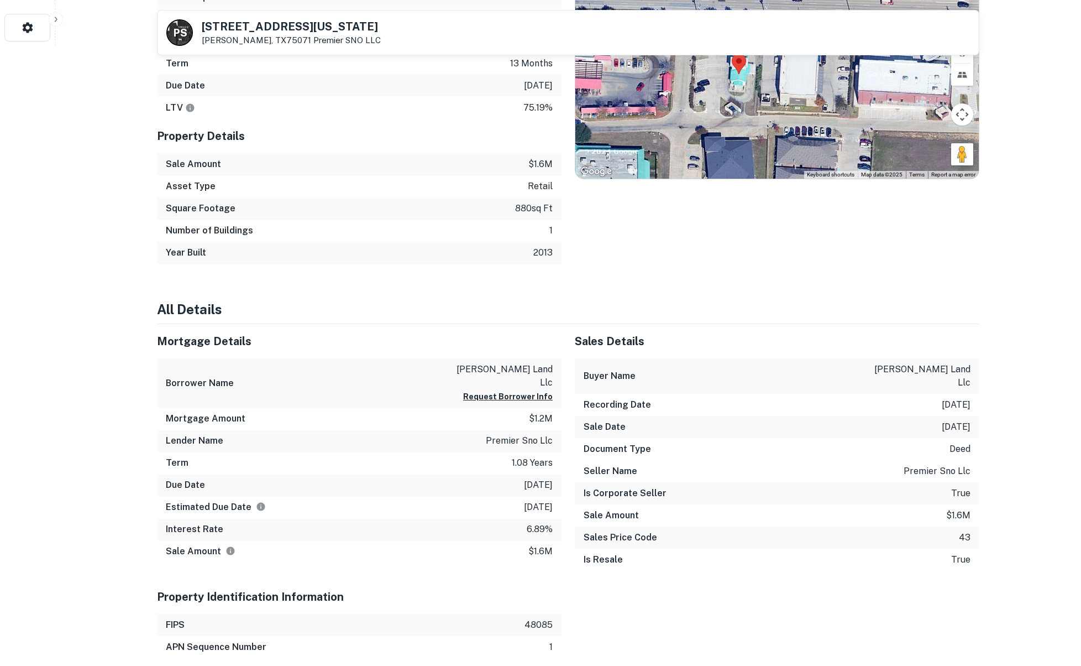
click at [467, 363] on p "[PERSON_NAME] land llc" at bounding box center [502, 376] width 99 height 27
copy div "[PERSON_NAME] land llc Request Borrower Info"
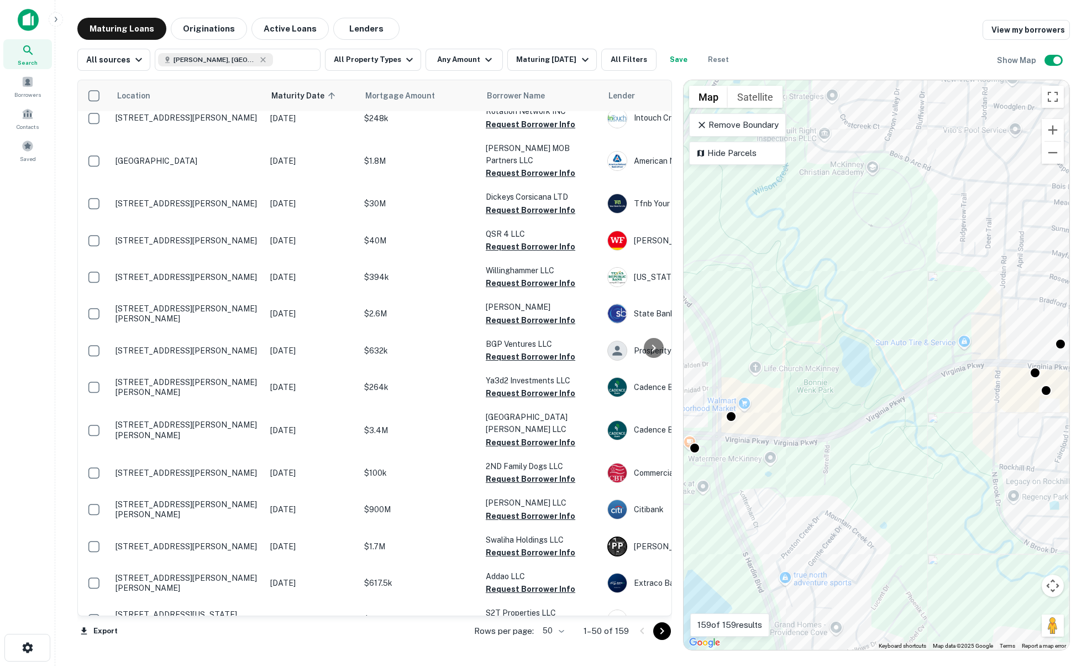
drag, startPoint x: 725, startPoint y: 433, endPoint x: 788, endPoint y: 412, distance: 66.9
click at [788, 412] on div "To activate drag with keyboard, press Alt + Enter. Once in keyboard drag state,…" at bounding box center [877, 364] width 386 height 569
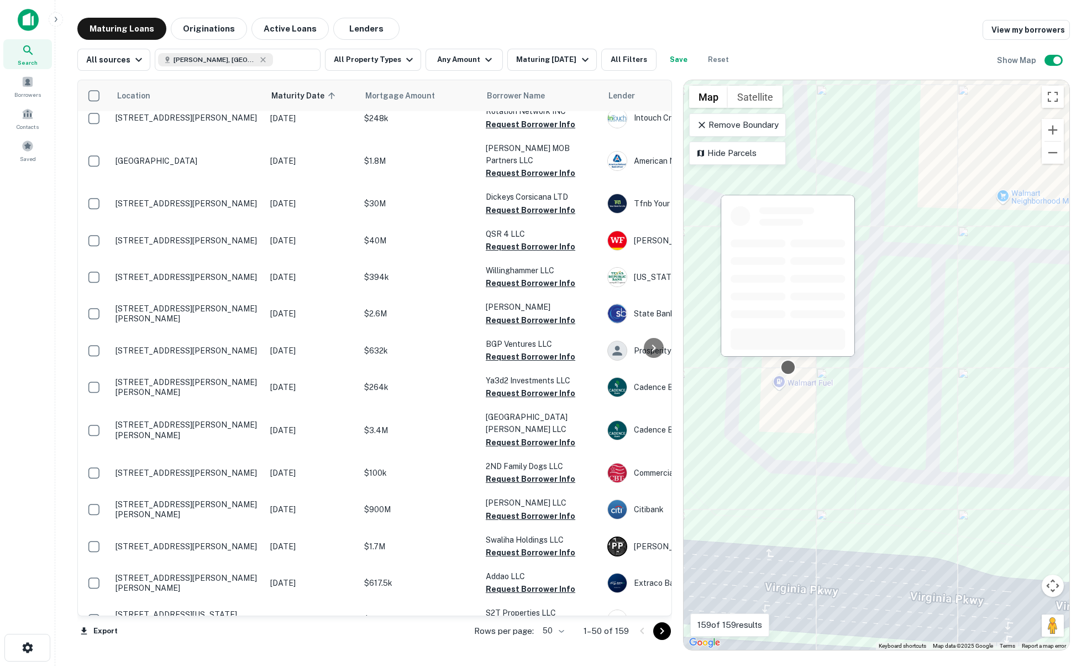
click at [793, 369] on div at bounding box center [789, 367] width 16 height 16
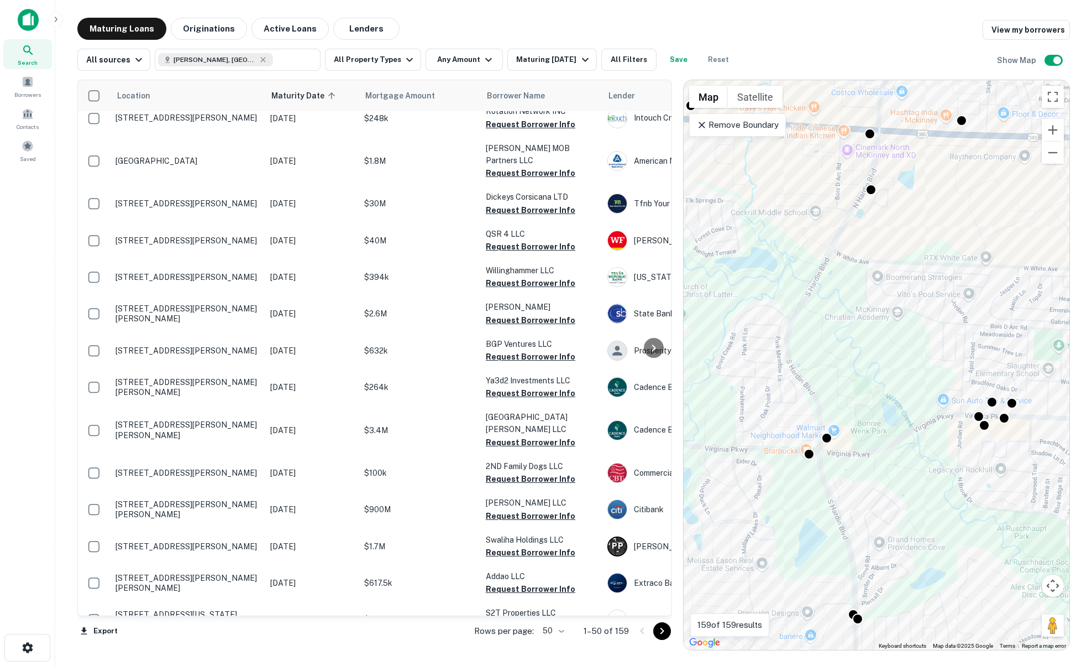
drag, startPoint x: 865, startPoint y: 512, endPoint x: 933, endPoint y: 455, distance: 87.9
click at [938, 457] on div "To activate drag with keyboard, press Alt + Enter. Once in keyboard drag state,…" at bounding box center [877, 364] width 386 height 569
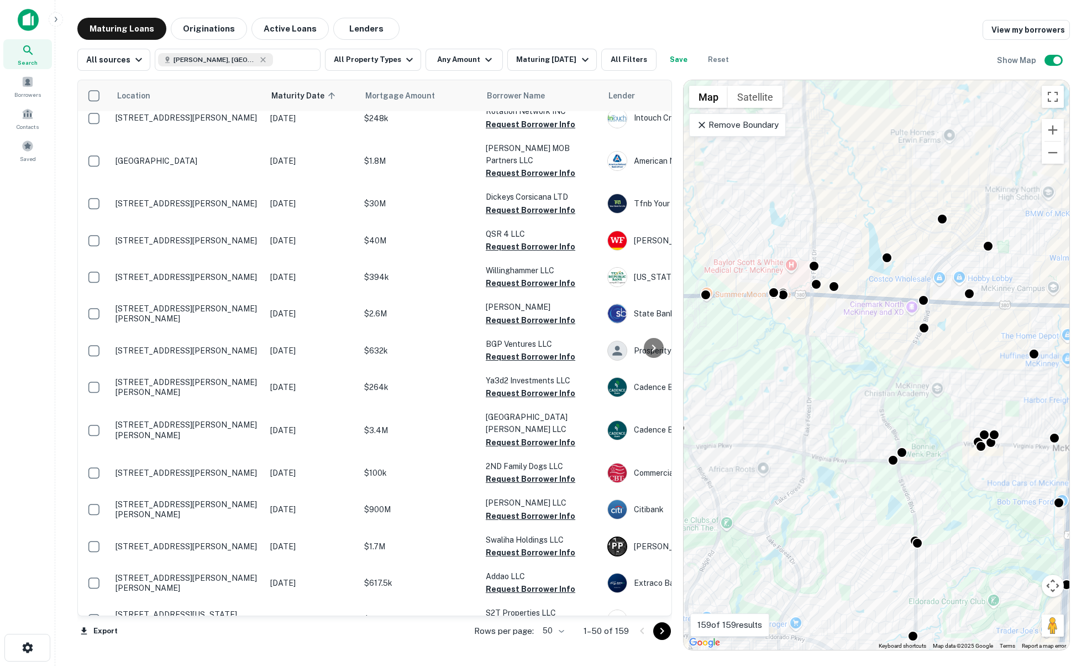
drag, startPoint x: 795, startPoint y: 497, endPoint x: 868, endPoint y: 510, distance: 73.5
click at [876, 493] on div "To activate drag with keyboard, press Alt + Enter. Once in keyboard drag state,…" at bounding box center [877, 364] width 386 height 569
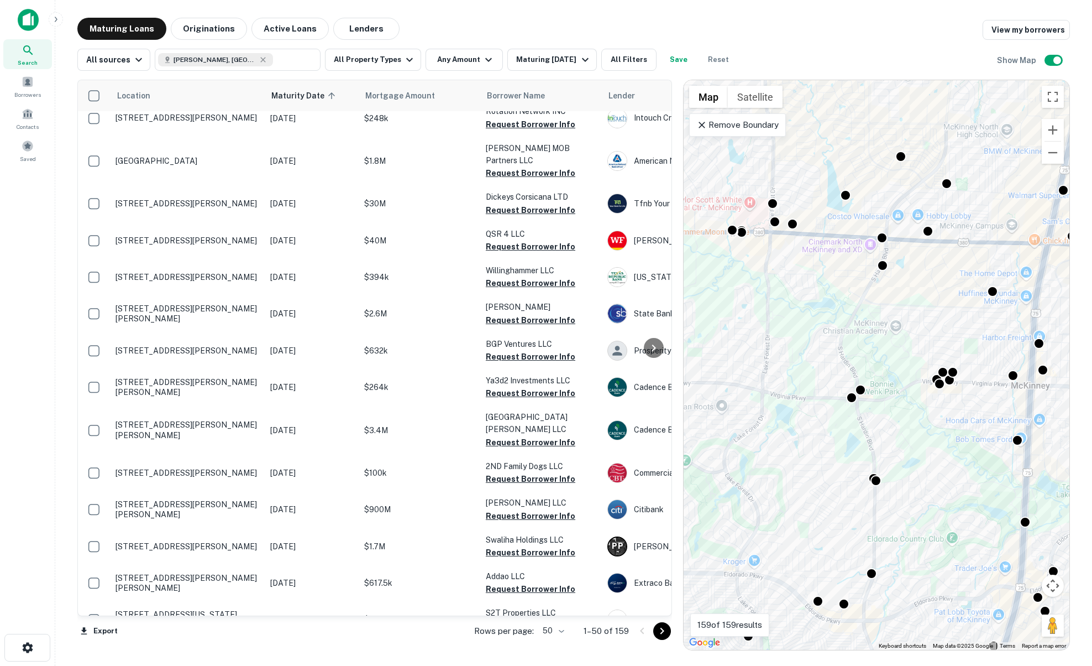
drag, startPoint x: 870, startPoint y: 484, endPoint x: 853, endPoint y: 474, distance: 19.3
click at [853, 474] on div "To activate drag with keyboard, press Alt + Enter. Once in keyboard drag state,…" at bounding box center [877, 364] width 386 height 569
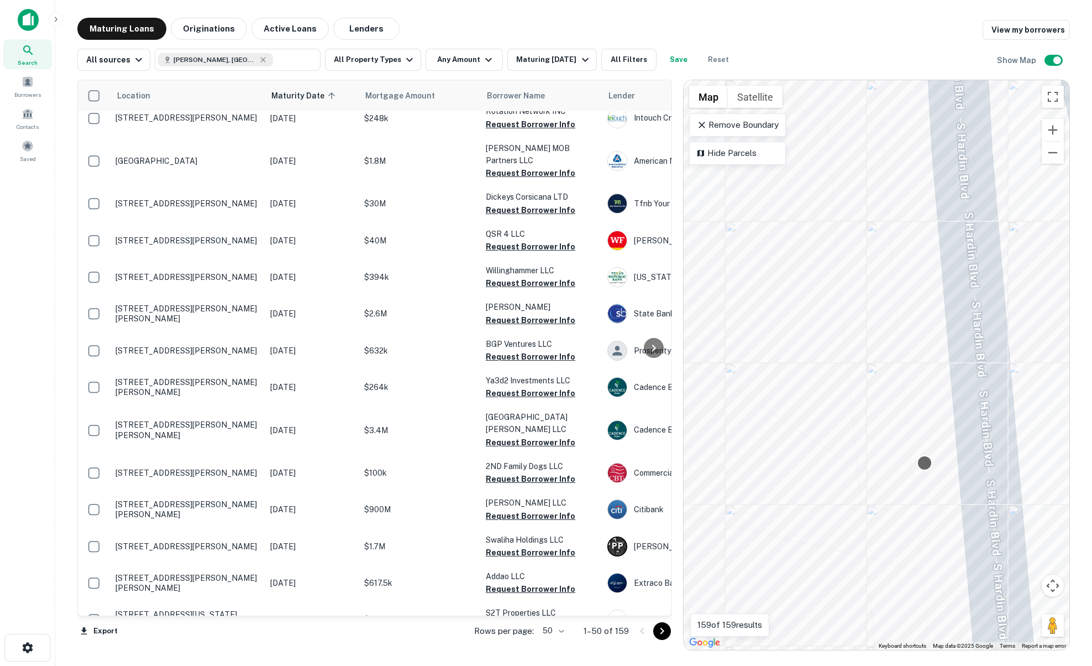
click at [921, 467] on div at bounding box center [925, 463] width 16 height 16
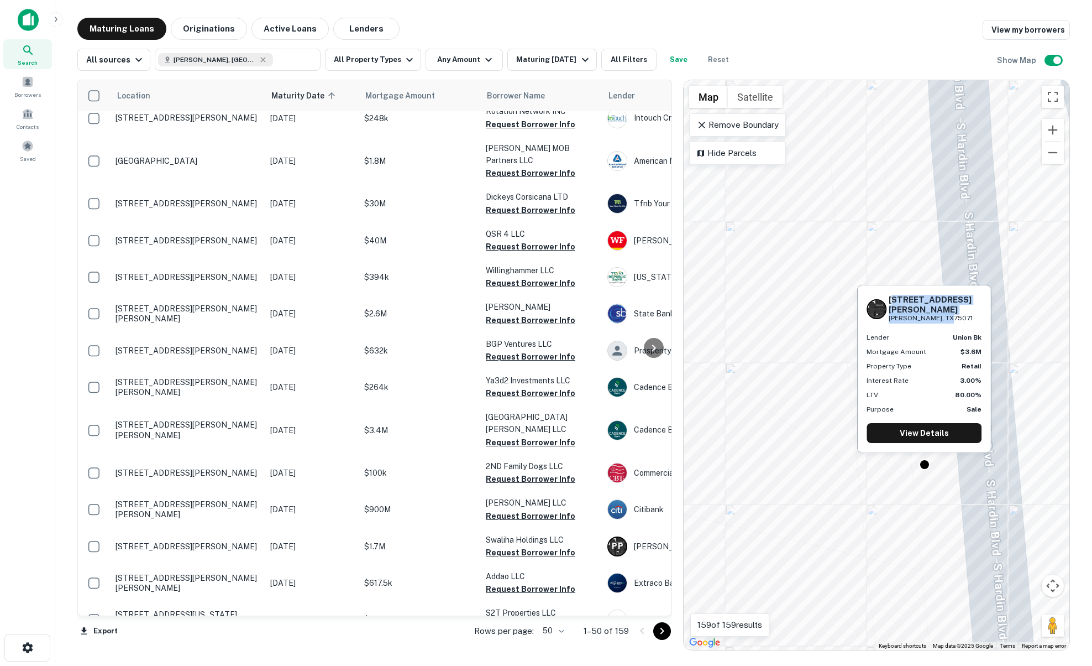
drag, startPoint x: 891, startPoint y: 311, endPoint x: 965, endPoint y: 318, distance: 74.4
click at [965, 318] on div "[STREET_ADDRESS][PERSON_NAME][PERSON_NAME]" at bounding box center [935, 309] width 93 height 29
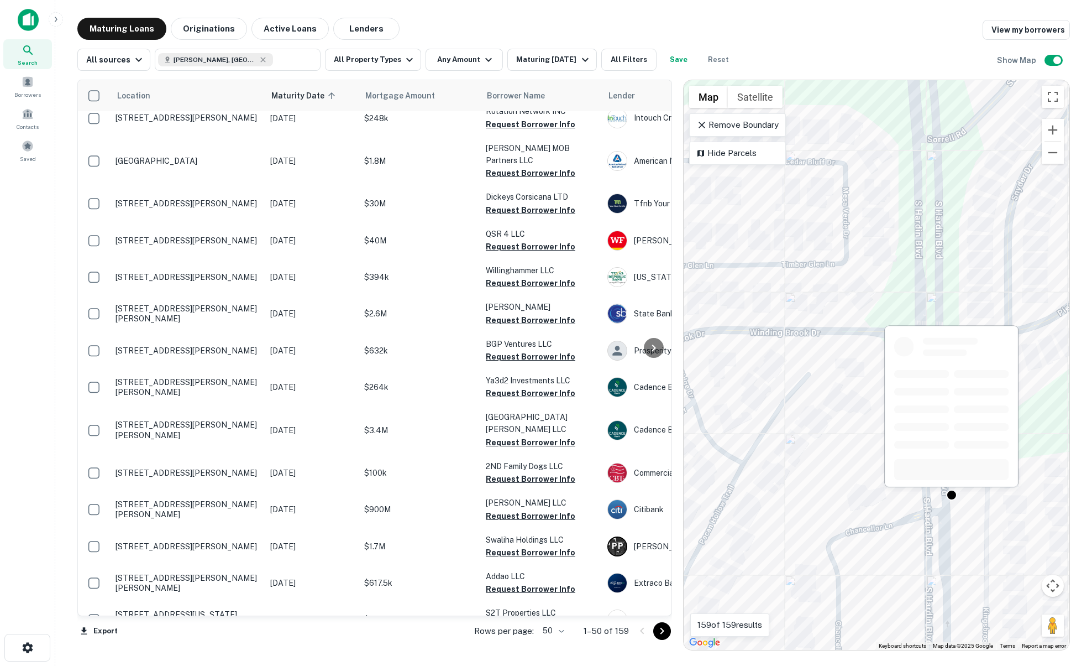
click at [957, 490] on div at bounding box center [952, 409] width 136 height 170
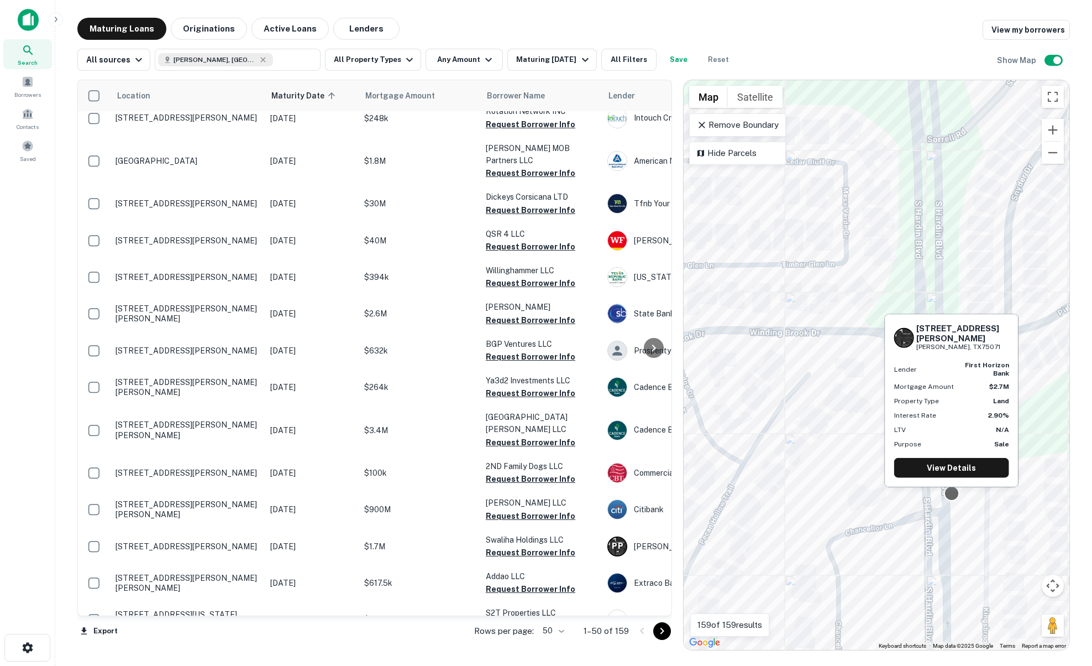
click at [951, 497] on div at bounding box center [952, 493] width 16 height 16
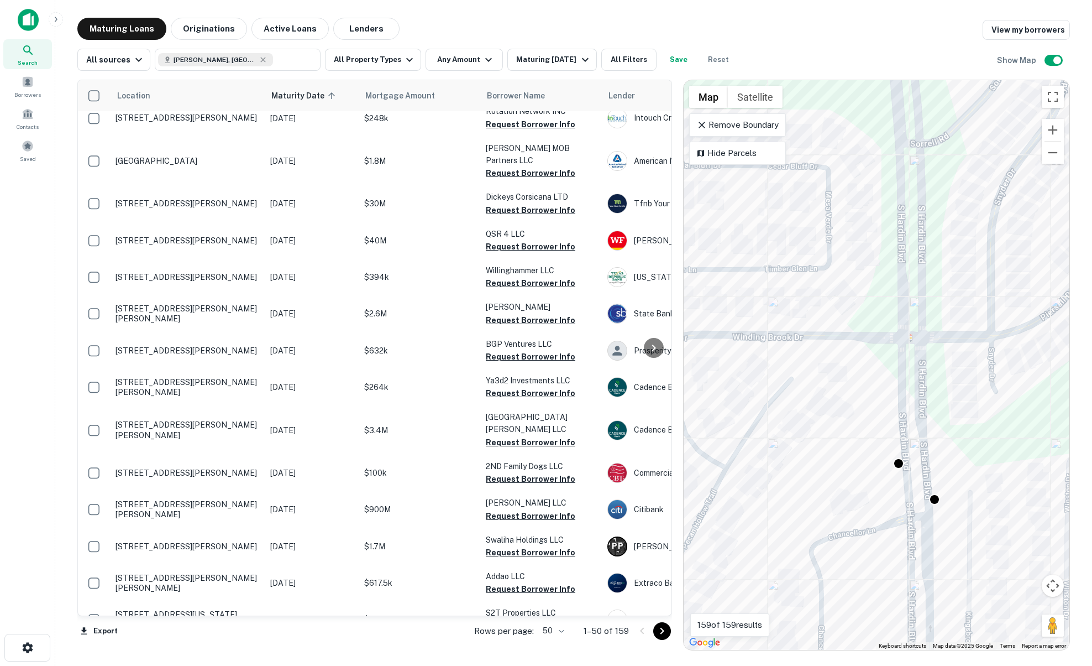
drag, startPoint x: 877, startPoint y: 500, endPoint x: 857, endPoint y: 505, distance: 20.7
click at [857, 505] on div "To activate drag with keyboard, press Alt + Enter. Once in keyboard drag state,…" at bounding box center [877, 364] width 386 height 569
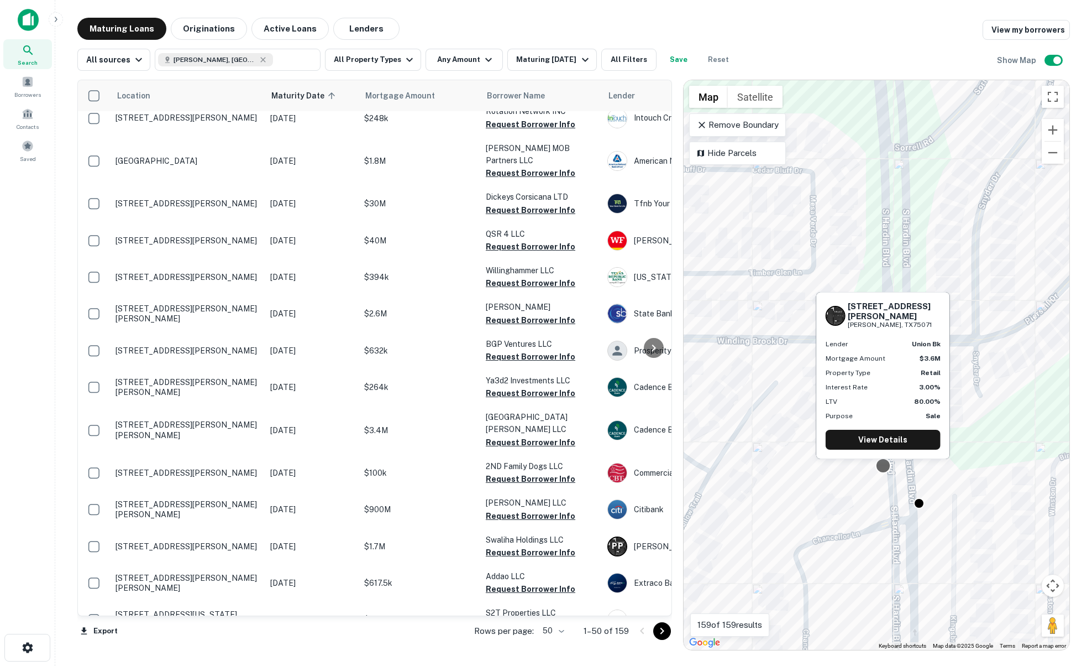
click at [887, 468] on div at bounding box center [884, 466] width 16 height 16
drag, startPoint x: 848, startPoint y: 313, endPoint x: 919, endPoint y: 322, distance: 71.3
click at [919, 322] on div "[STREET_ADDRESS][PERSON_NAME][PERSON_NAME]" at bounding box center [894, 315] width 93 height 29
copy div "[STREET_ADDRESS][PERSON_NAME][PERSON_NAME]"
